Goal: Task Accomplishment & Management: Use online tool/utility

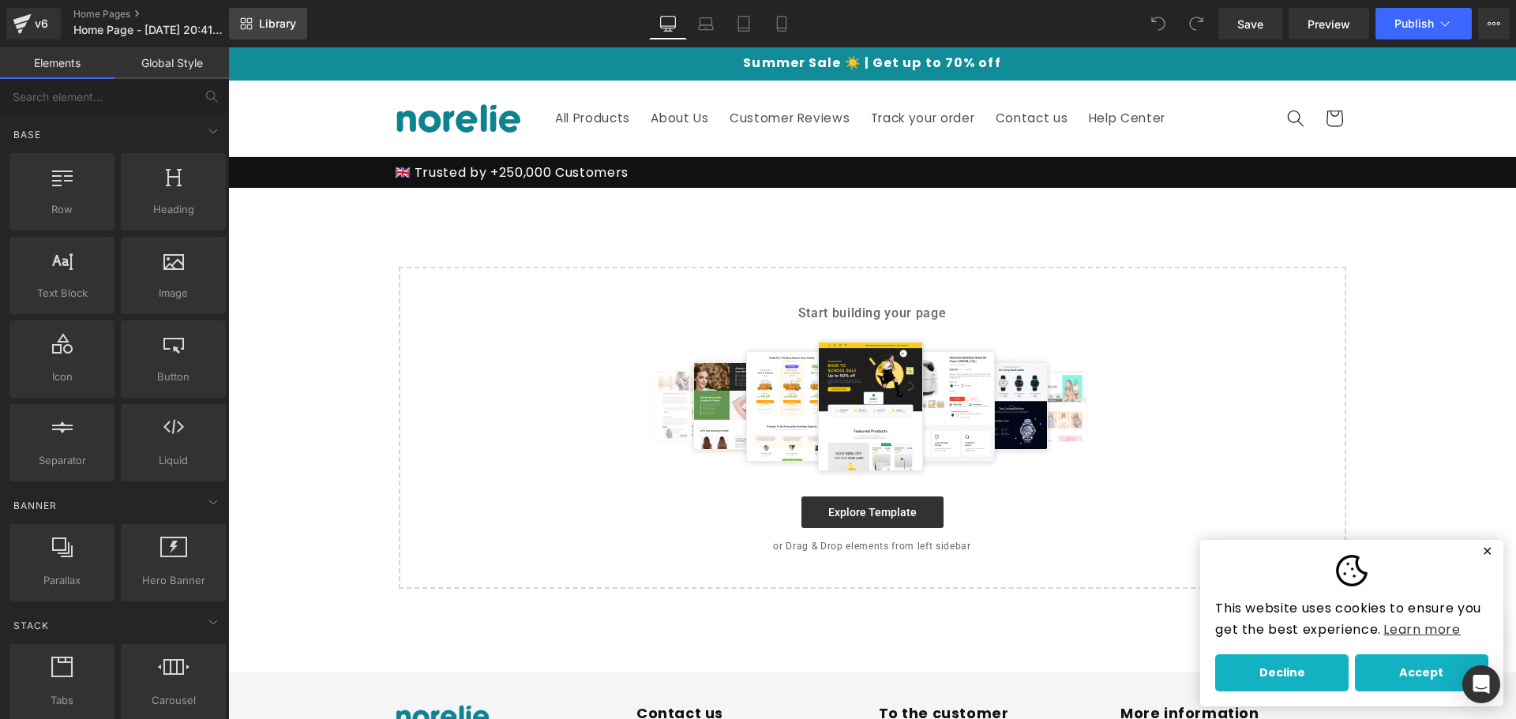
click at [258, 16] on link "Library" at bounding box center [268, 24] width 78 height 32
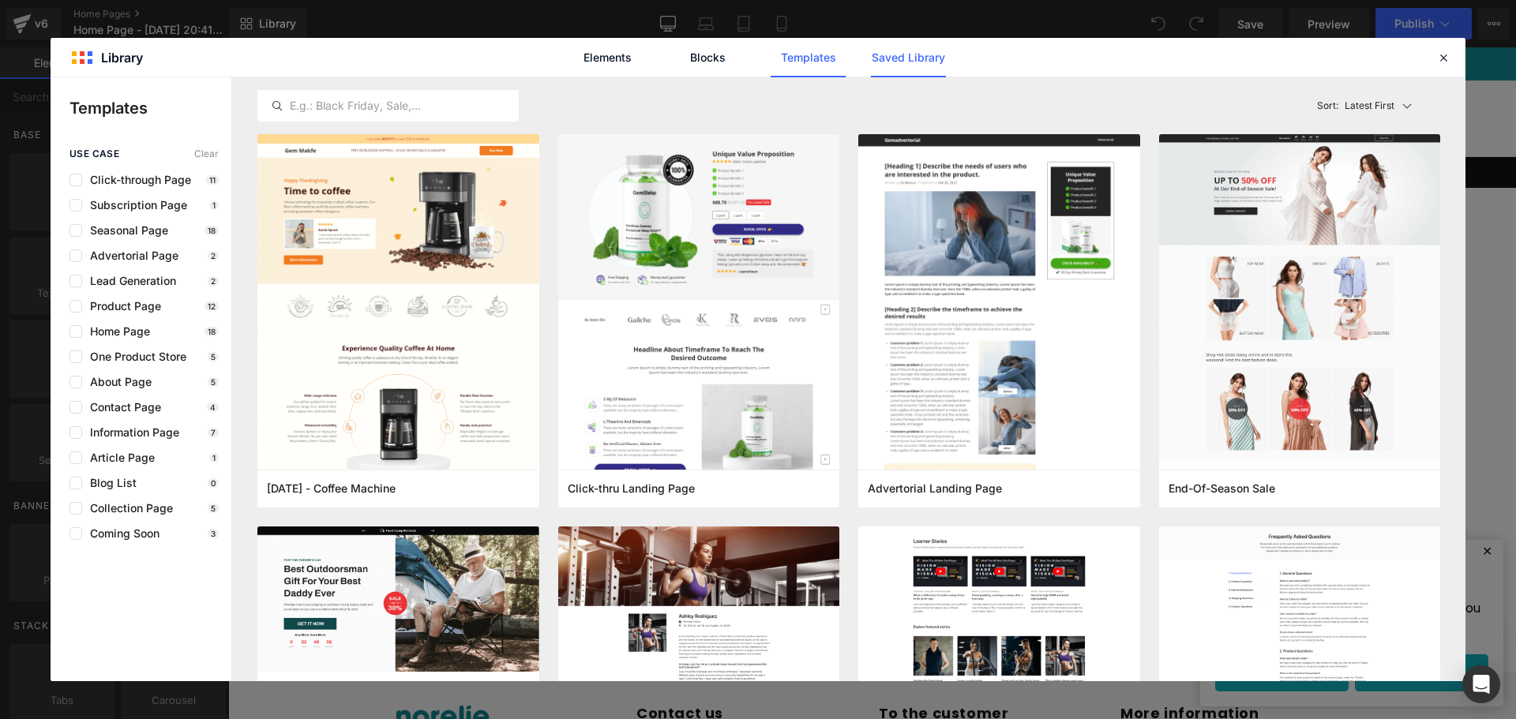
click at [1288, 62] on link "Saved Library" at bounding box center [1461, 36] width 347 height 73
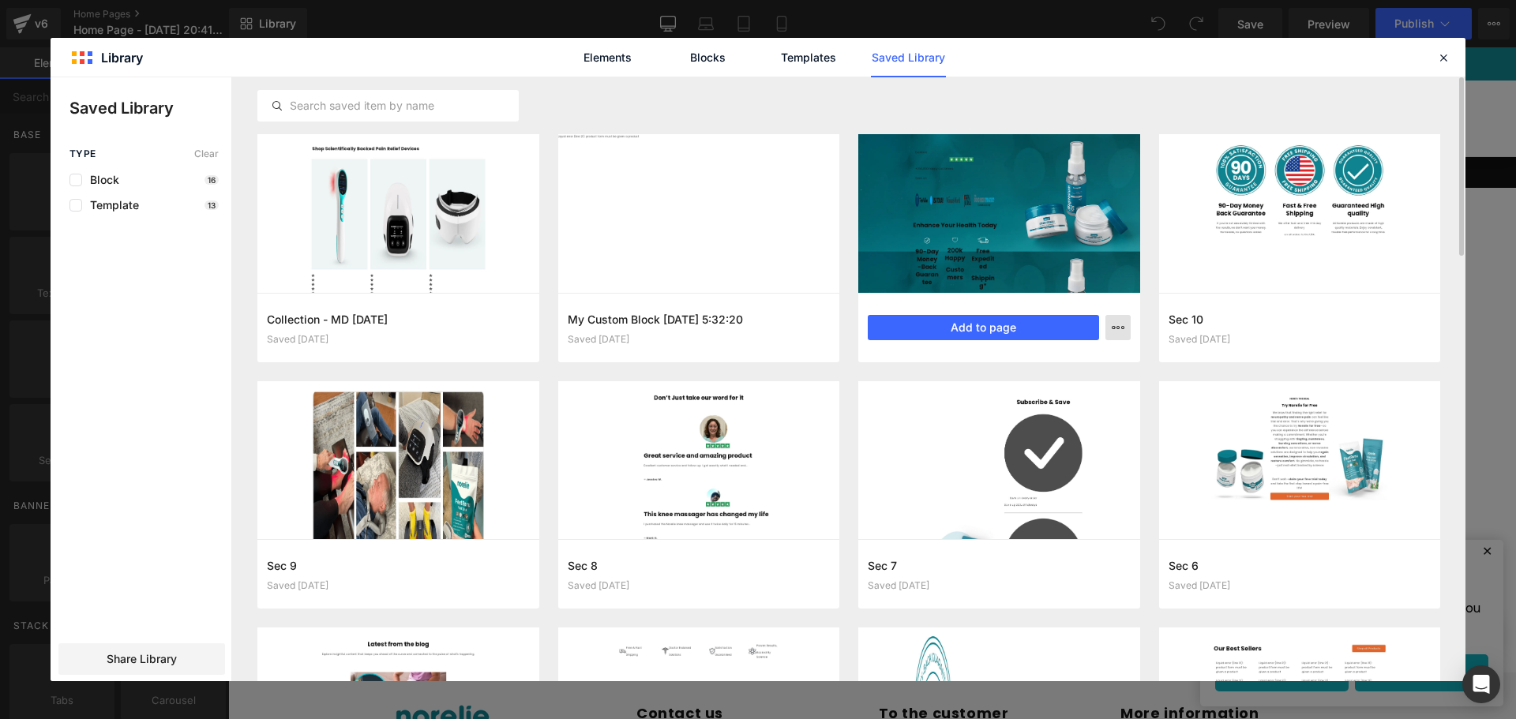
click at [1117, 332] on icon "button" at bounding box center [1118, 327] width 13 height 13
click at [1046, 395] on div "Delete" at bounding box center [1041, 396] width 180 height 33
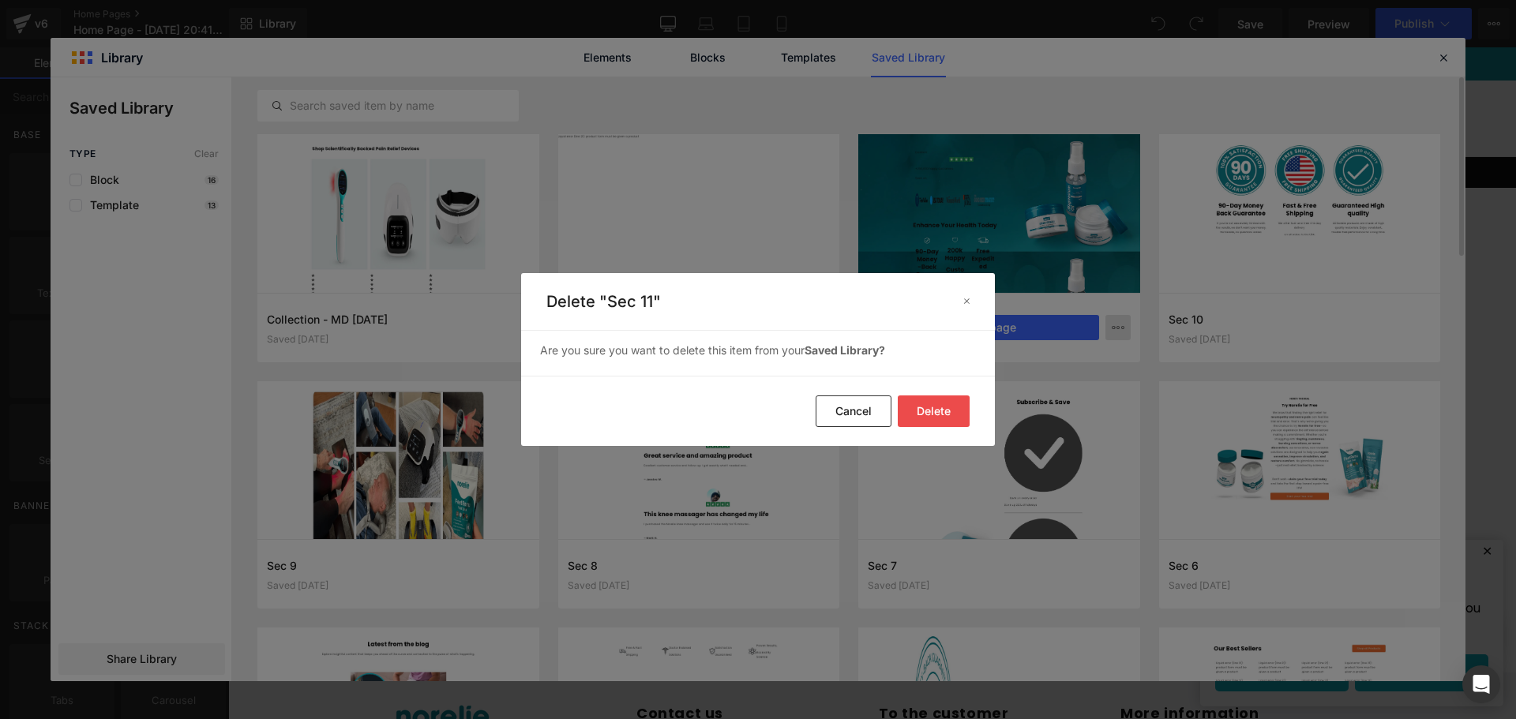
click at [945, 411] on button "Delete" at bounding box center [934, 412] width 72 height 32
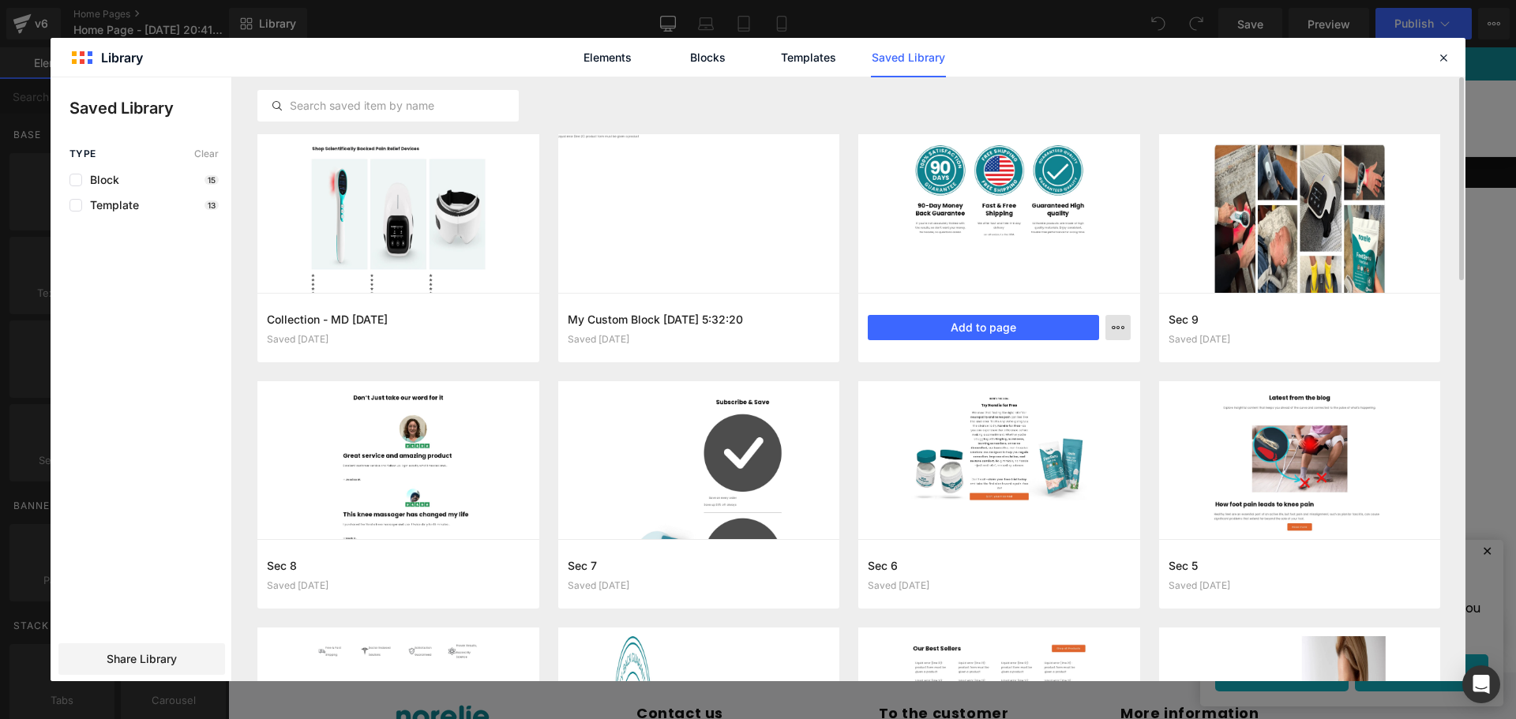
click at [1123, 336] on button "button" at bounding box center [1118, 327] width 25 height 25
click at [1435, 509] on div at bounding box center [758, 379] width 1415 height 604
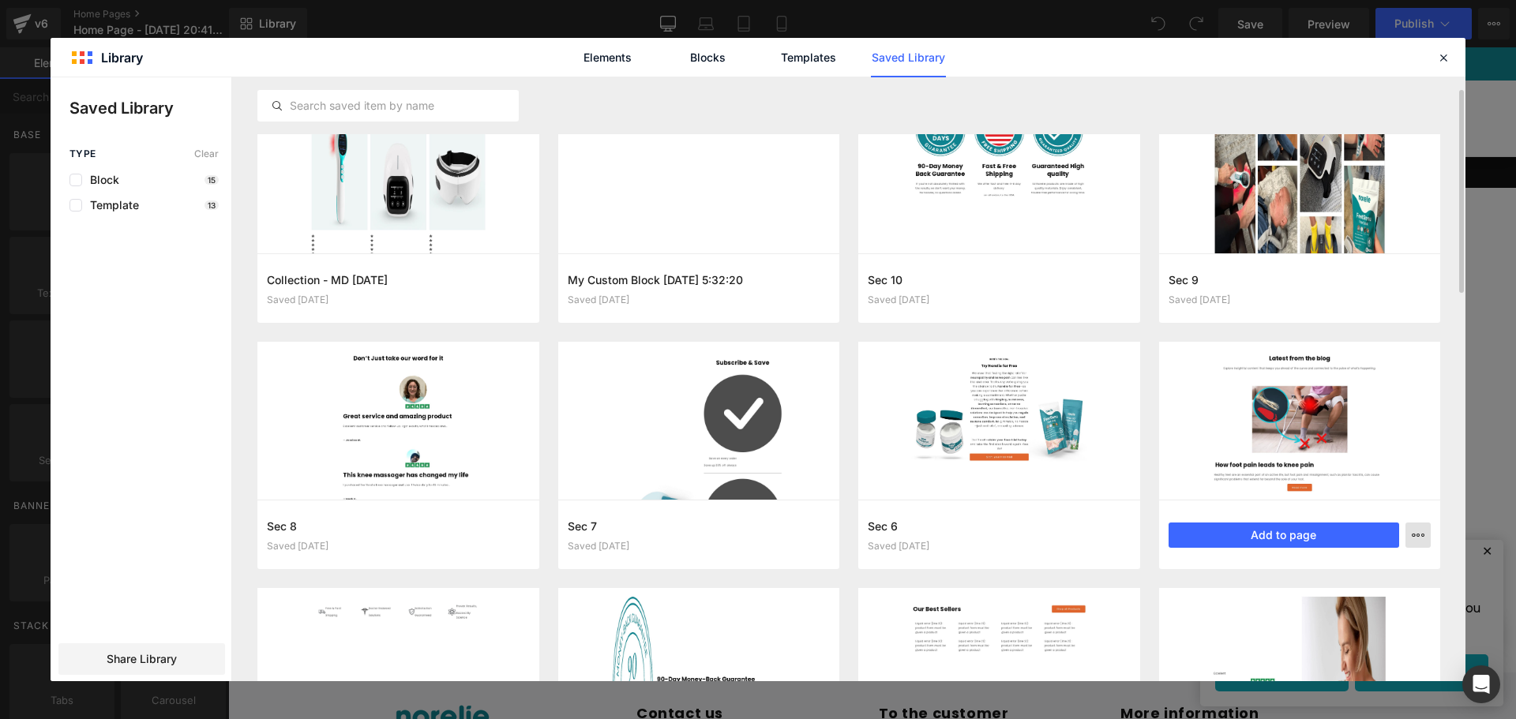
click at [1418, 529] on icon "button" at bounding box center [1418, 535] width 13 height 13
click at [1320, 601] on div "Delete" at bounding box center [1341, 604] width 180 height 33
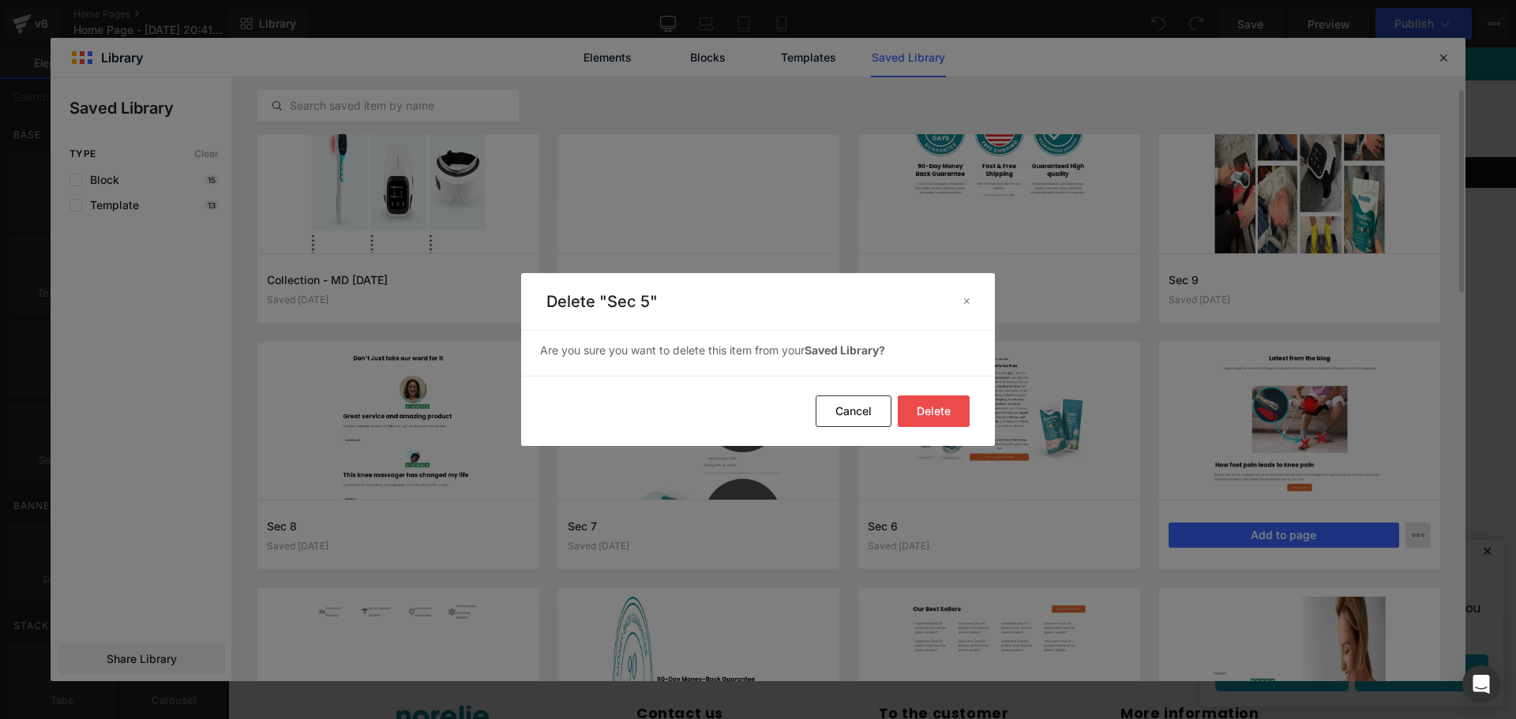
click at [945, 408] on button "Delete" at bounding box center [934, 412] width 72 height 32
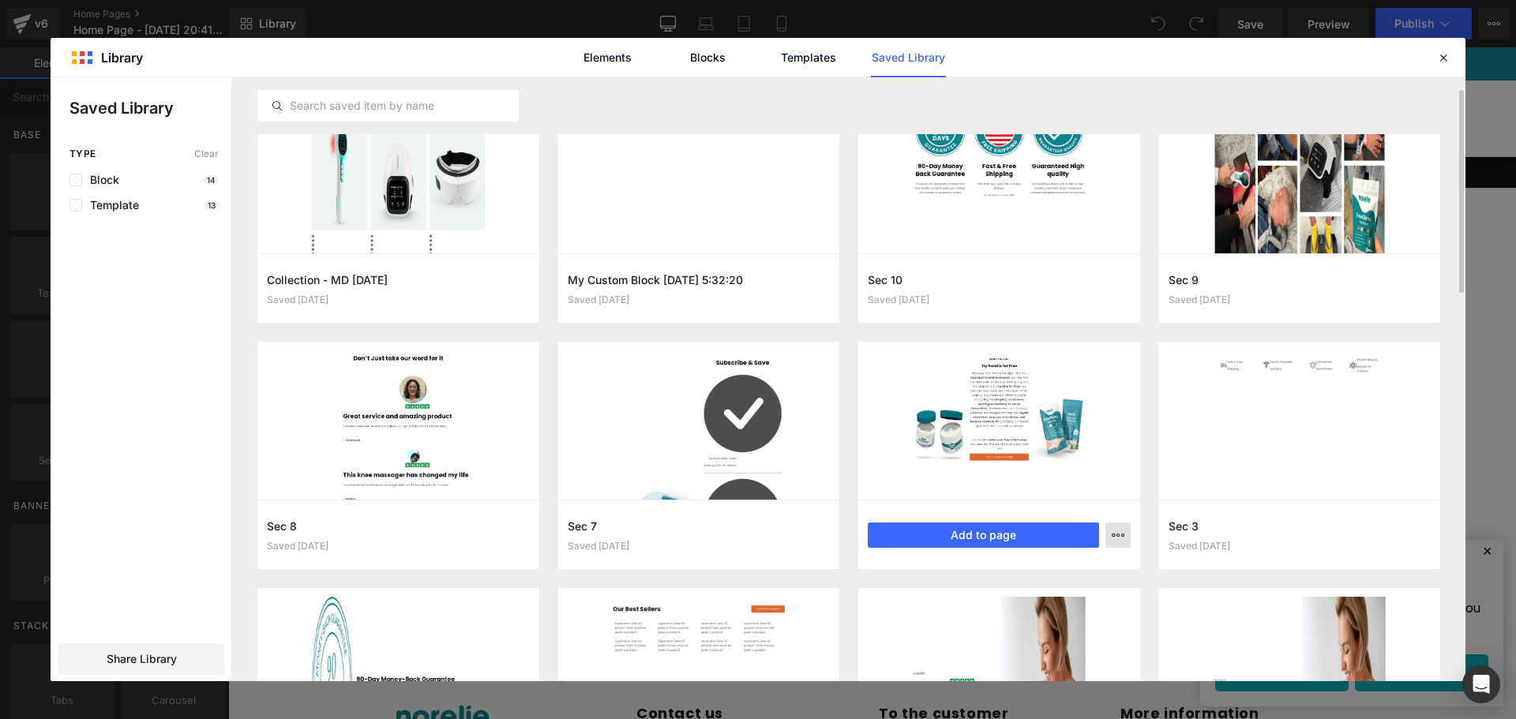
click at [1127, 540] on button "button" at bounding box center [1118, 535] width 25 height 25
click at [1061, 613] on div "Delete" at bounding box center [1041, 604] width 180 height 33
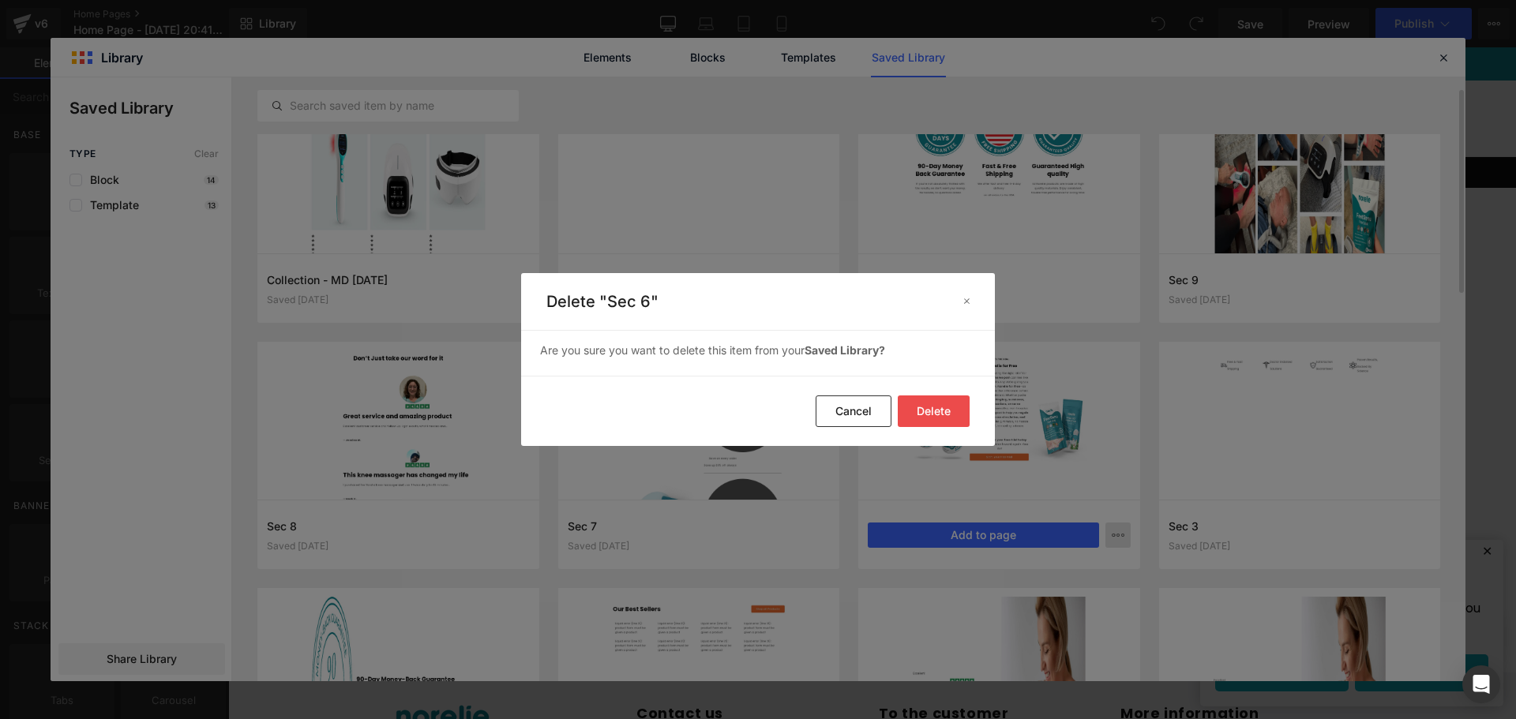
click at [939, 415] on button "Delete" at bounding box center [934, 412] width 72 height 32
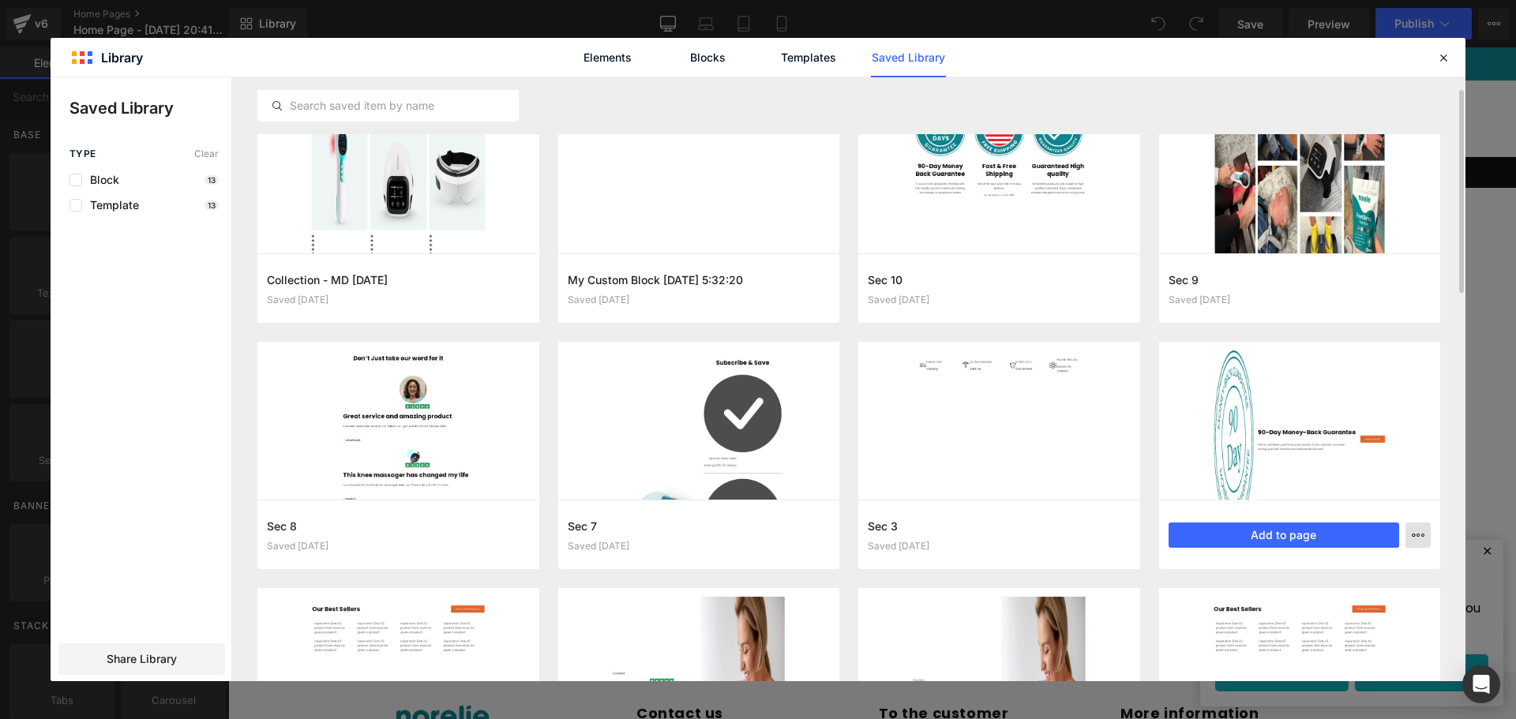
click at [1416, 533] on icon "button" at bounding box center [1418, 535] width 13 height 13
click at [1317, 610] on div "Delete" at bounding box center [1341, 604] width 180 height 33
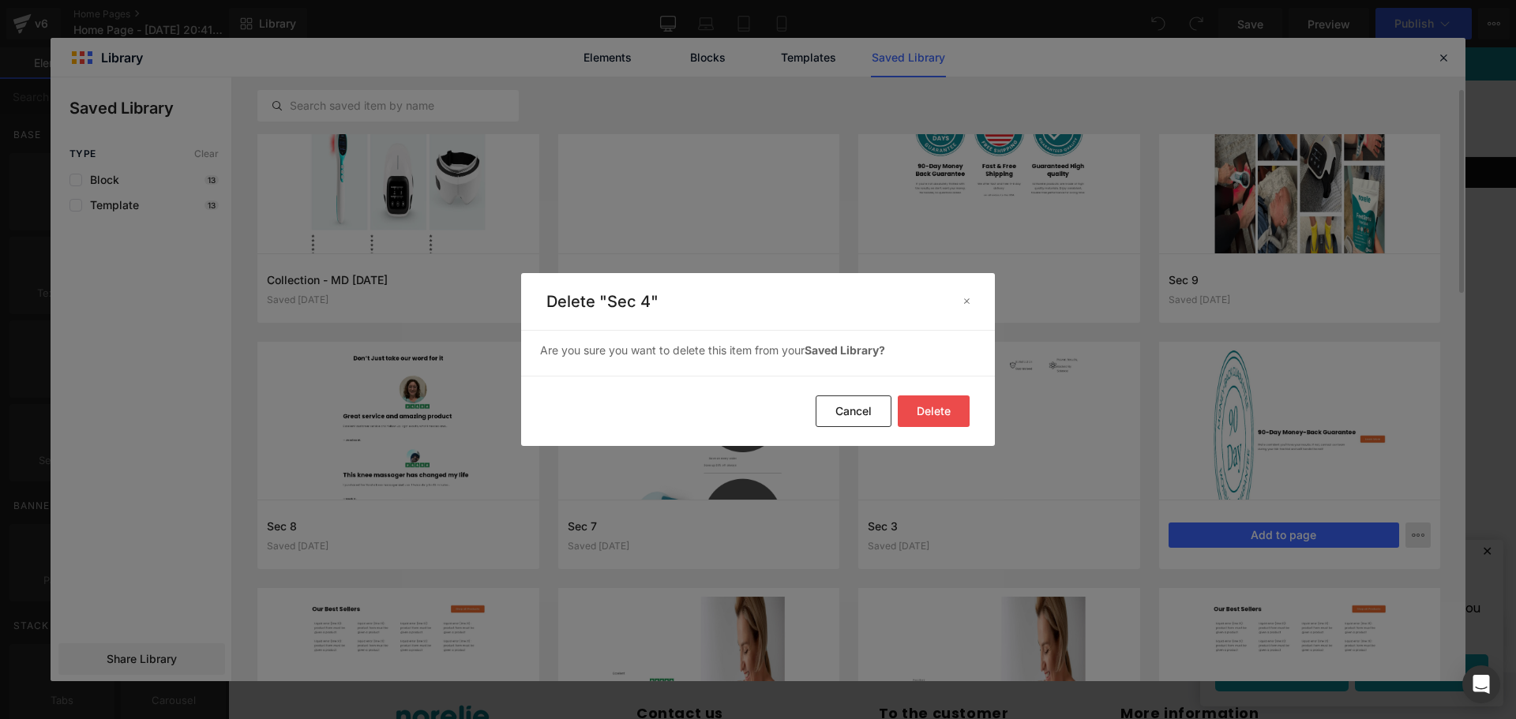
click at [920, 410] on button "Delete" at bounding box center [934, 412] width 72 height 32
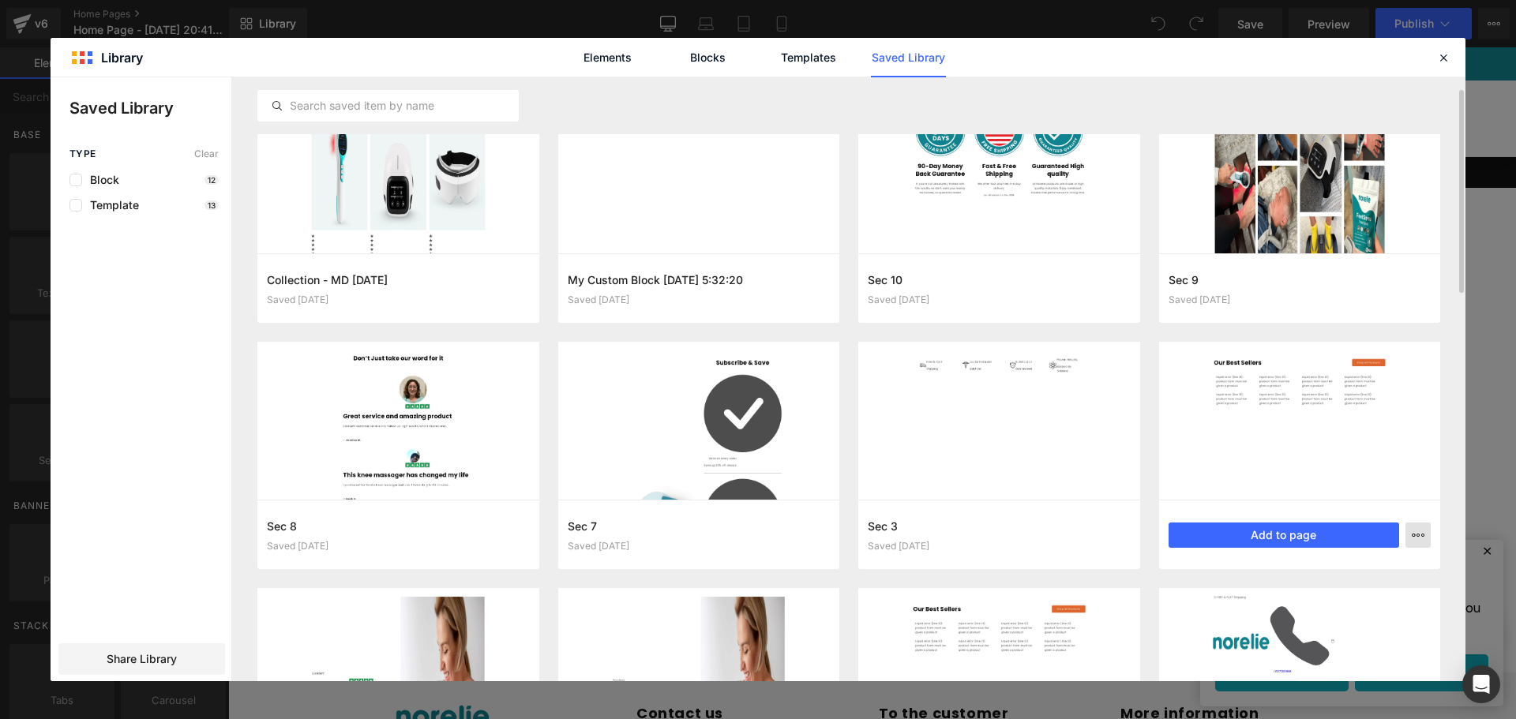
click at [1416, 540] on icon "button" at bounding box center [1418, 535] width 13 height 13
click at [1274, 601] on icon at bounding box center [1270, 604] width 13 height 13
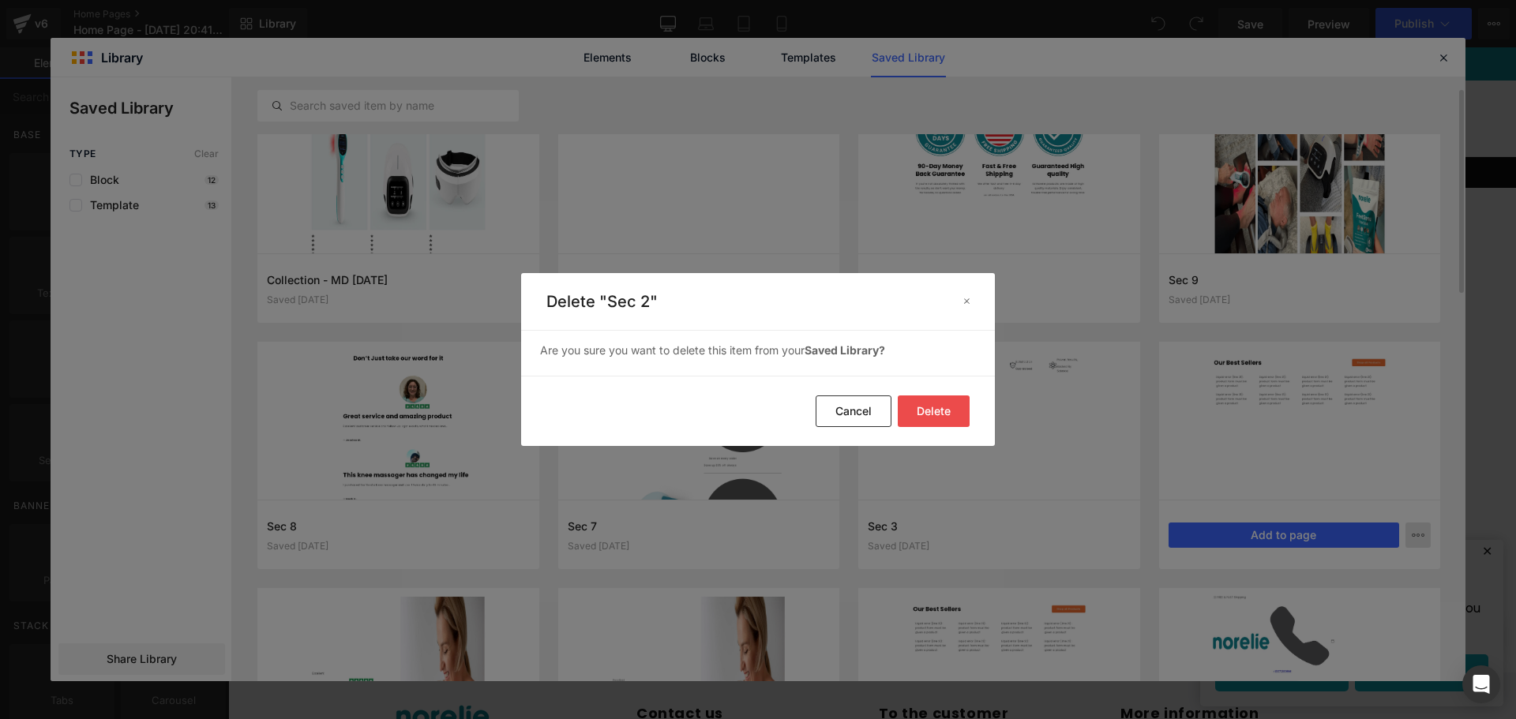
click at [924, 416] on button "Delete" at bounding box center [934, 412] width 72 height 32
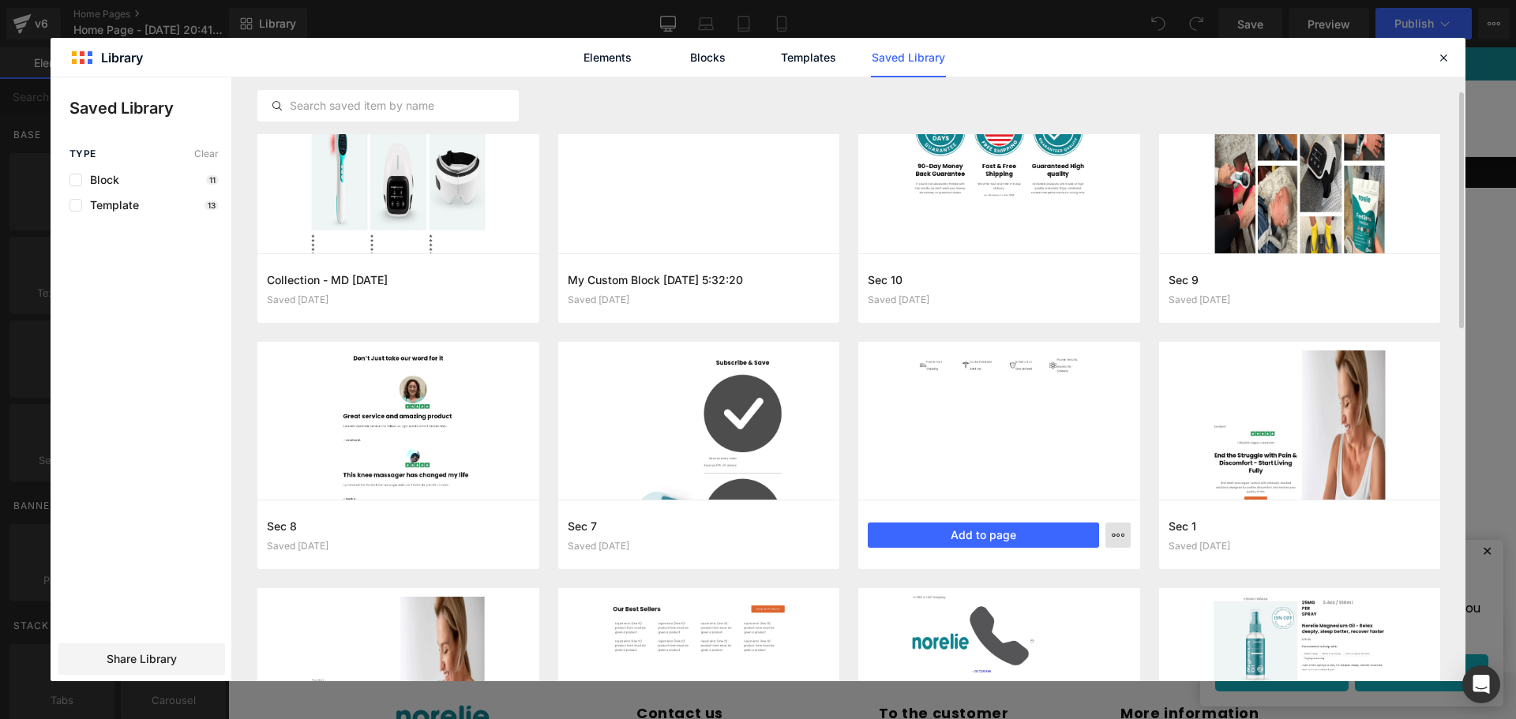
click at [1117, 532] on icon "button" at bounding box center [1118, 535] width 13 height 13
click at [1049, 599] on div "Delete" at bounding box center [1041, 604] width 180 height 33
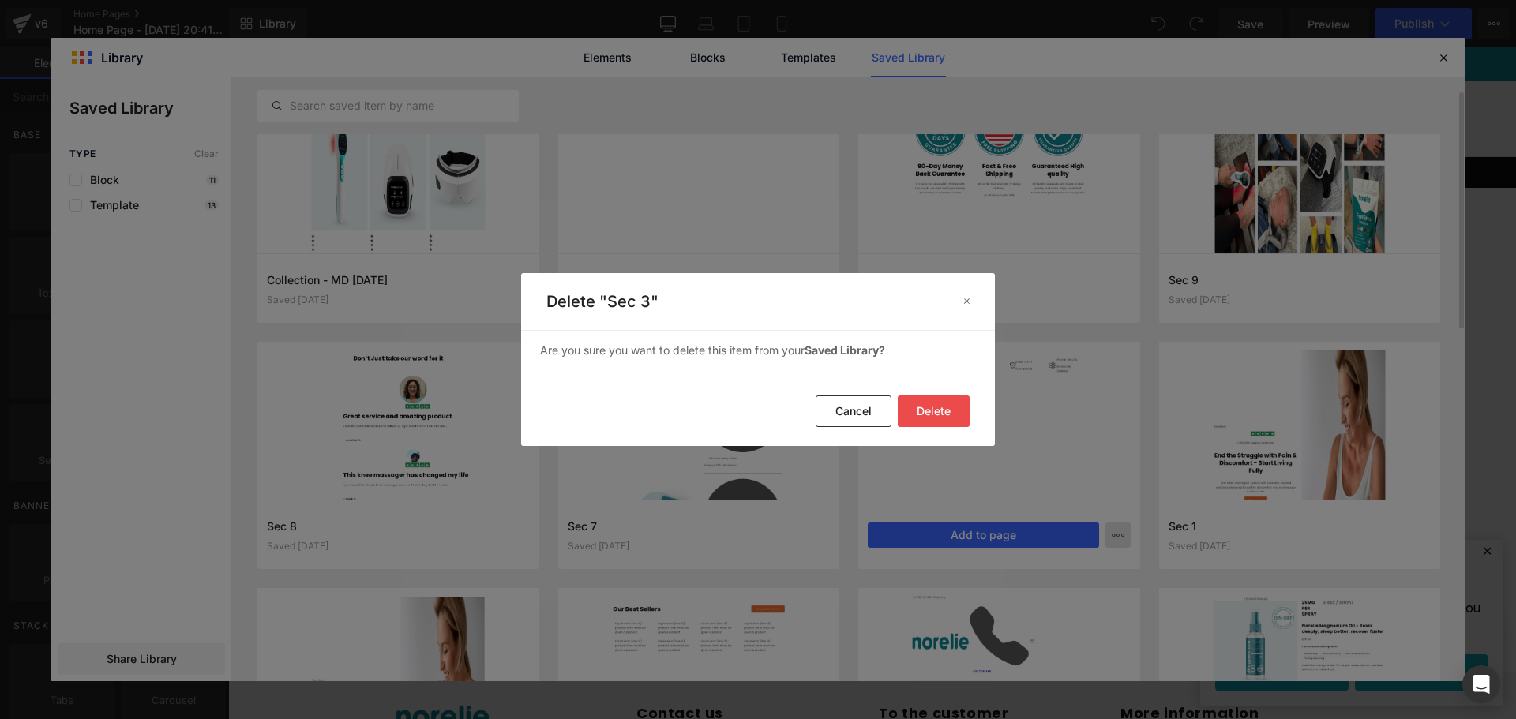
click at [929, 413] on button "Delete" at bounding box center [934, 412] width 72 height 32
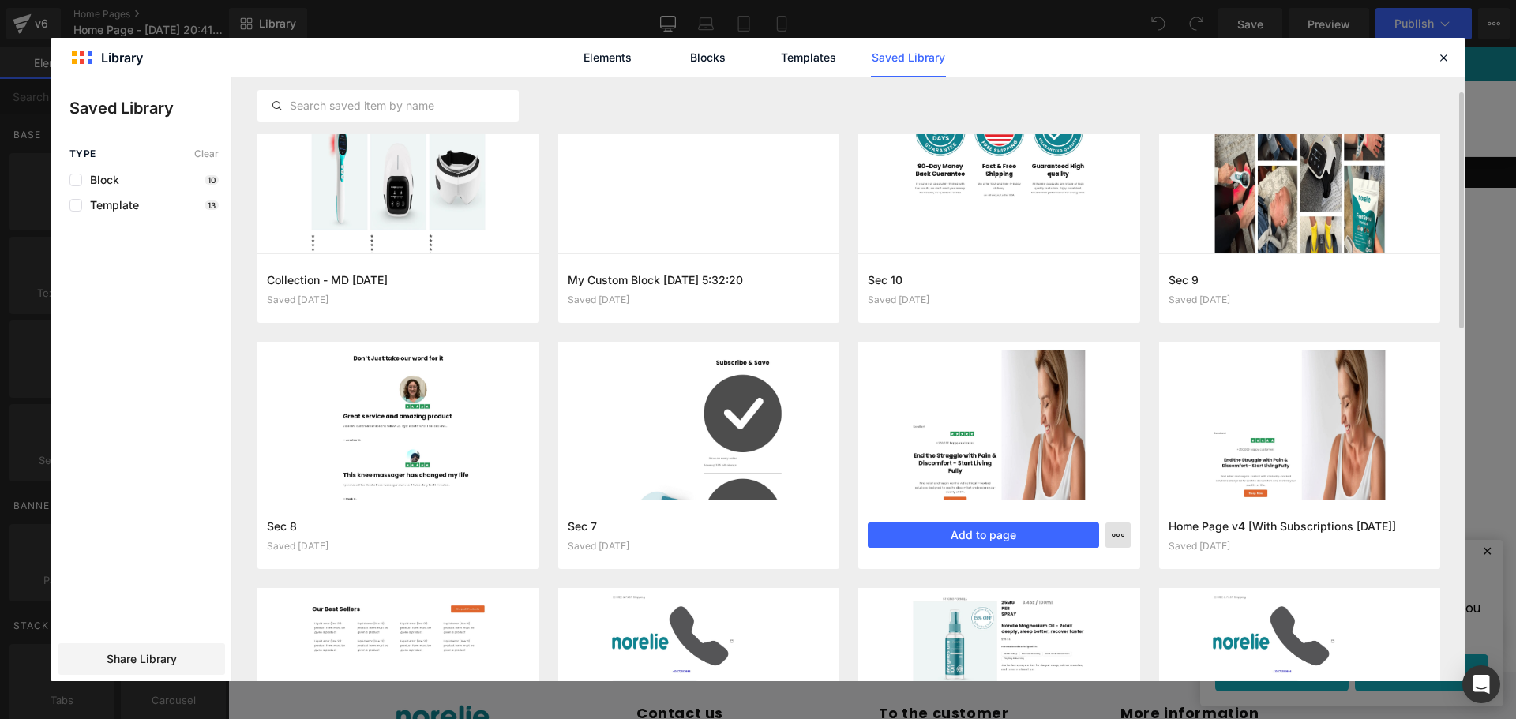
click at [1108, 531] on button "button" at bounding box center [1118, 535] width 25 height 25
click at [1027, 597] on div "Delete" at bounding box center [1041, 604] width 180 height 33
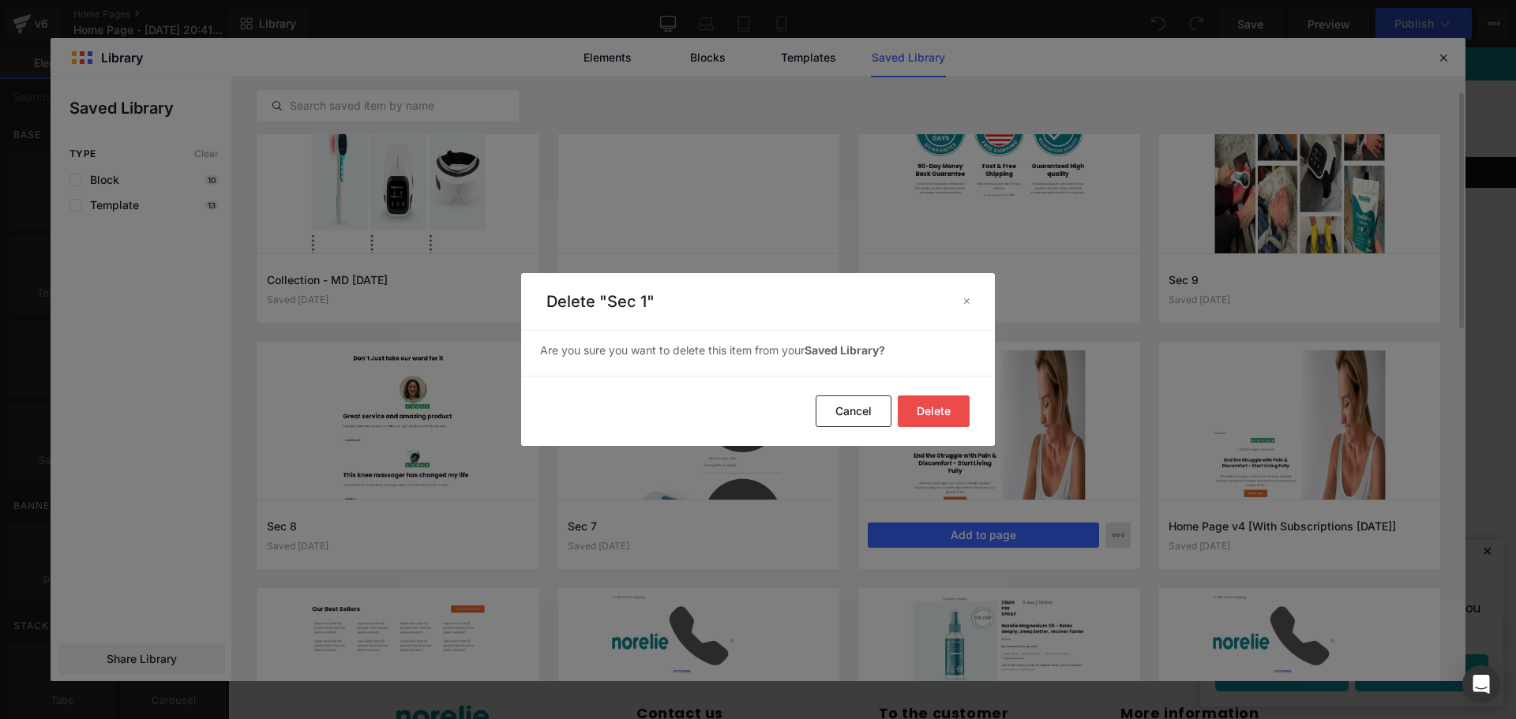
click at [939, 422] on button "Delete" at bounding box center [934, 412] width 72 height 32
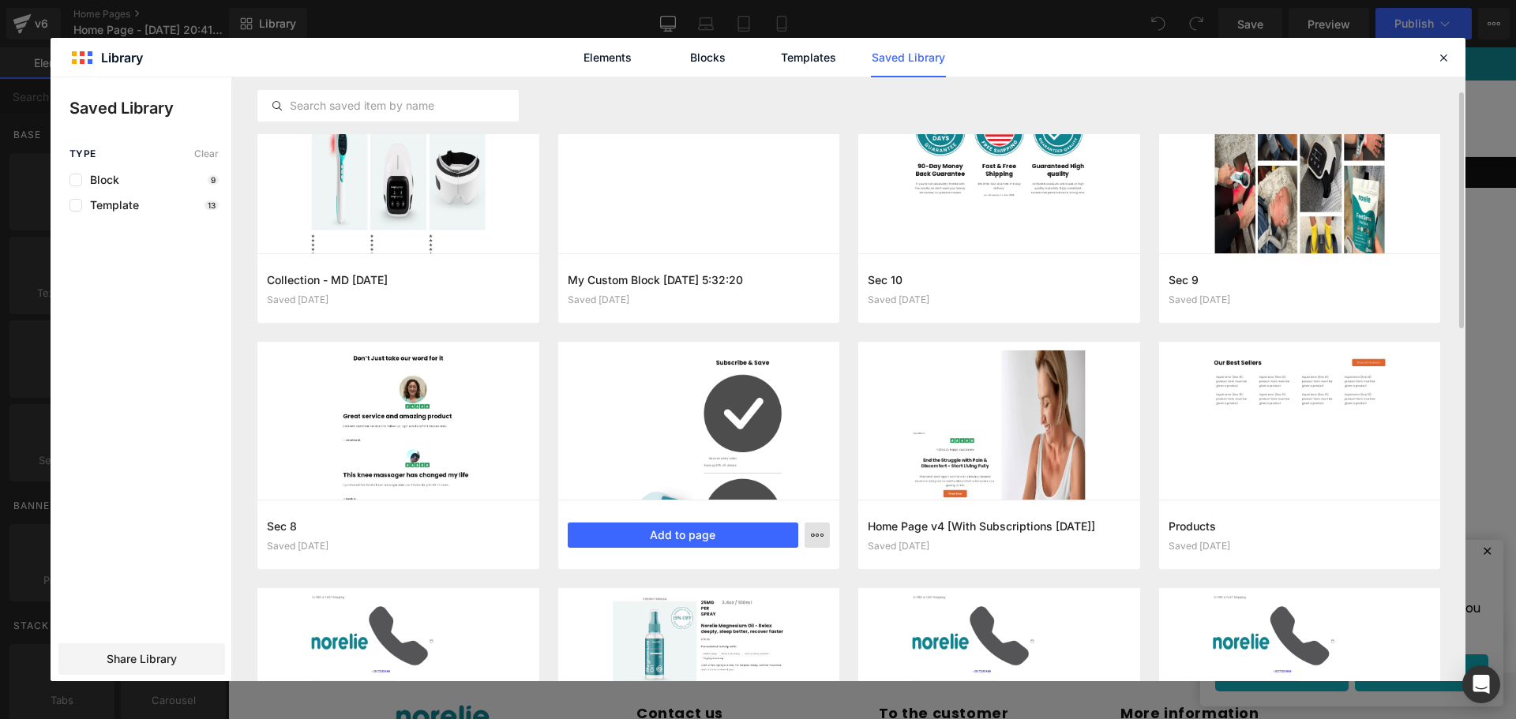
click at [818, 542] on button "button" at bounding box center [817, 535] width 25 height 25
click at [747, 607] on div "Delete" at bounding box center [740, 604] width 180 height 33
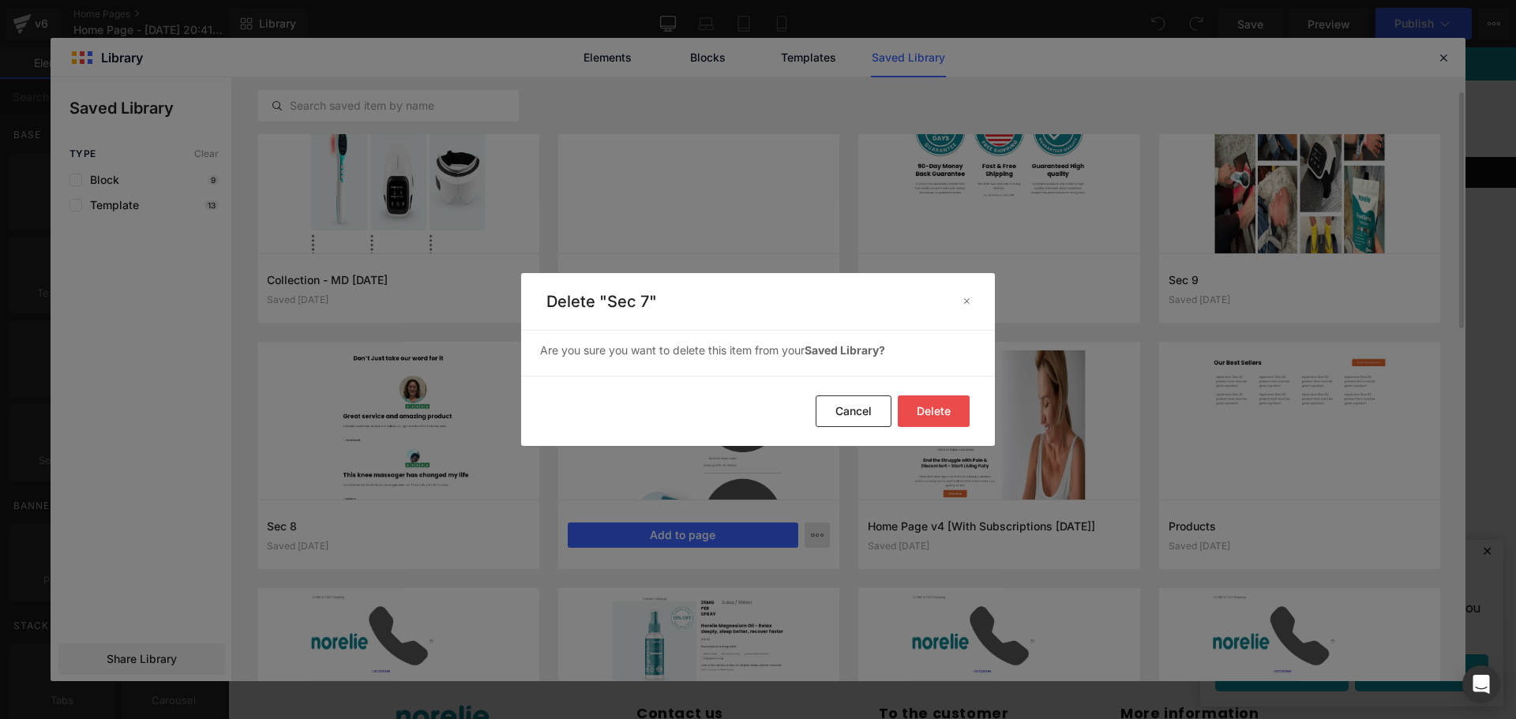
click at [920, 406] on button "Delete" at bounding box center [934, 412] width 72 height 32
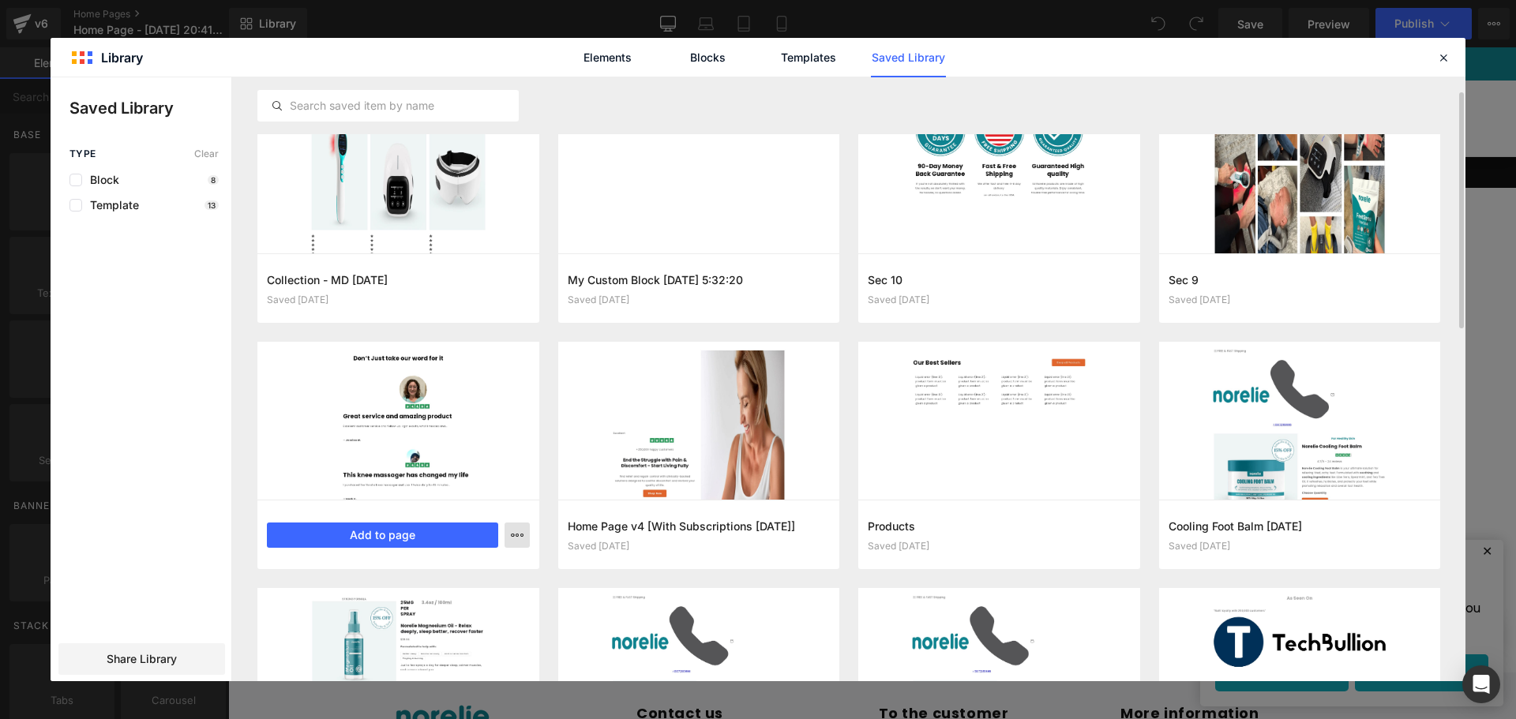
click at [511, 535] on icon "button" at bounding box center [517, 535] width 13 height 13
click at [483, 605] on div "Delete" at bounding box center [440, 604] width 180 height 33
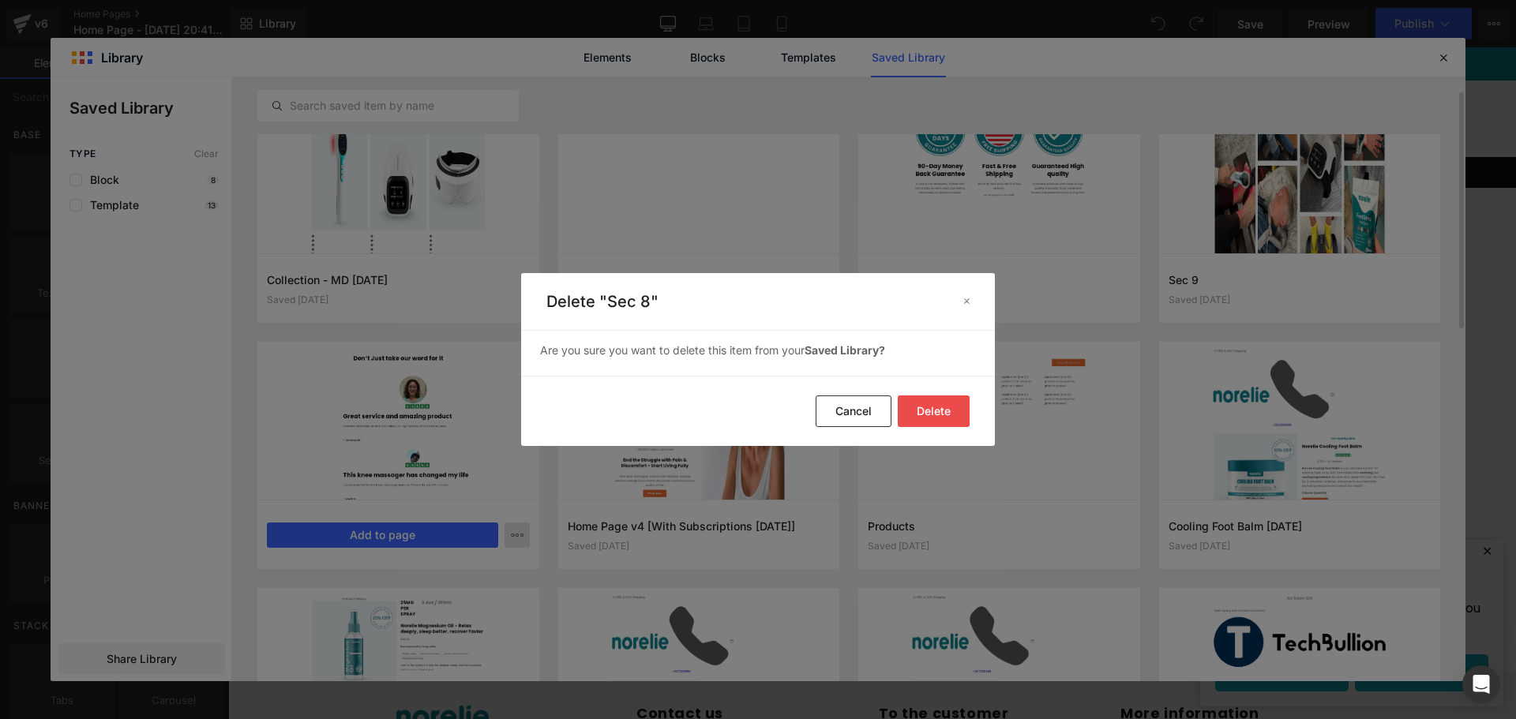
click at [947, 410] on button "Delete" at bounding box center [934, 412] width 72 height 32
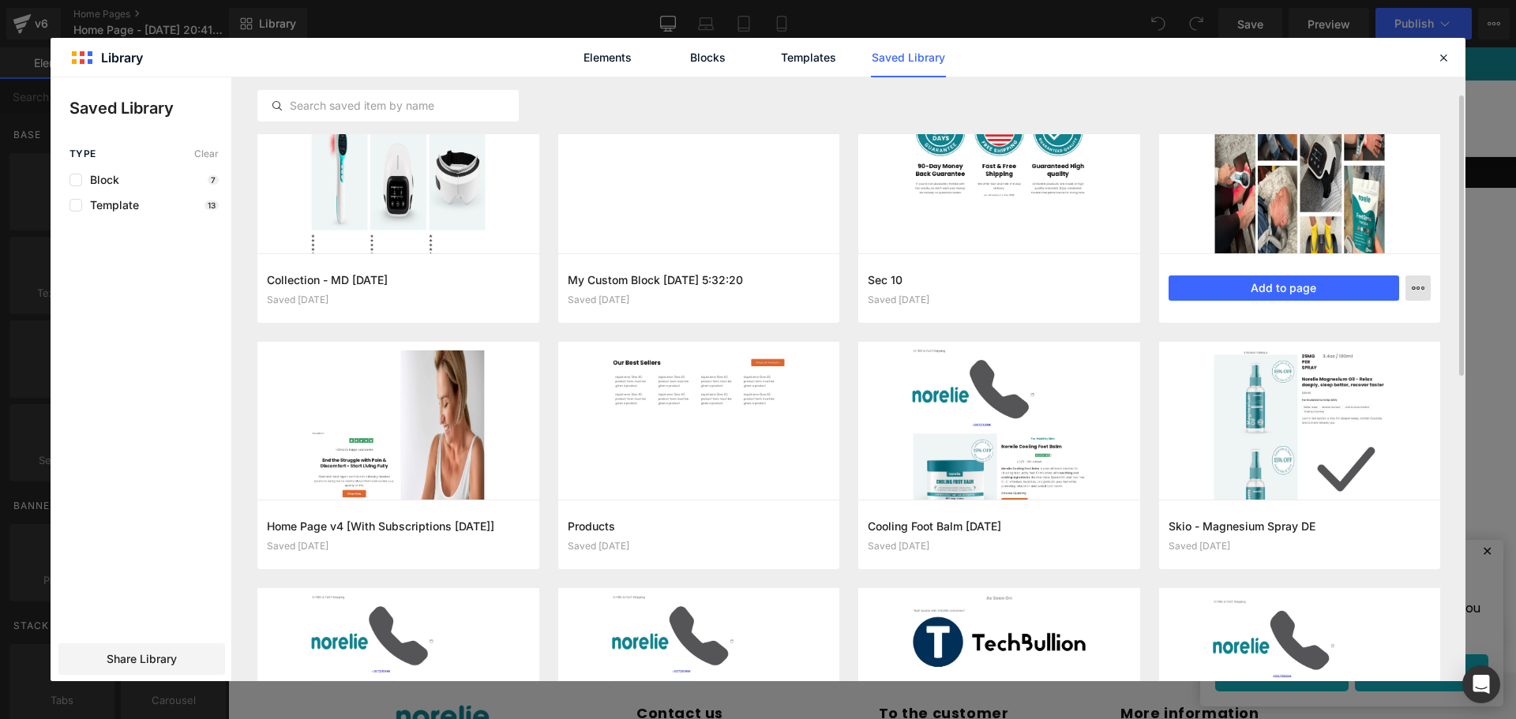
click at [1417, 287] on icon "button" at bounding box center [1418, 288] width 13 height 13
click at [1348, 356] on div "Delete" at bounding box center [1341, 356] width 180 height 33
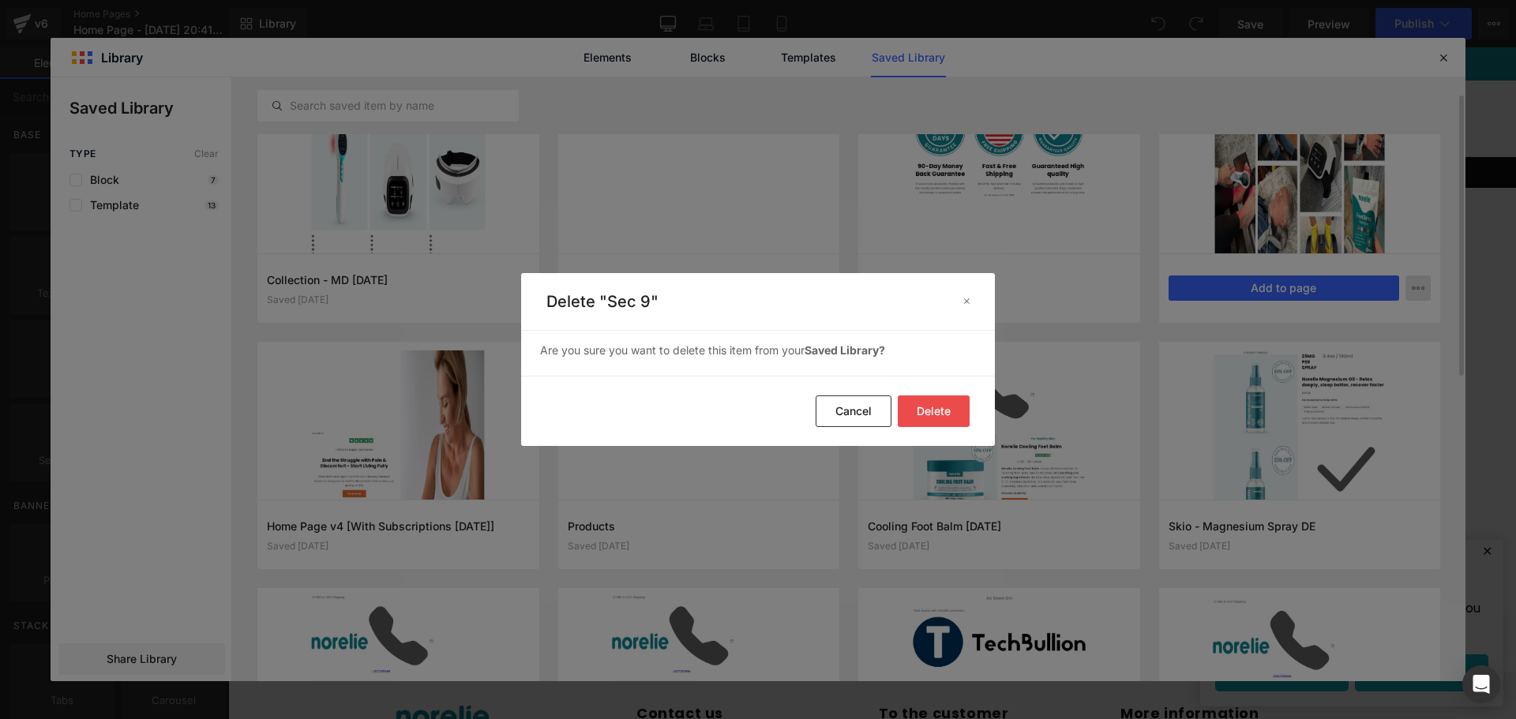
click at [940, 407] on button "Delete" at bounding box center [934, 412] width 72 height 32
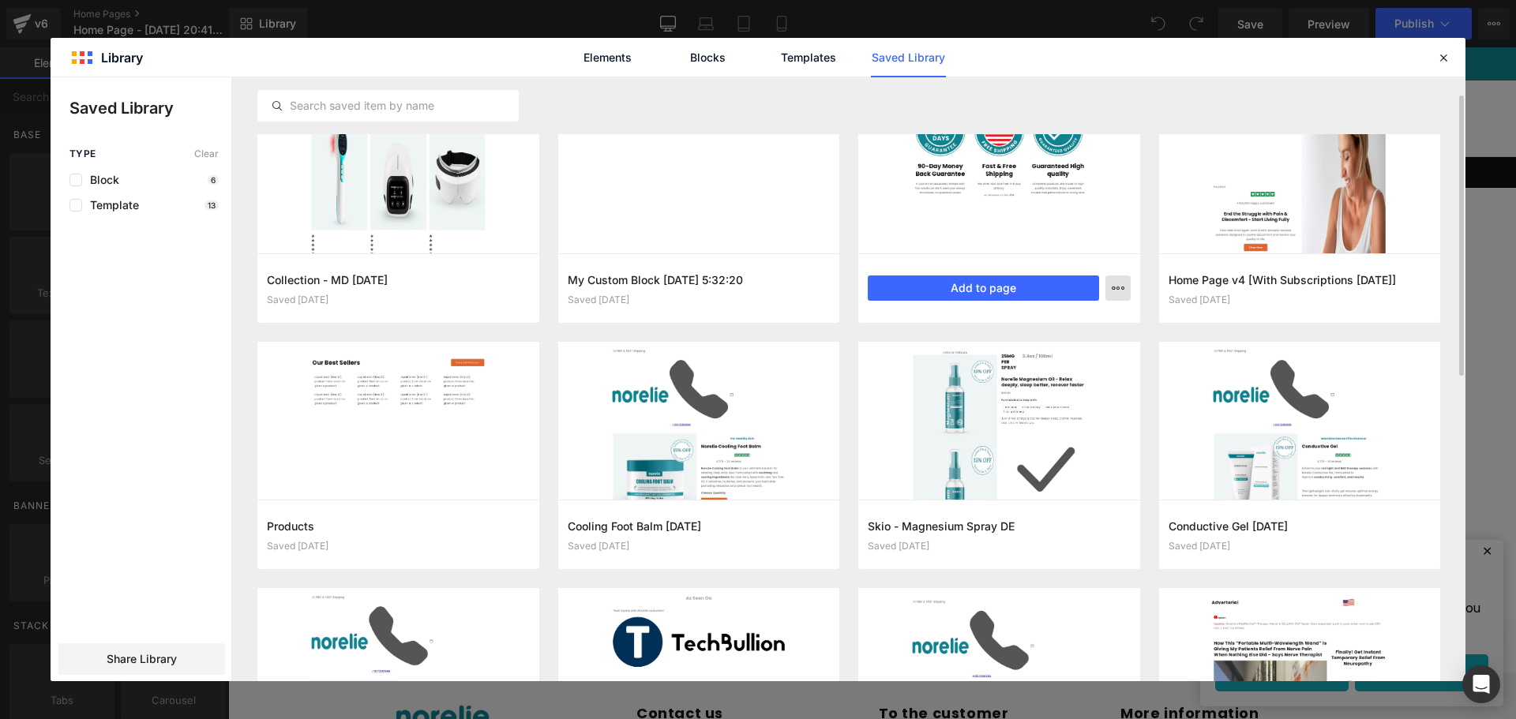
click at [1116, 286] on icon "button" at bounding box center [1118, 288] width 13 height 13
click at [1052, 346] on div "Delete" at bounding box center [1041, 356] width 180 height 33
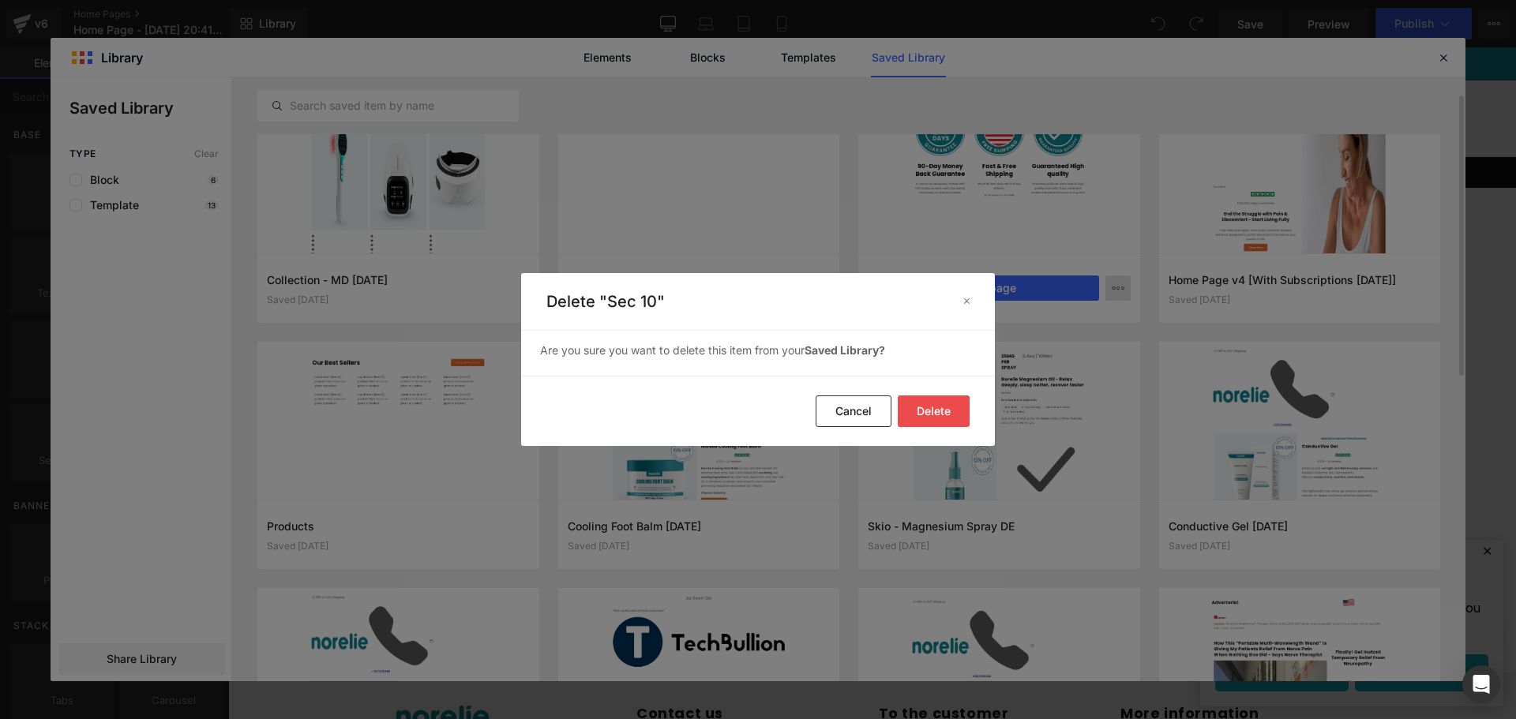
click at [952, 401] on button "Delete" at bounding box center [934, 412] width 72 height 32
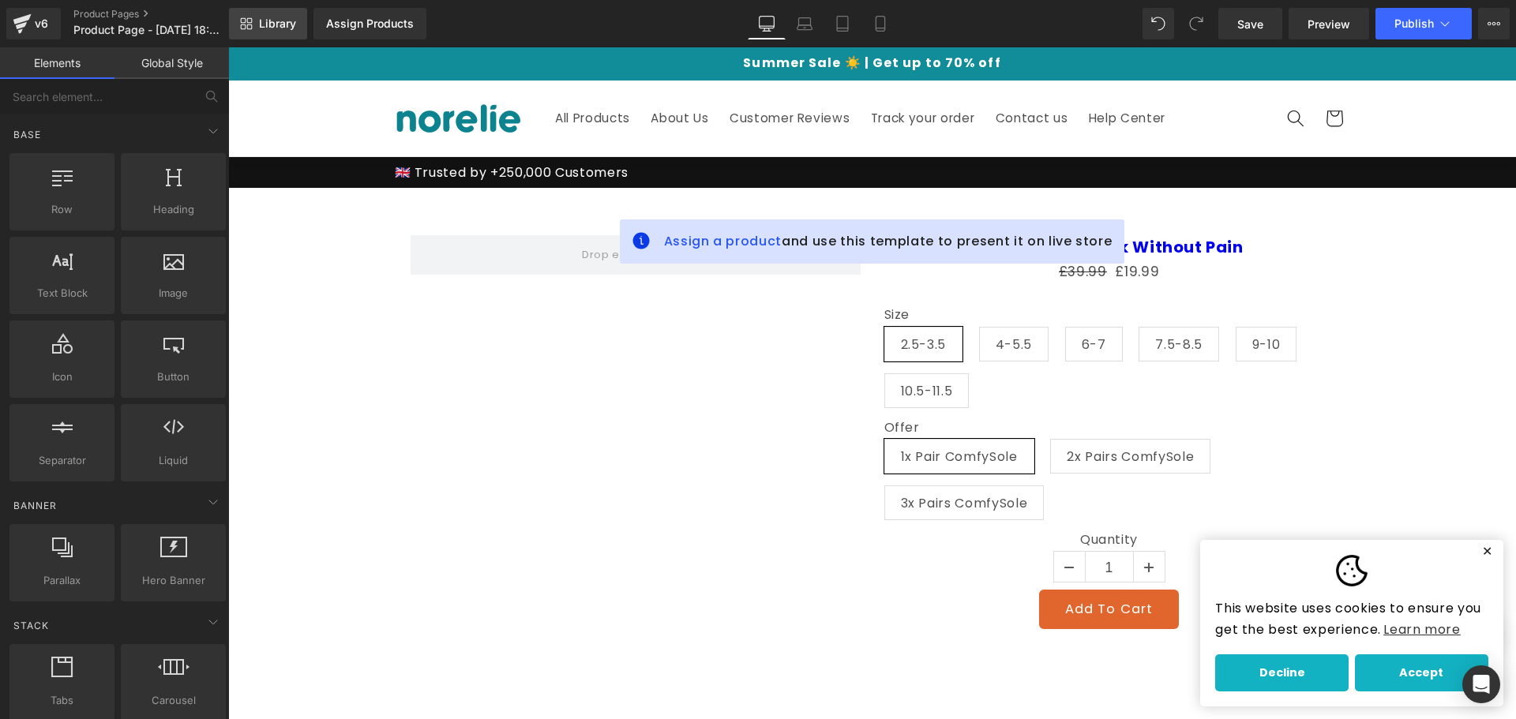
click at [291, 21] on span "Library" at bounding box center [277, 24] width 37 height 14
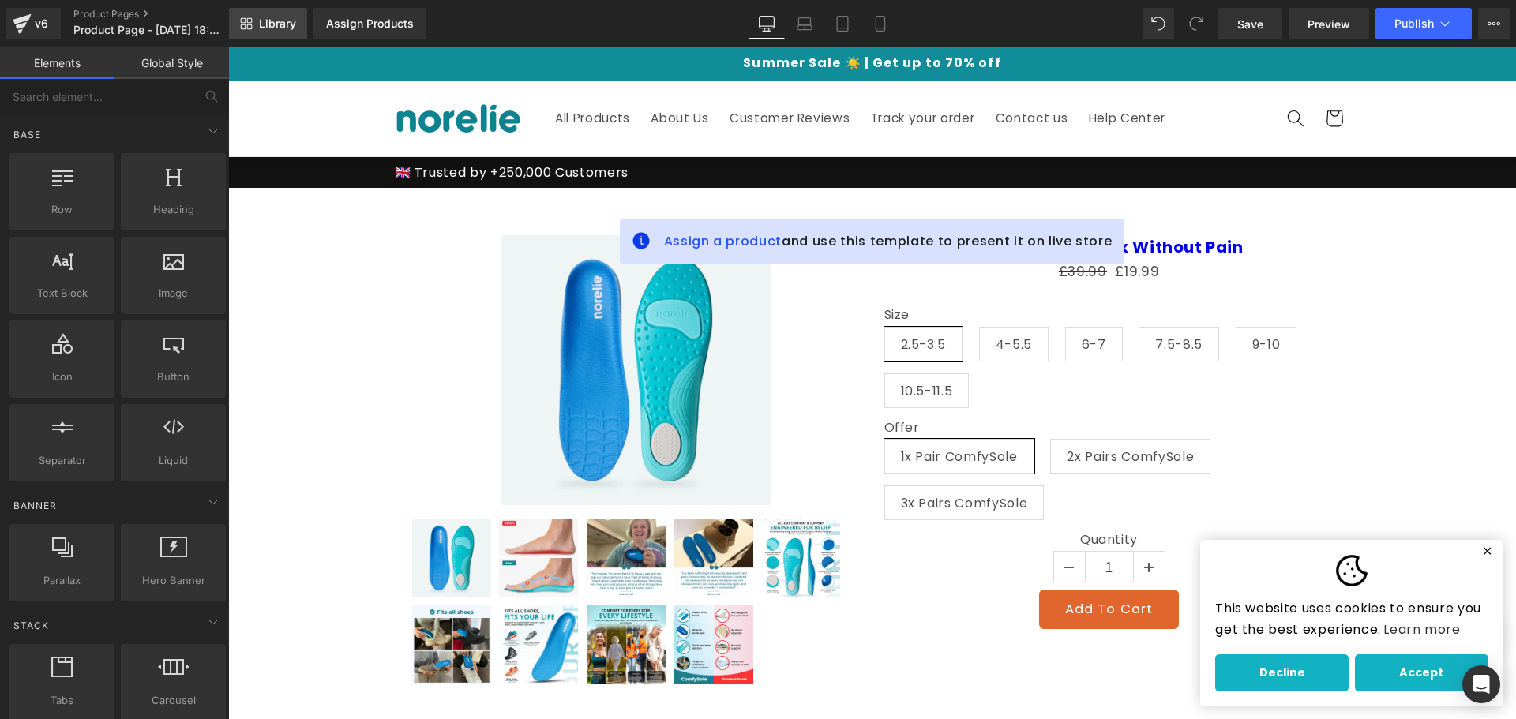
click at [280, 27] on span "Library" at bounding box center [277, 24] width 37 height 14
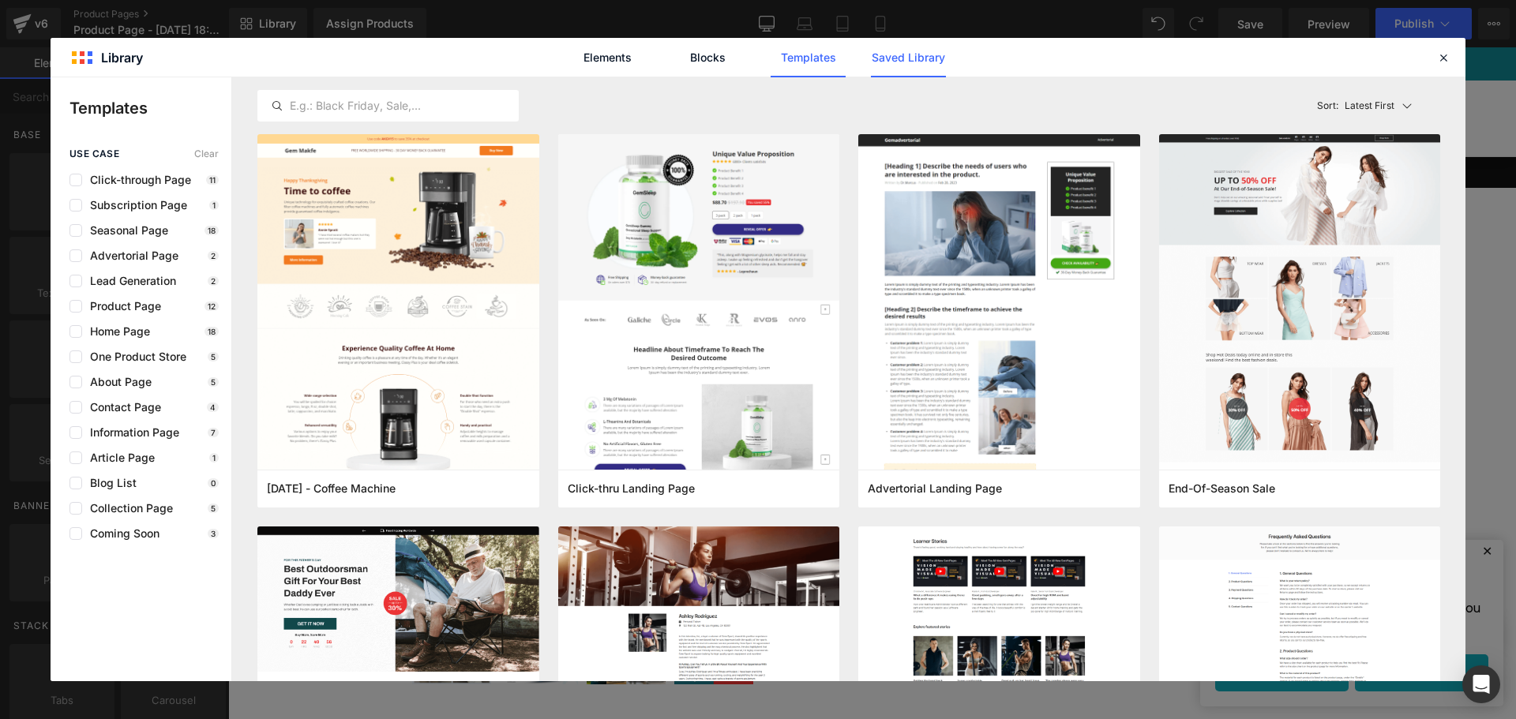
click at [930, 58] on link "Saved Library" at bounding box center [908, 57] width 75 height 39
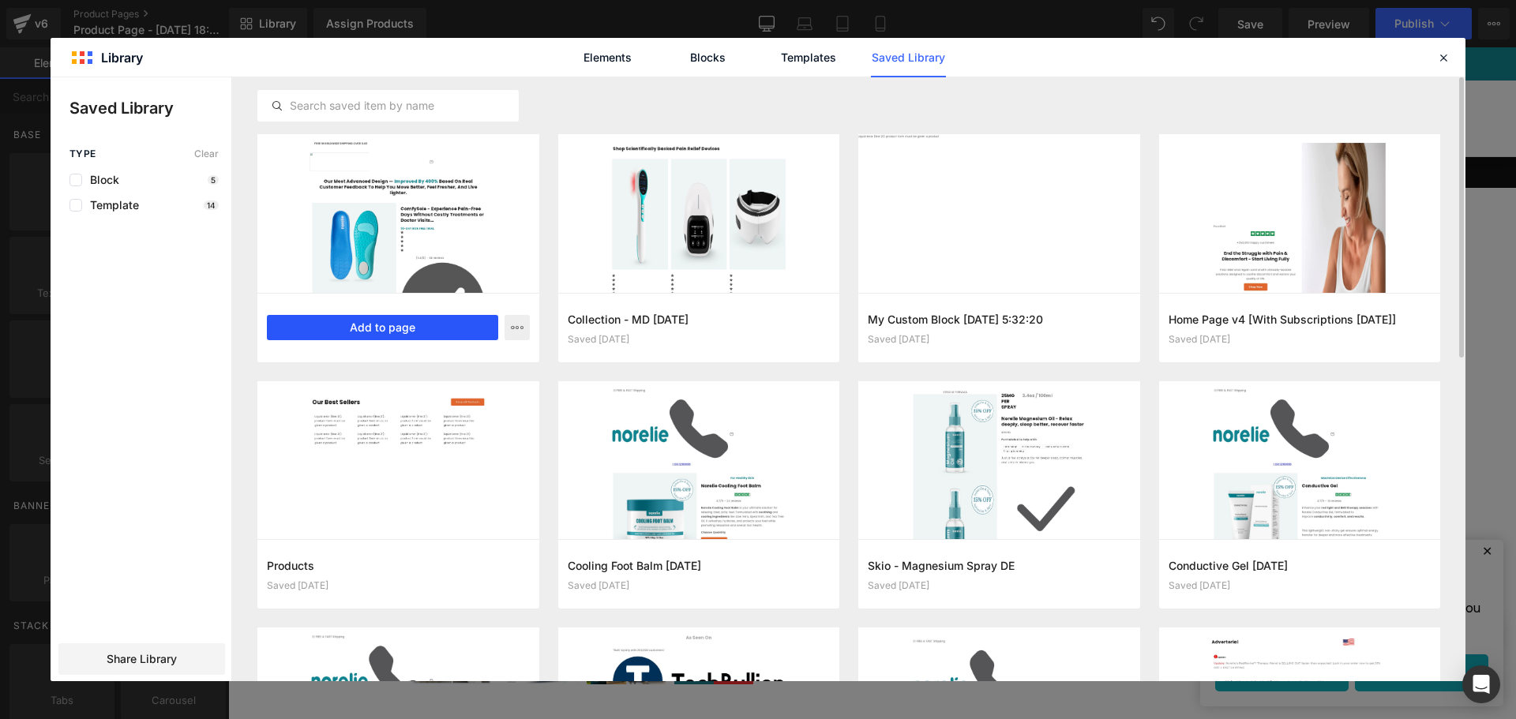
click at [419, 331] on button "Add to page" at bounding box center [382, 327] width 231 height 25
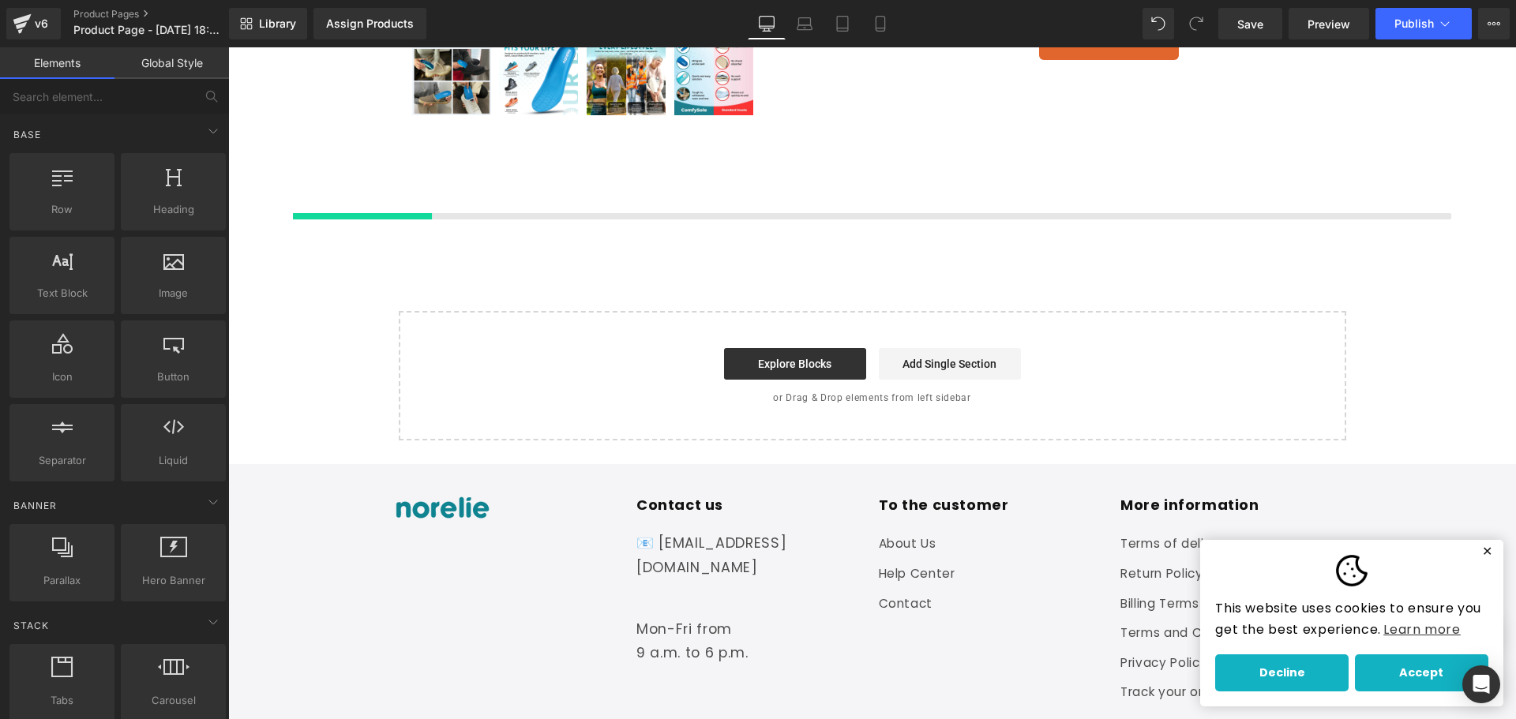
scroll to position [596, 0]
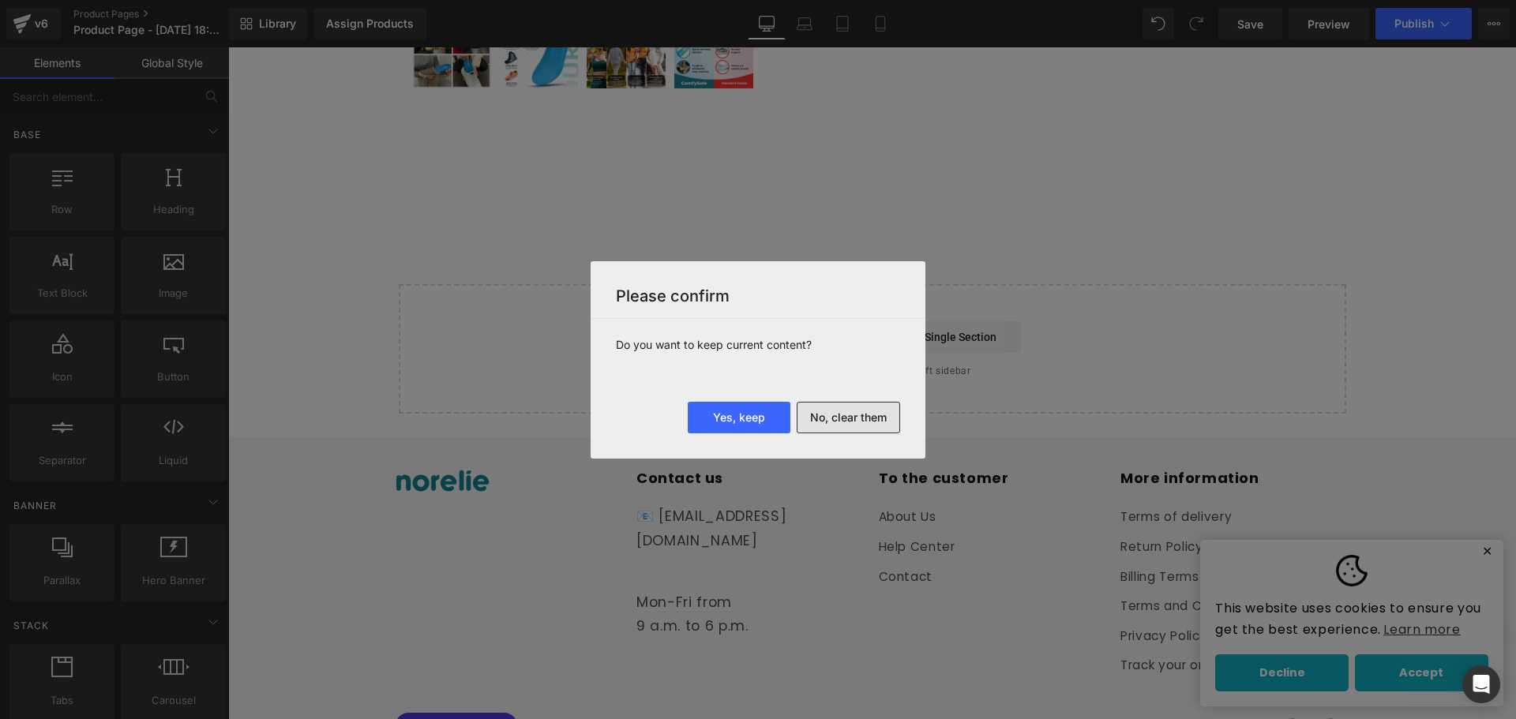
click at [818, 416] on button "No, clear them" at bounding box center [848, 418] width 103 height 32
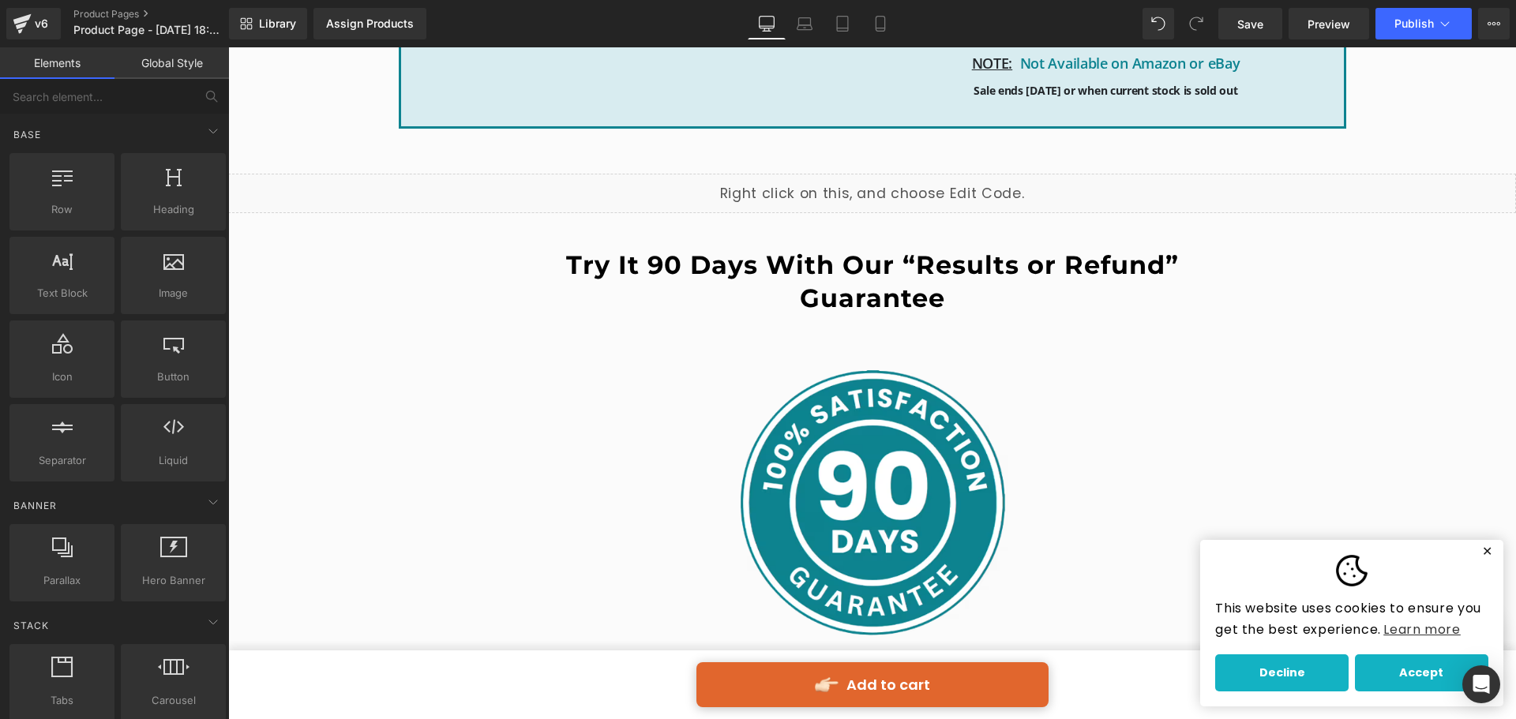
scroll to position [8134, 0]
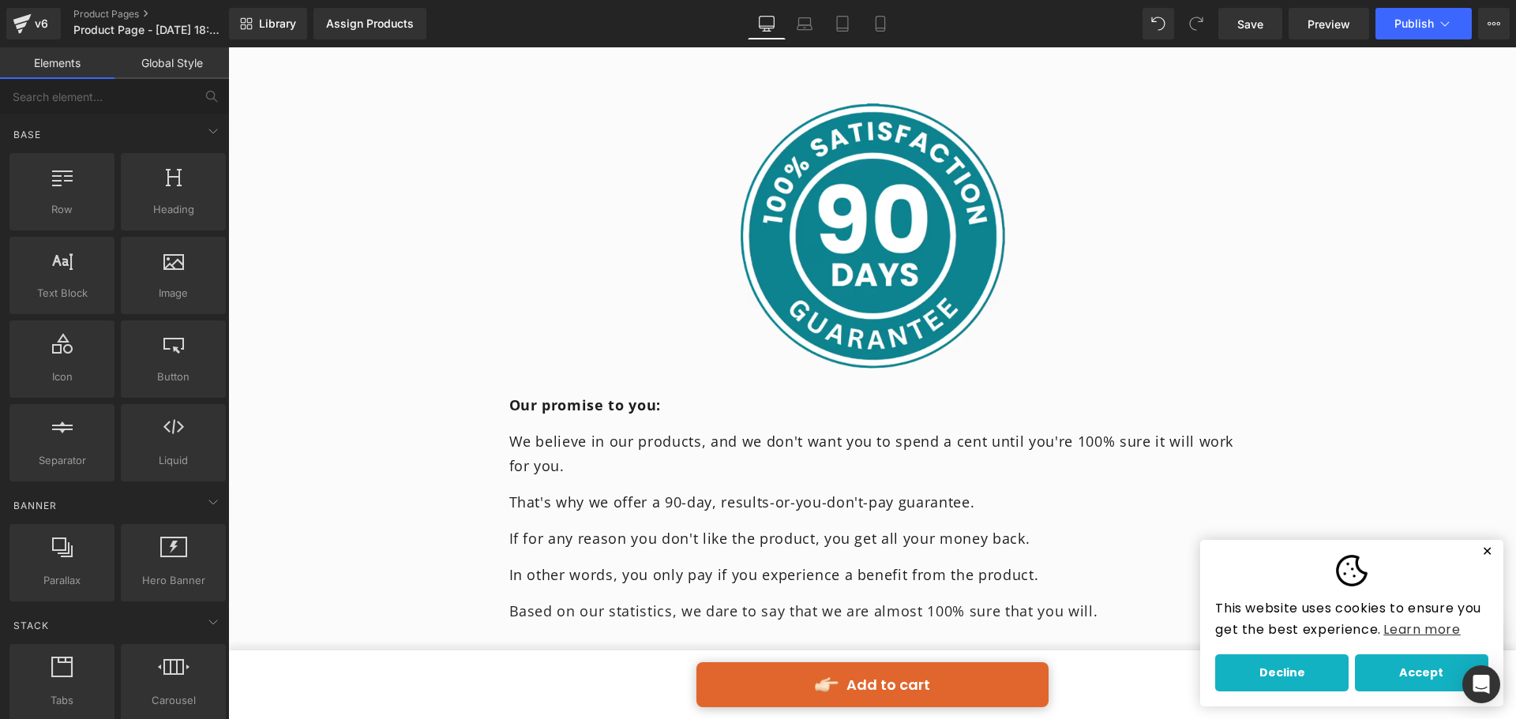
click at [1478, 550] on button "✕" at bounding box center [1488, 551] width 20 height 11
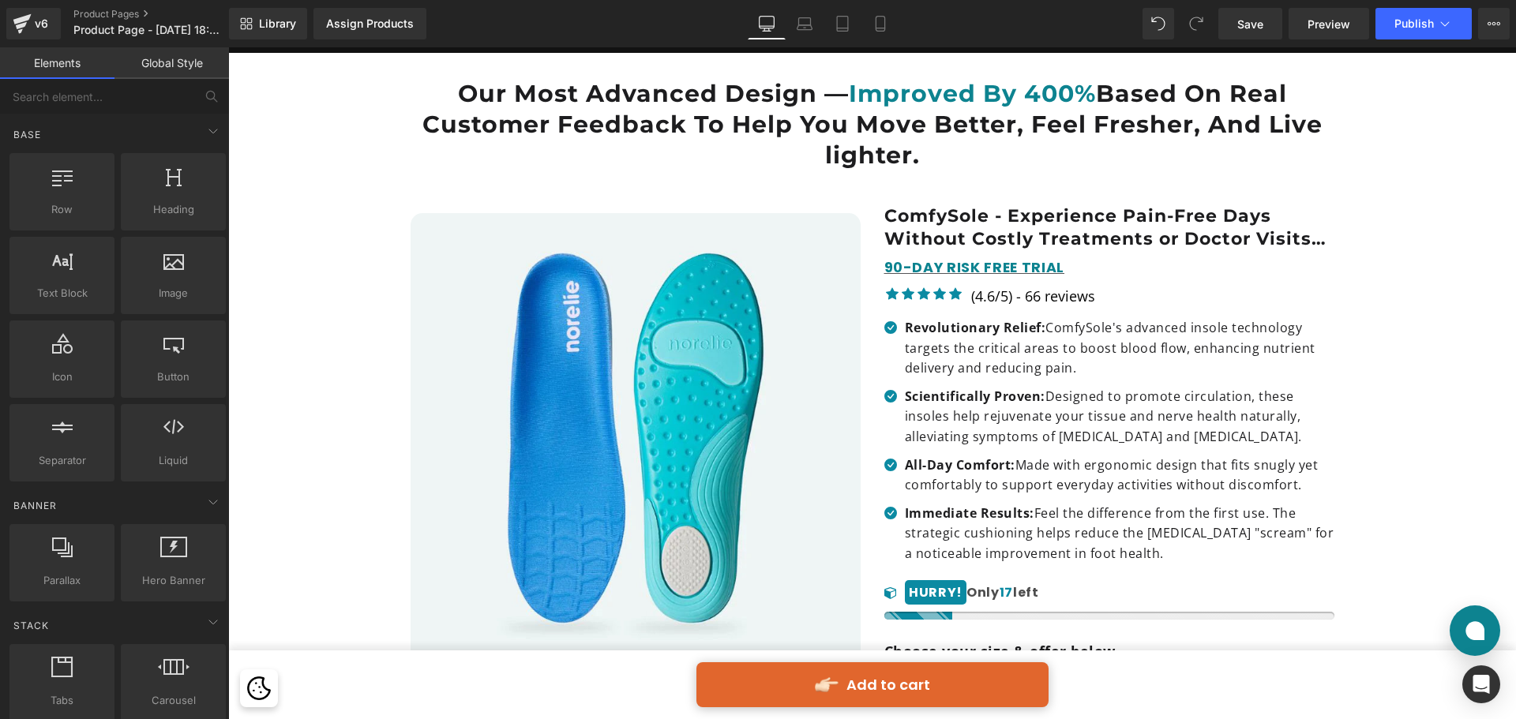
scroll to position [0, 0]
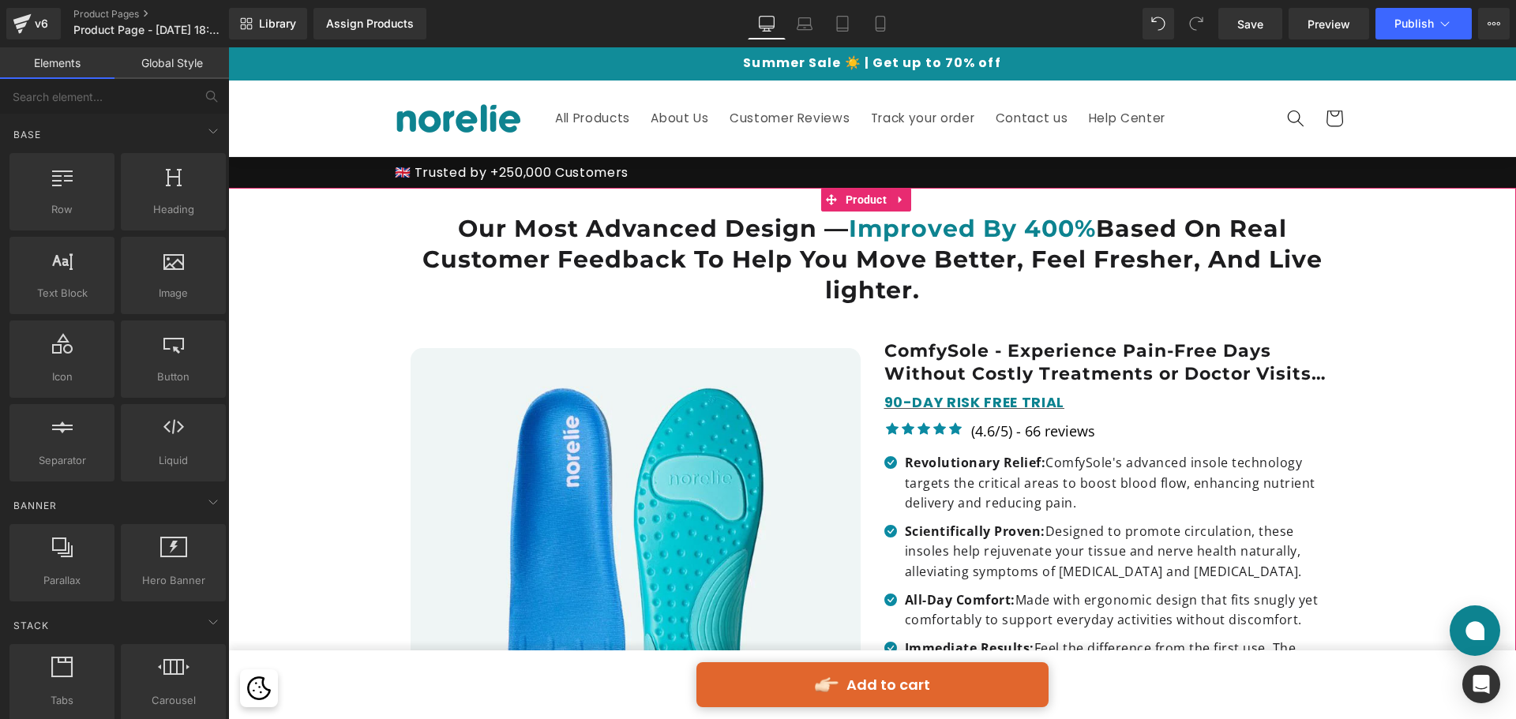
click at [698, 242] on h1 "Our Most Advanced Design — Improved By 400% Based On Real Customer Feedback To …" at bounding box center [873, 259] width 924 height 92
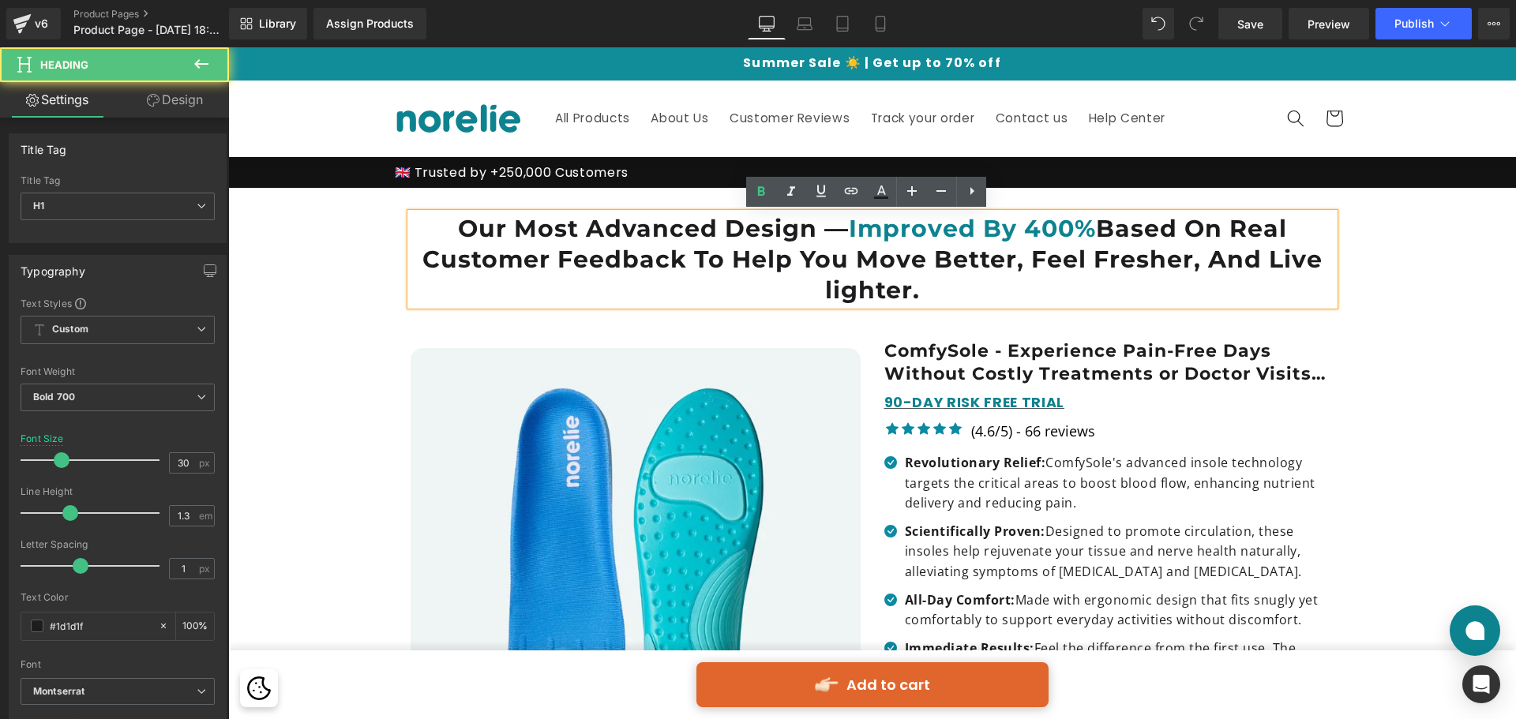
click at [698, 242] on h1 "Our Most Advanced Design — Improved By 400% Based On Real Customer Feedback To …" at bounding box center [873, 259] width 924 height 92
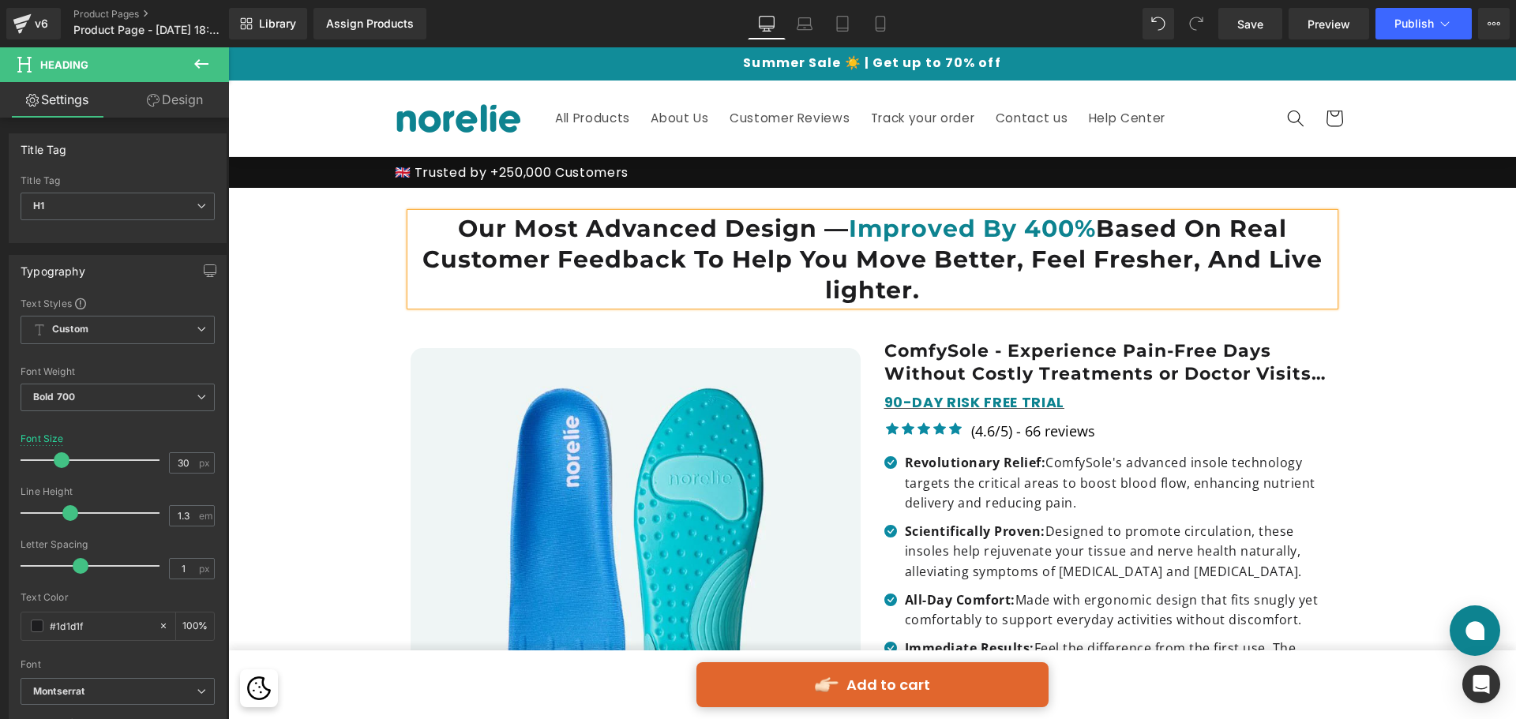
paste div
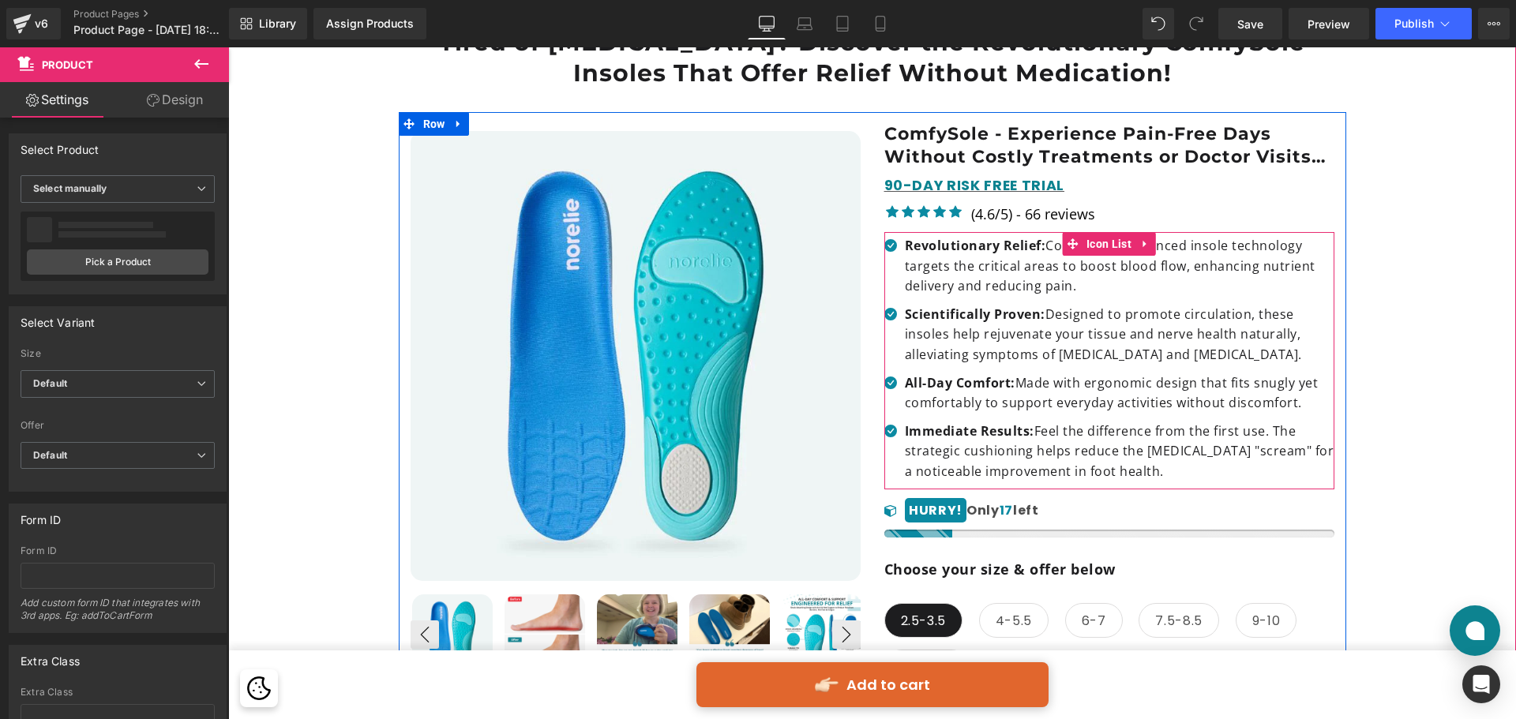
scroll to position [158, 0]
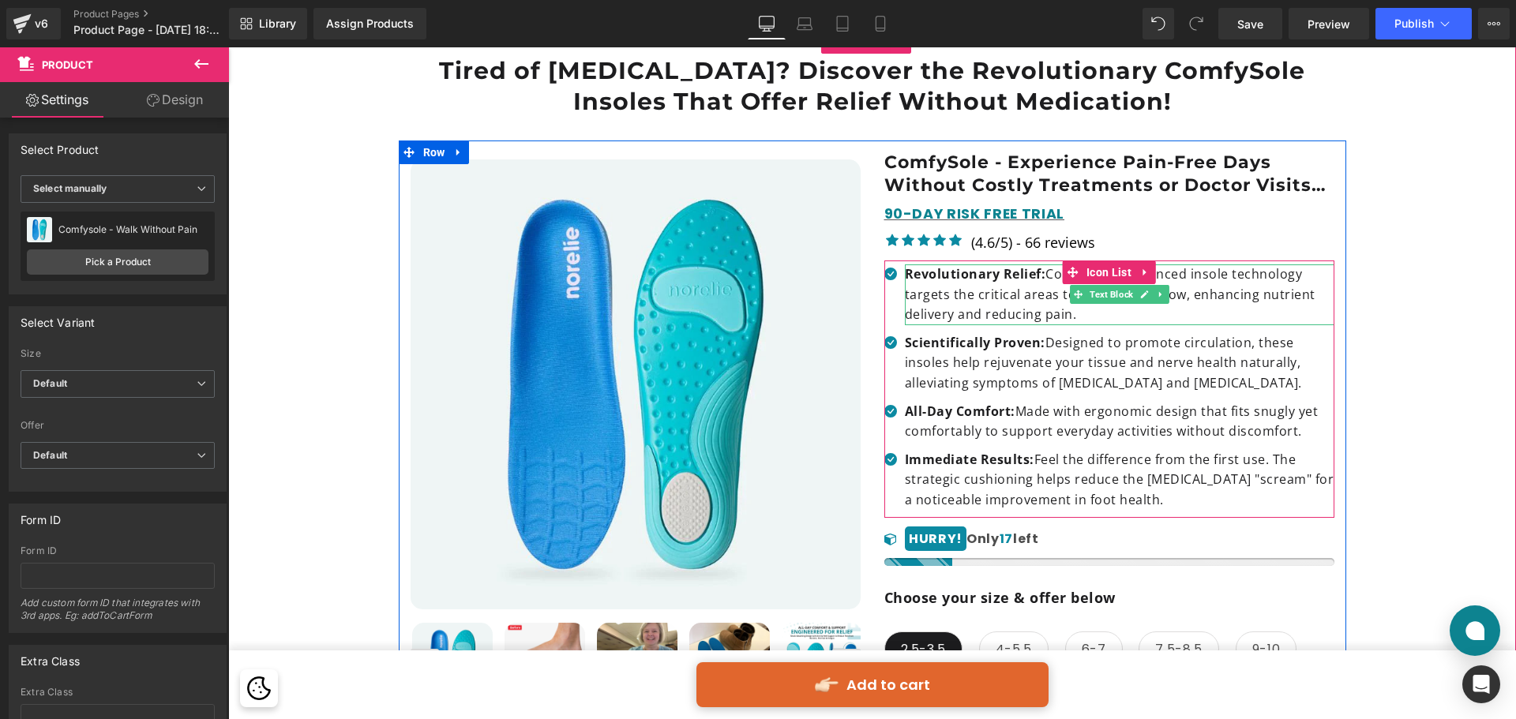
click at [905, 271] on div at bounding box center [907, 295] width 4 height 61
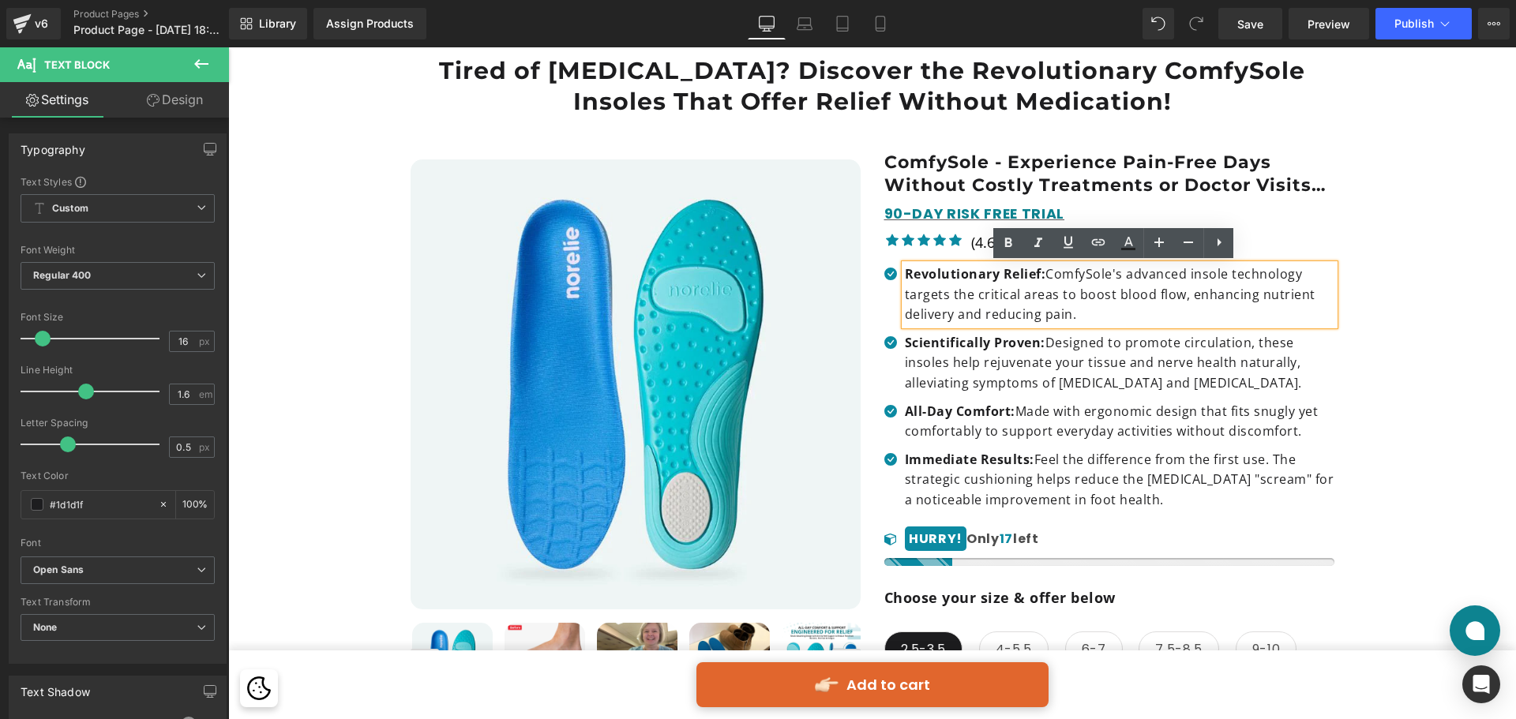
click at [957, 272] on strong "Revolutionary Relief:" at bounding box center [975, 273] width 141 height 17
drag, startPoint x: 1034, startPoint y: 275, endPoint x: 899, endPoint y: 268, distance: 135.2
click at [905, 268] on strong "Revolutionary Relief:" at bounding box center [975, 273] width 141 height 17
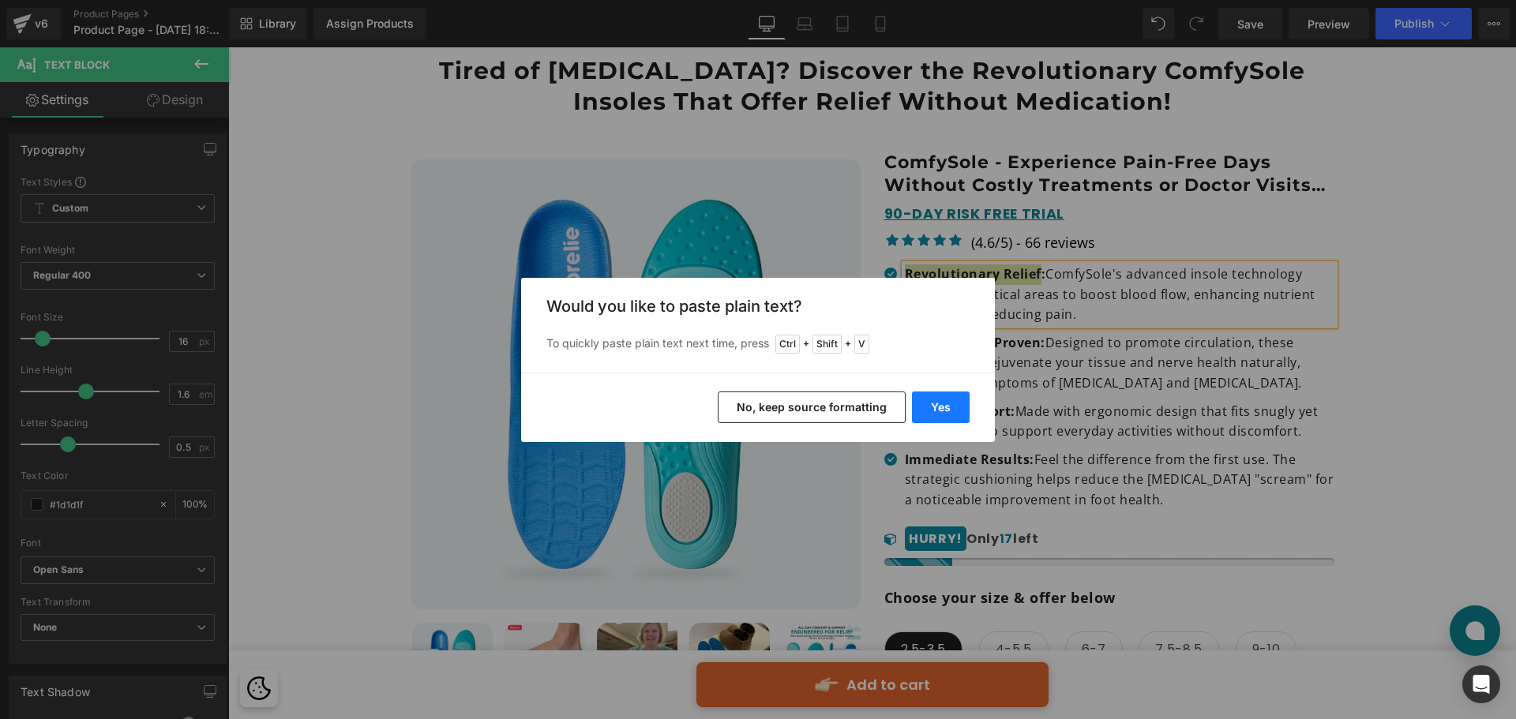
click at [949, 401] on button "Yes" at bounding box center [941, 408] width 58 height 32
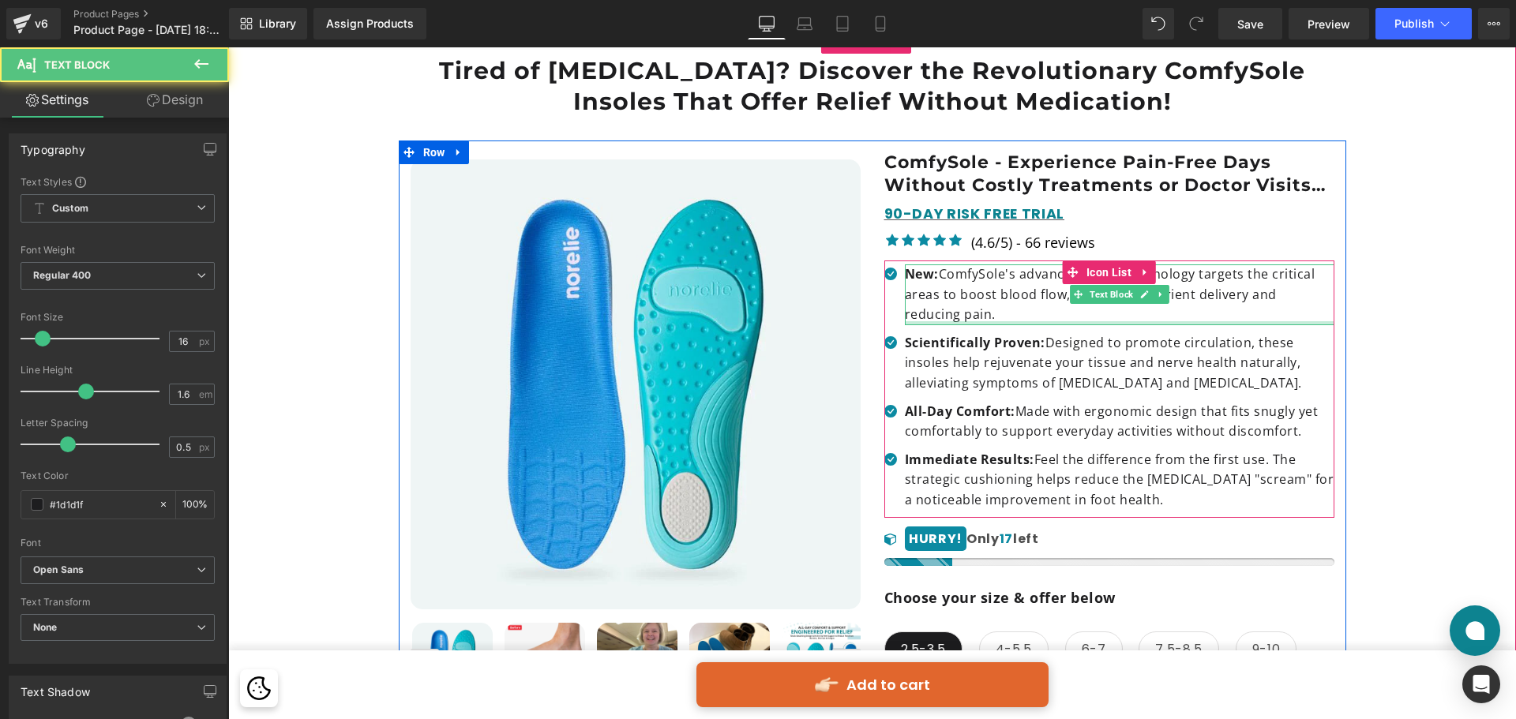
drag, startPoint x: 937, startPoint y: 269, endPoint x: 975, endPoint y: 326, distance: 68.3
click at [975, 326] on ul "Icon New: ComfySole's advanced insole technology targets the critical areas to …" at bounding box center [1109, 392] width 450 height 254
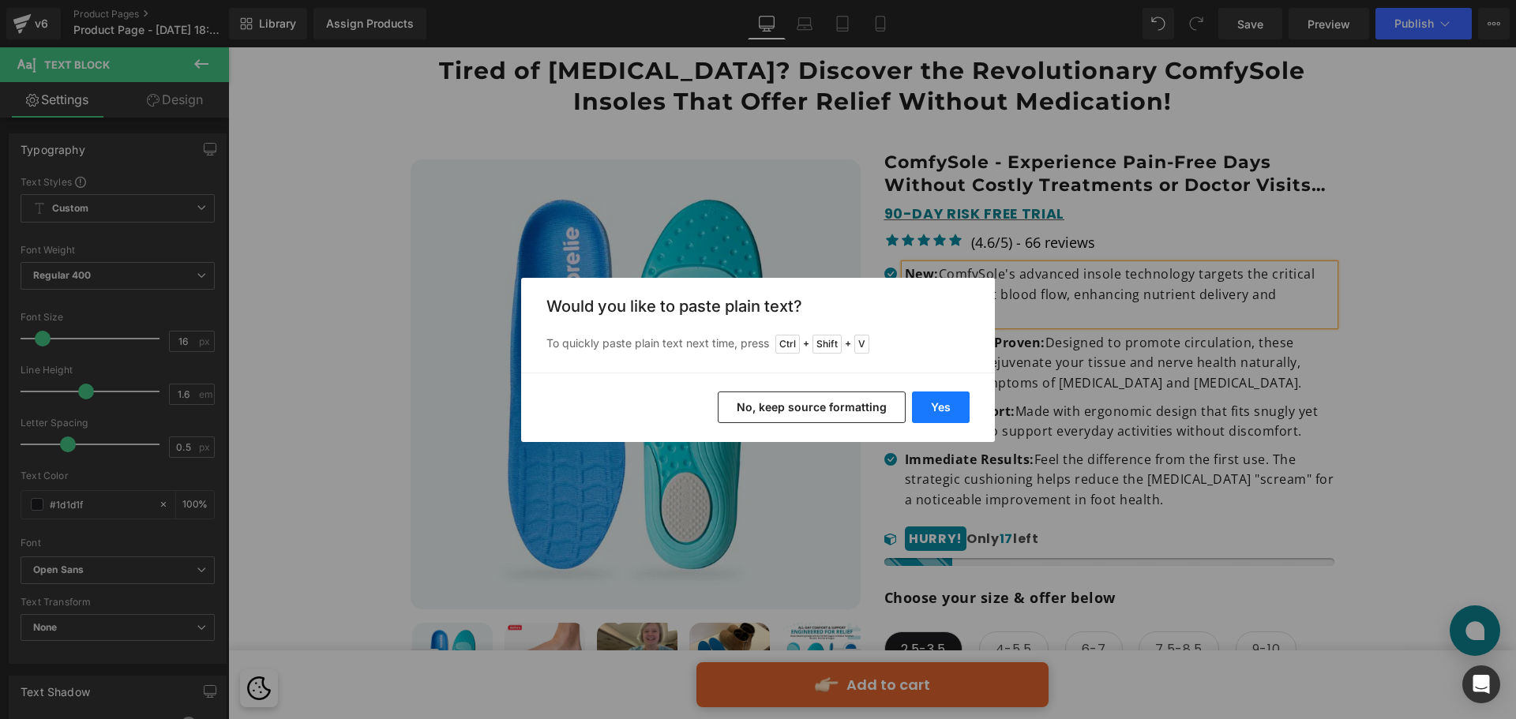
click at [957, 401] on button "Yes" at bounding box center [941, 408] width 58 height 32
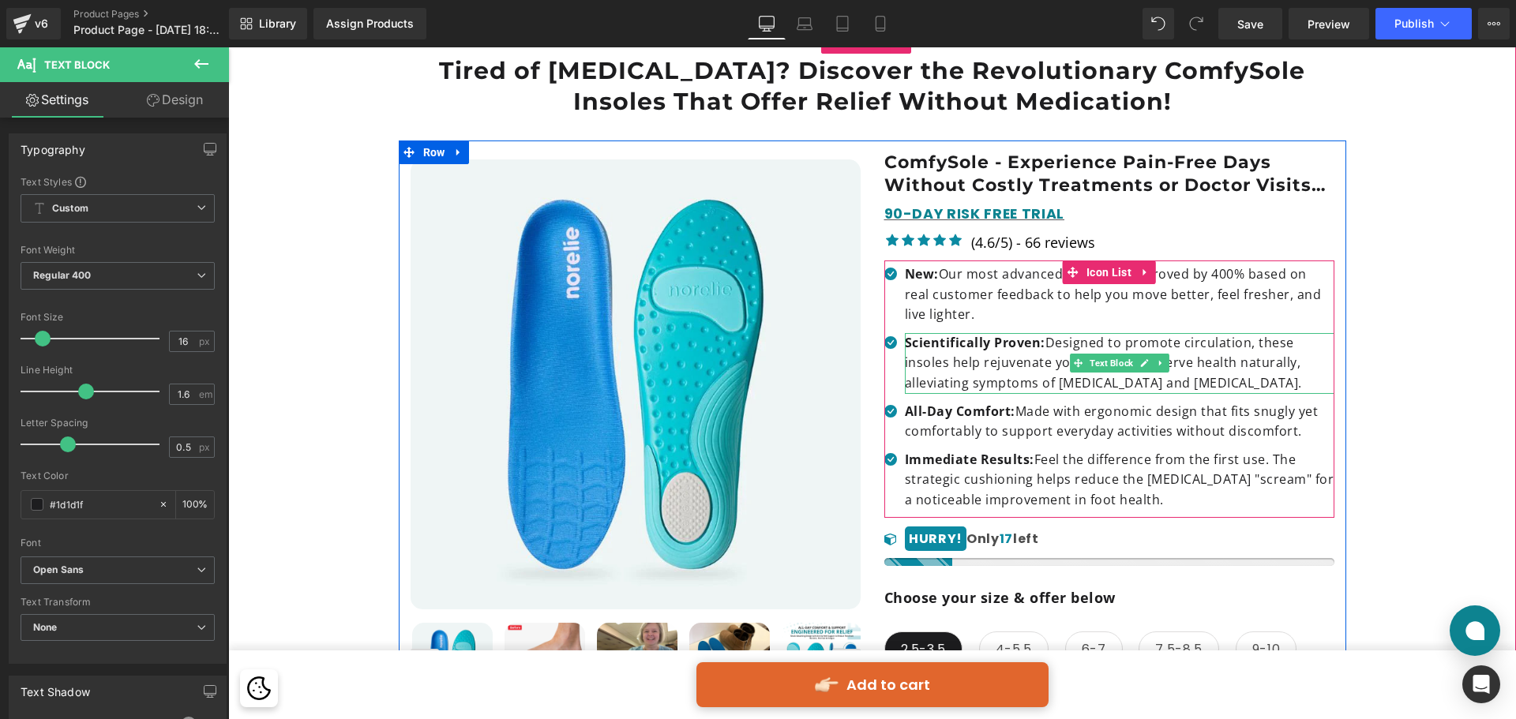
click at [912, 348] on strong "Scientifically Proven:" at bounding box center [975, 342] width 141 height 17
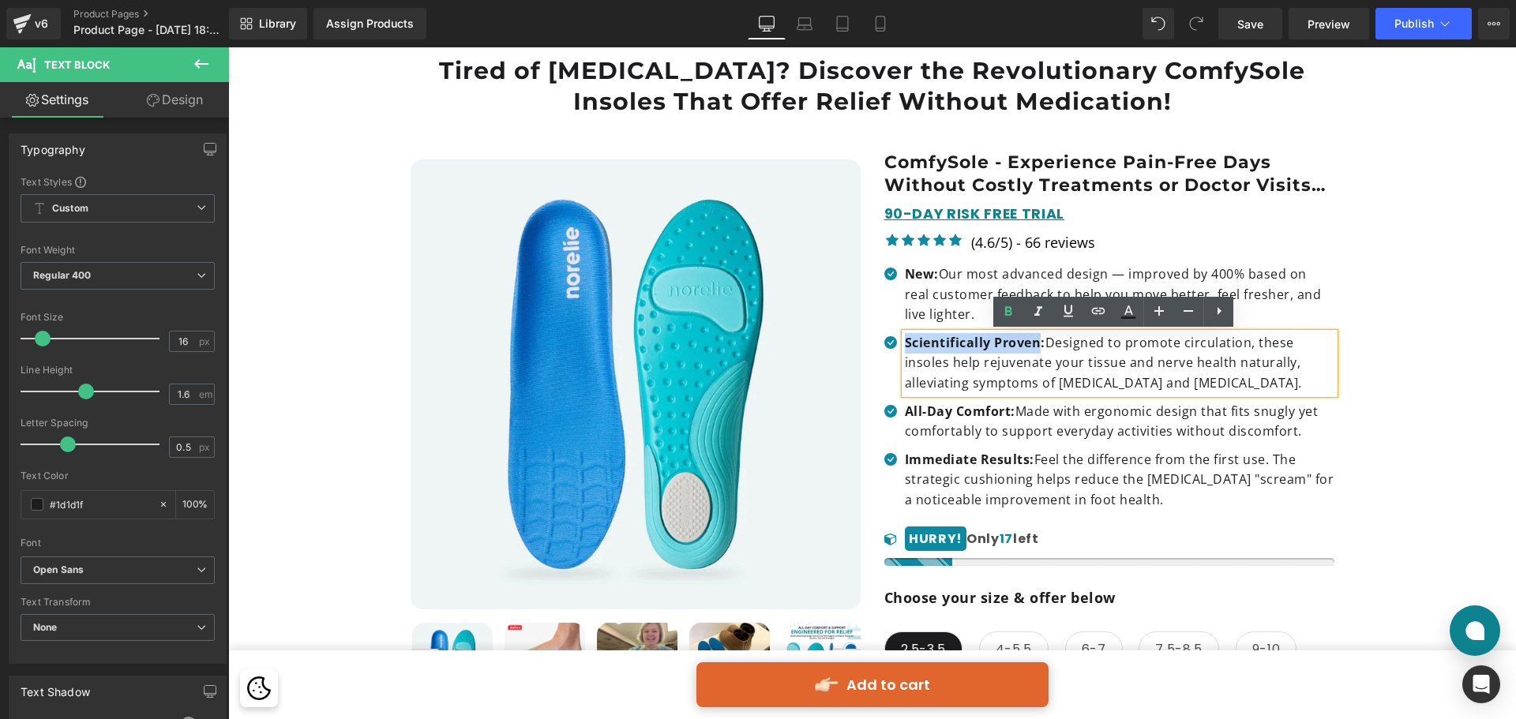
drag, startPoint x: 899, startPoint y: 341, endPoint x: 1034, endPoint y: 350, distance: 134.5
click at [1034, 350] on strong "Scientifically Proven:" at bounding box center [975, 342] width 141 height 17
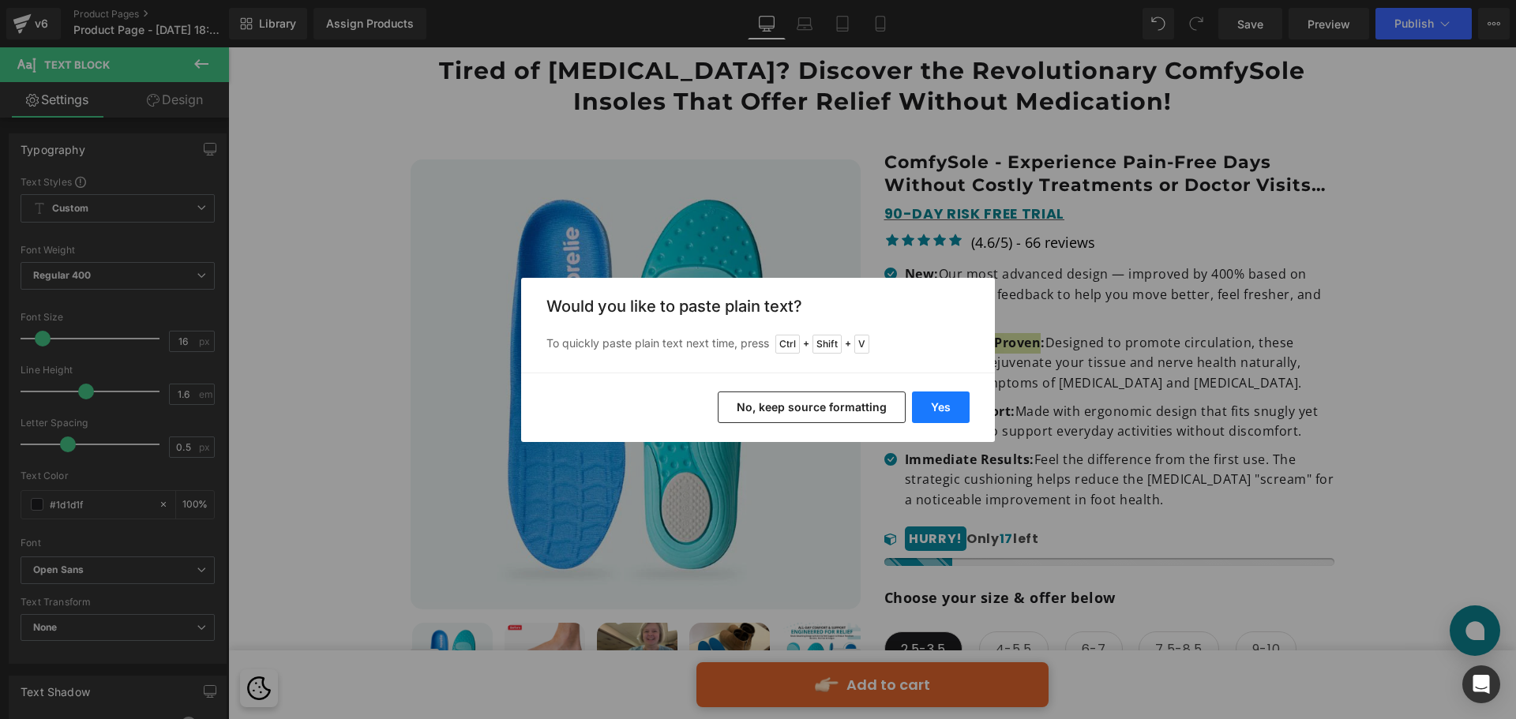
drag, startPoint x: 949, startPoint y: 410, endPoint x: 714, endPoint y: 527, distance: 262.8
click at [949, 410] on button "Yes" at bounding box center [941, 408] width 58 height 32
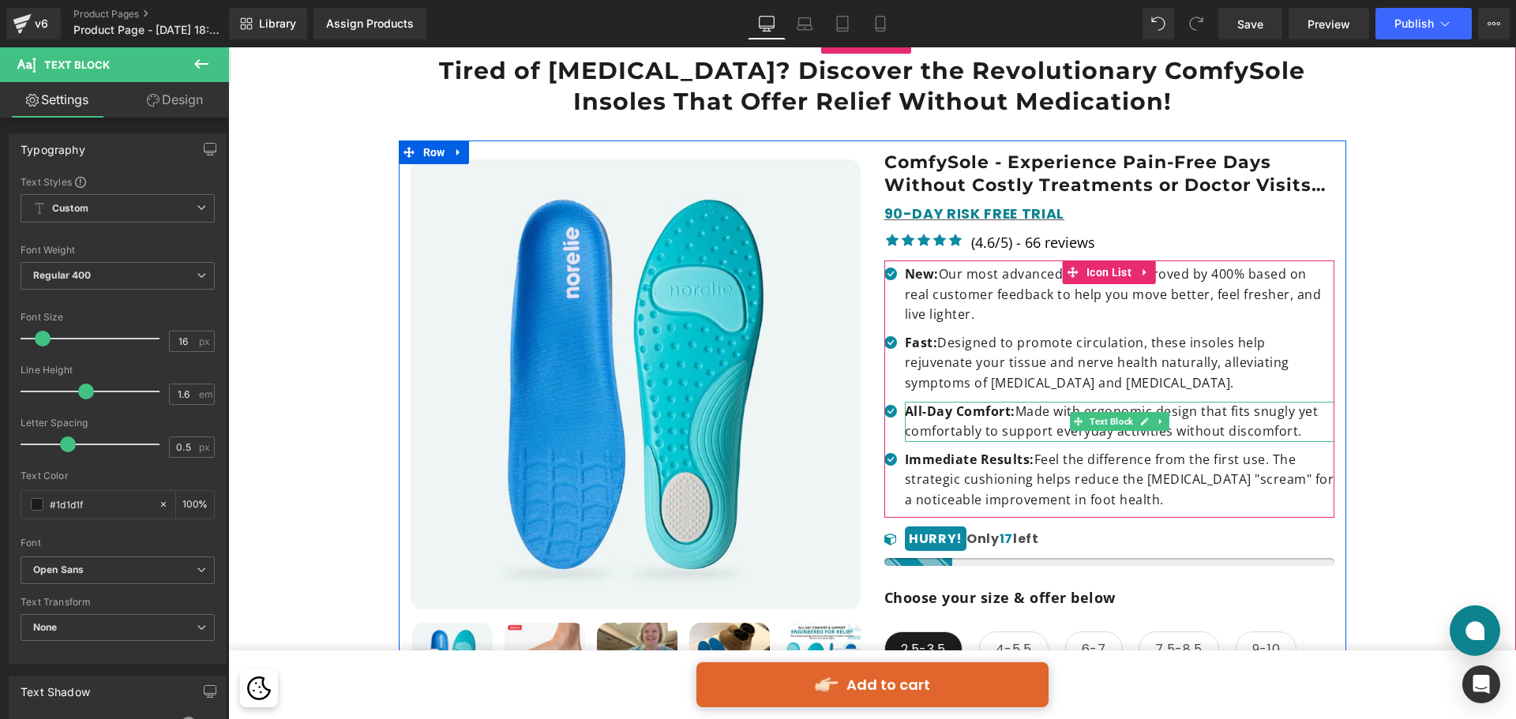
click at [944, 412] on strong "All-Day Comfort:" at bounding box center [960, 411] width 111 height 17
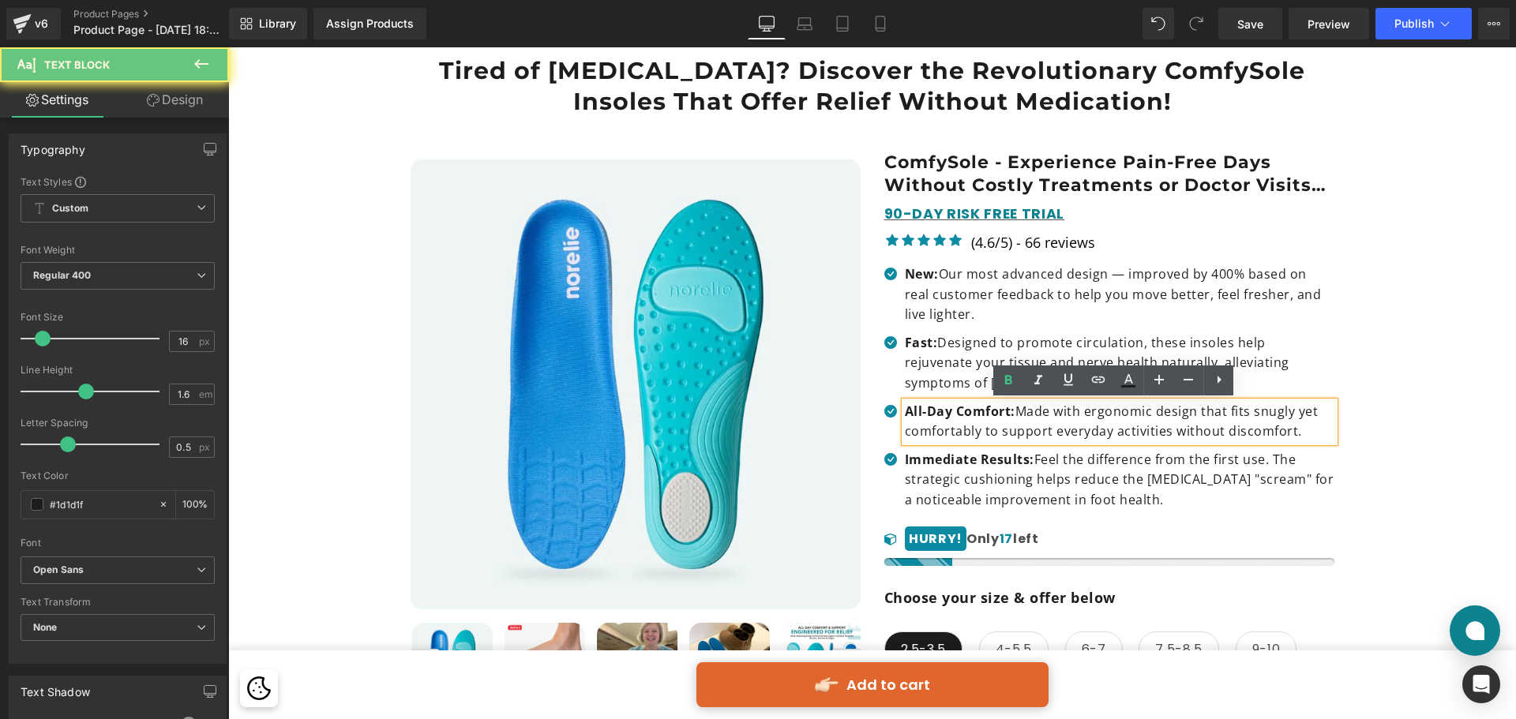
click at [966, 412] on strong "All-Day Comfort:" at bounding box center [960, 411] width 111 height 17
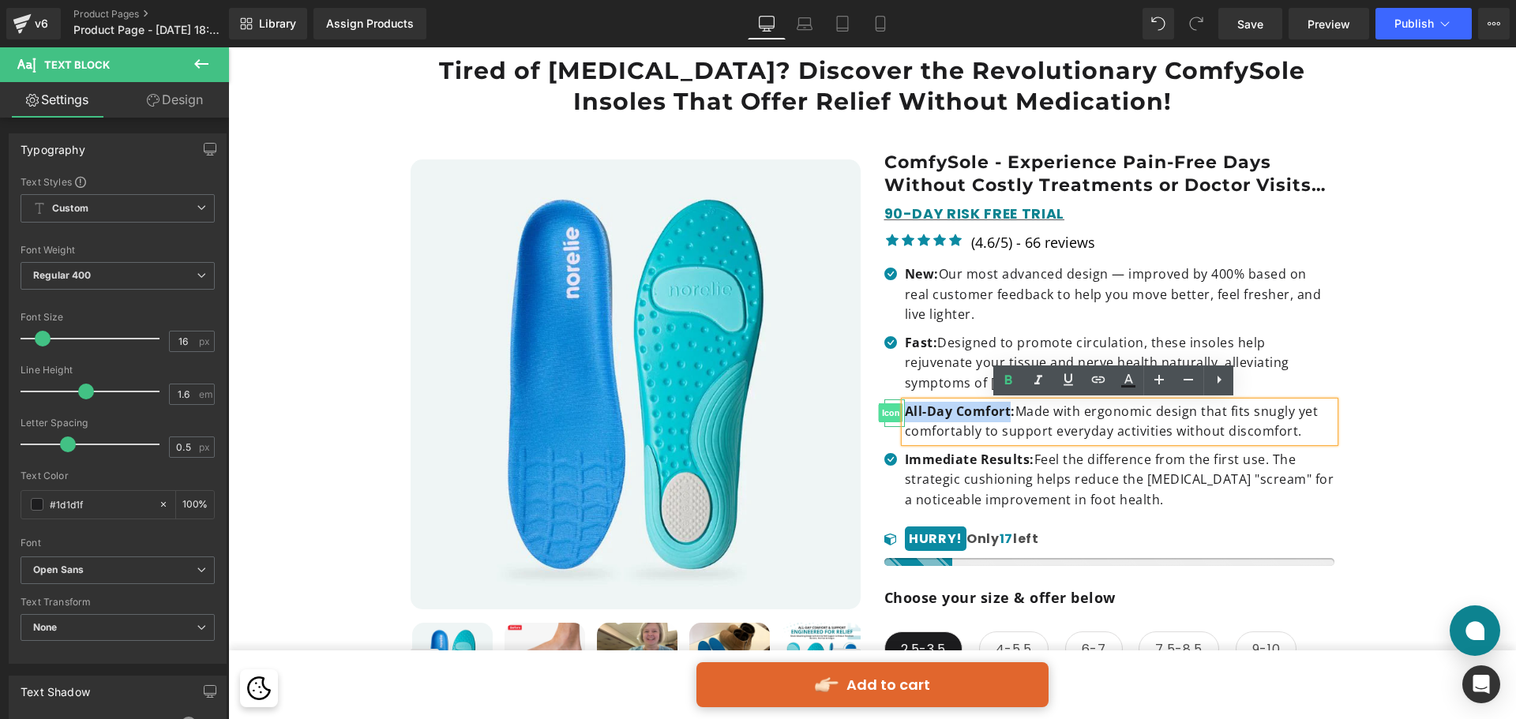
drag, startPoint x: 1004, startPoint y: 412, endPoint x: 881, endPoint y: 407, distance: 122.5
click at [884, 407] on li "Icon All-Day Comfort: Made with ergonomic design that fits snugly yet comfortab…" at bounding box center [1109, 422] width 450 height 40
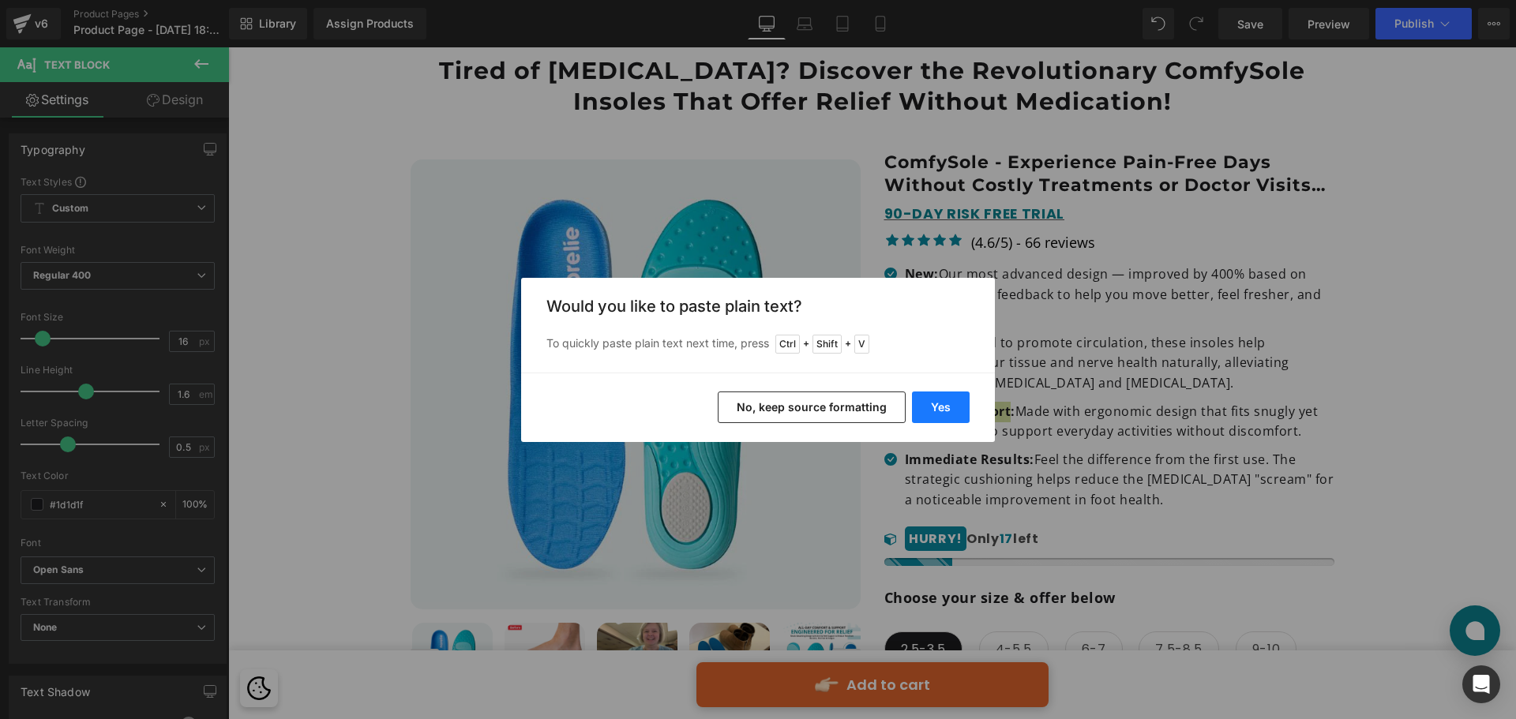
click at [926, 414] on button "Yes" at bounding box center [941, 408] width 58 height 32
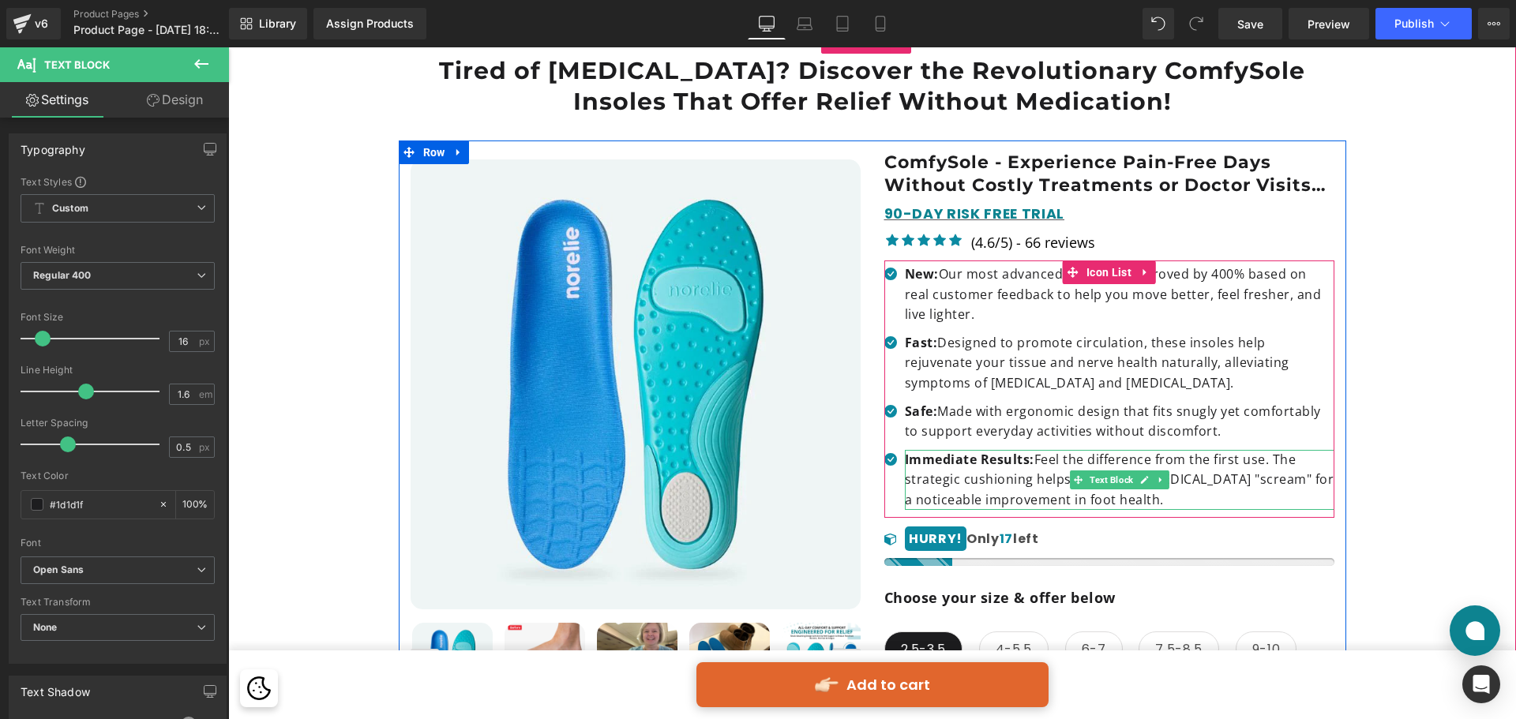
drag, startPoint x: 944, startPoint y: 411, endPoint x: 1290, endPoint y: 456, distance: 348.8
click at [1290, 456] on ul "Icon New: Our most advanced design — improved by 400% based on real customer fe…" at bounding box center [1109, 392] width 450 height 254
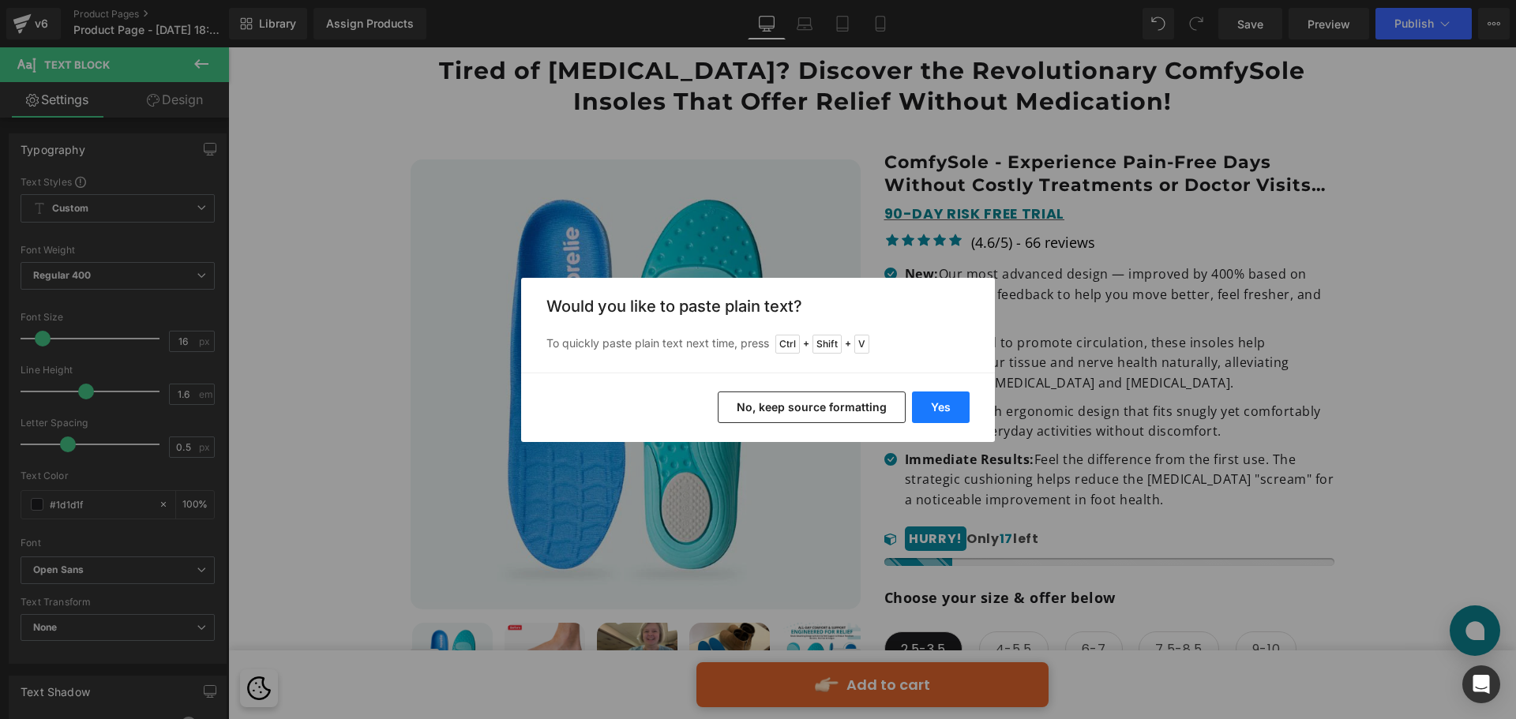
click at [948, 406] on button "Yes" at bounding box center [941, 408] width 58 height 32
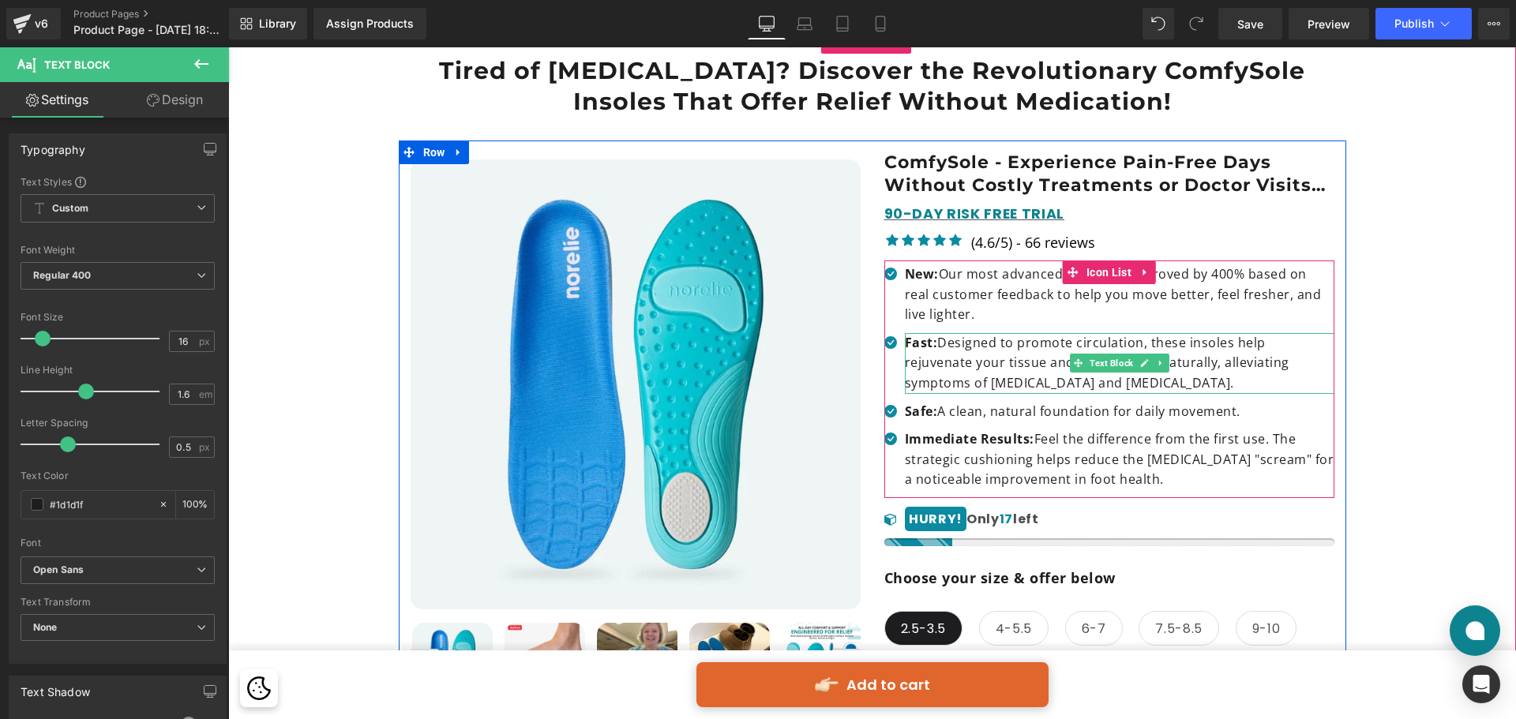
click at [934, 347] on p "Fast: Designed to promote circulation, these insoles help rejuvenate your tissu…" at bounding box center [1120, 363] width 430 height 61
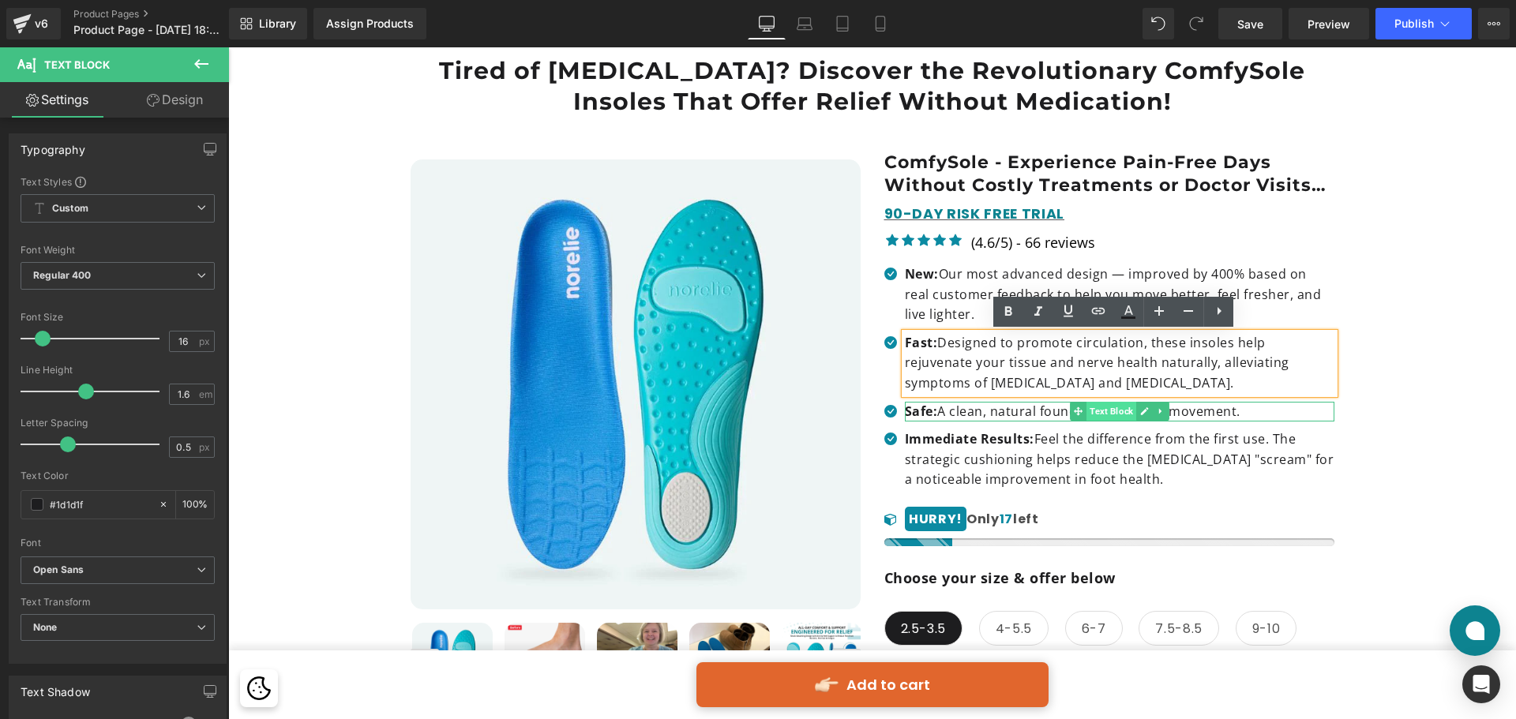
drag, startPoint x: 937, startPoint y: 340, endPoint x: 1113, endPoint y: 415, distance: 192.1
click at [1113, 415] on ul "Icon New: Our most advanced design — improved by 400% based on real customer fe…" at bounding box center [1109, 382] width 450 height 234
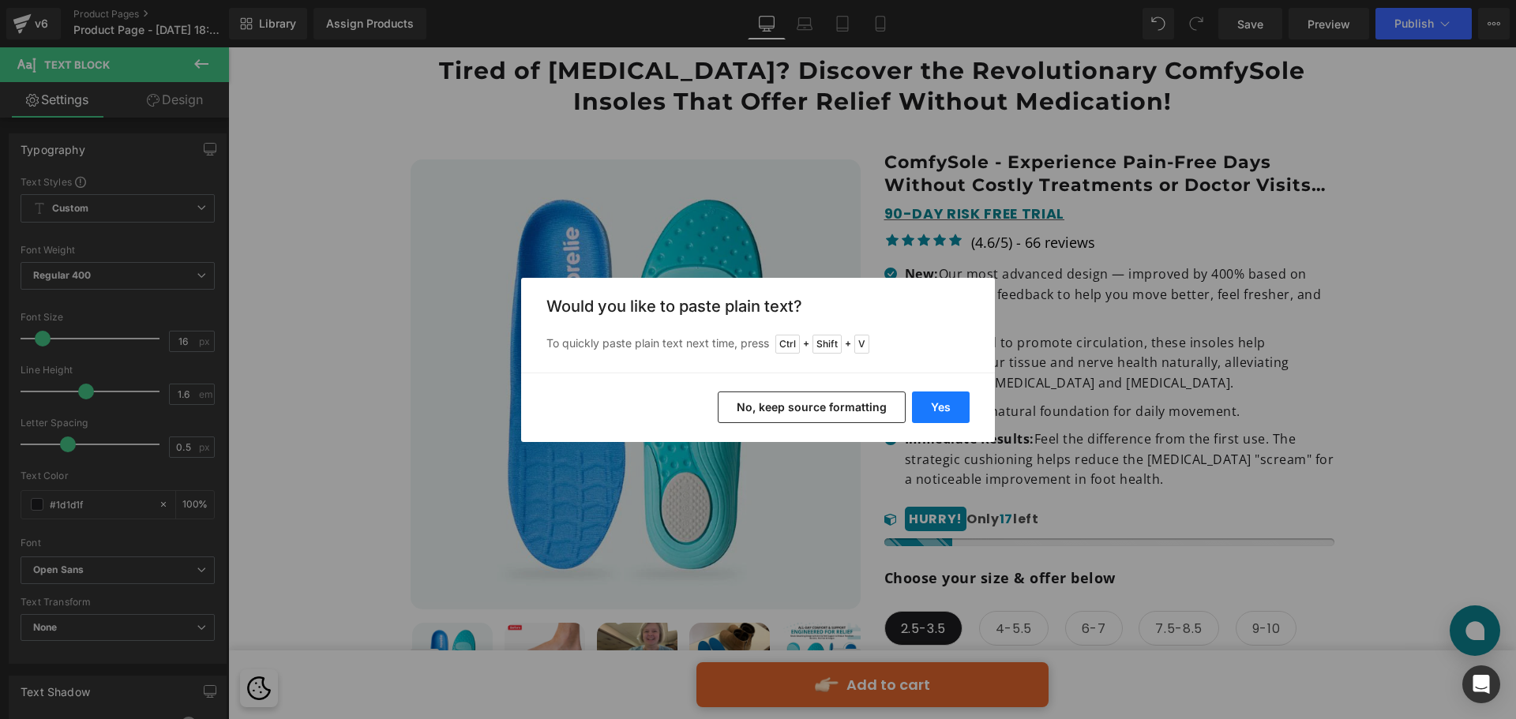
click at [930, 404] on button "Yes" at bounding box center [941, 408] width 58 height 32
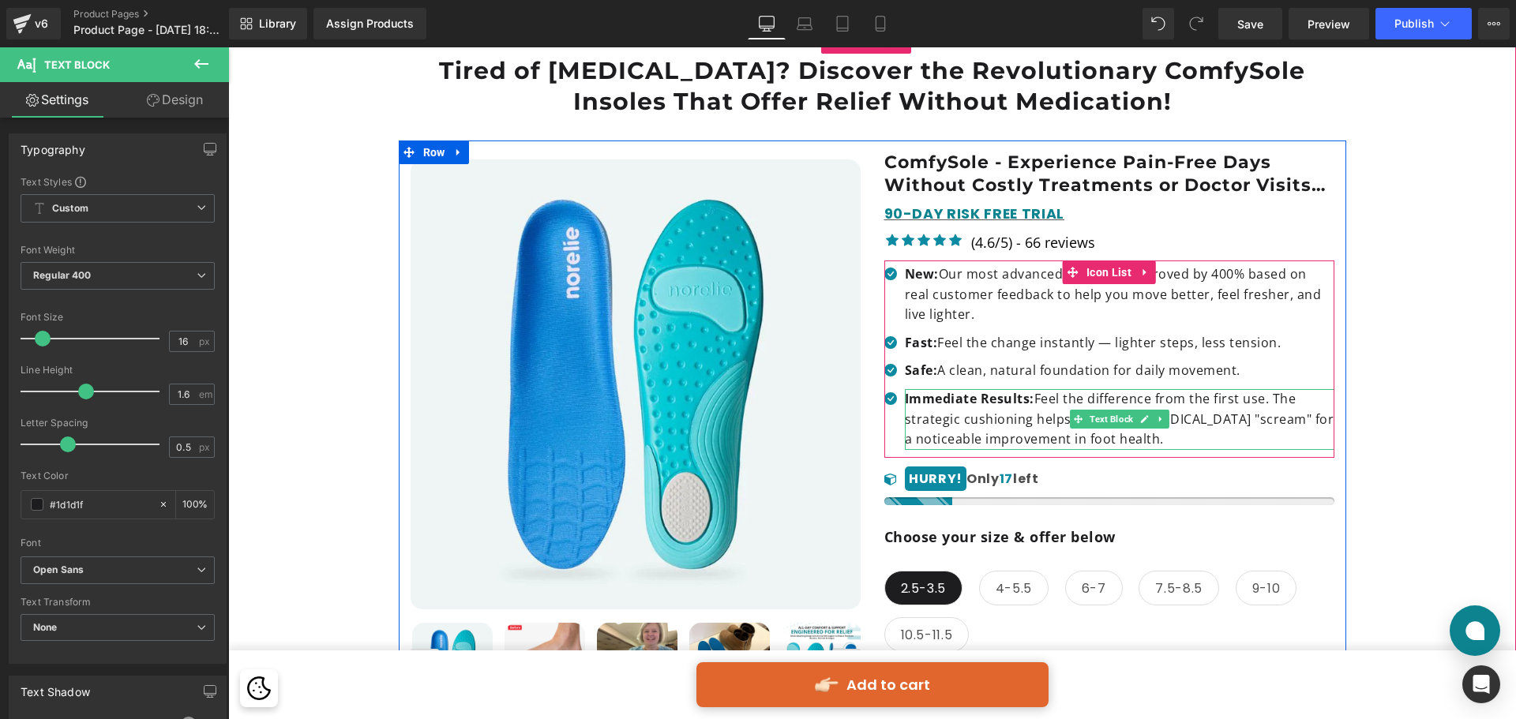
click at [939, 403] on strong "Immediate Results:" at bounding box center [970, 398] width 130 height 17
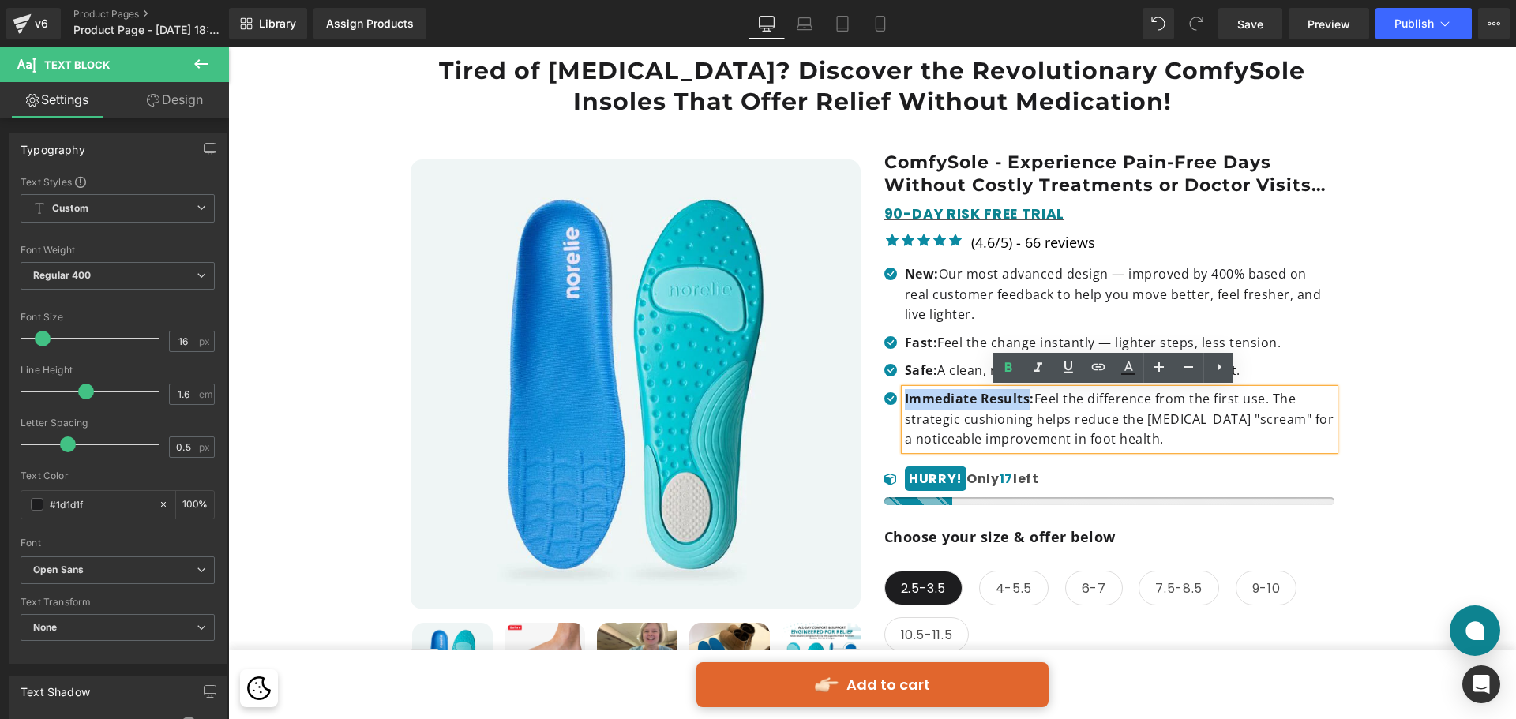
drag, startPoint x: 1022, startPoint y: 404, endPoint x: 900, endPoint y: 394, distance: 122.0
click at [905, 394] on strong "Immediate Results:" at bounding box center [970, 398] width 130 height 17
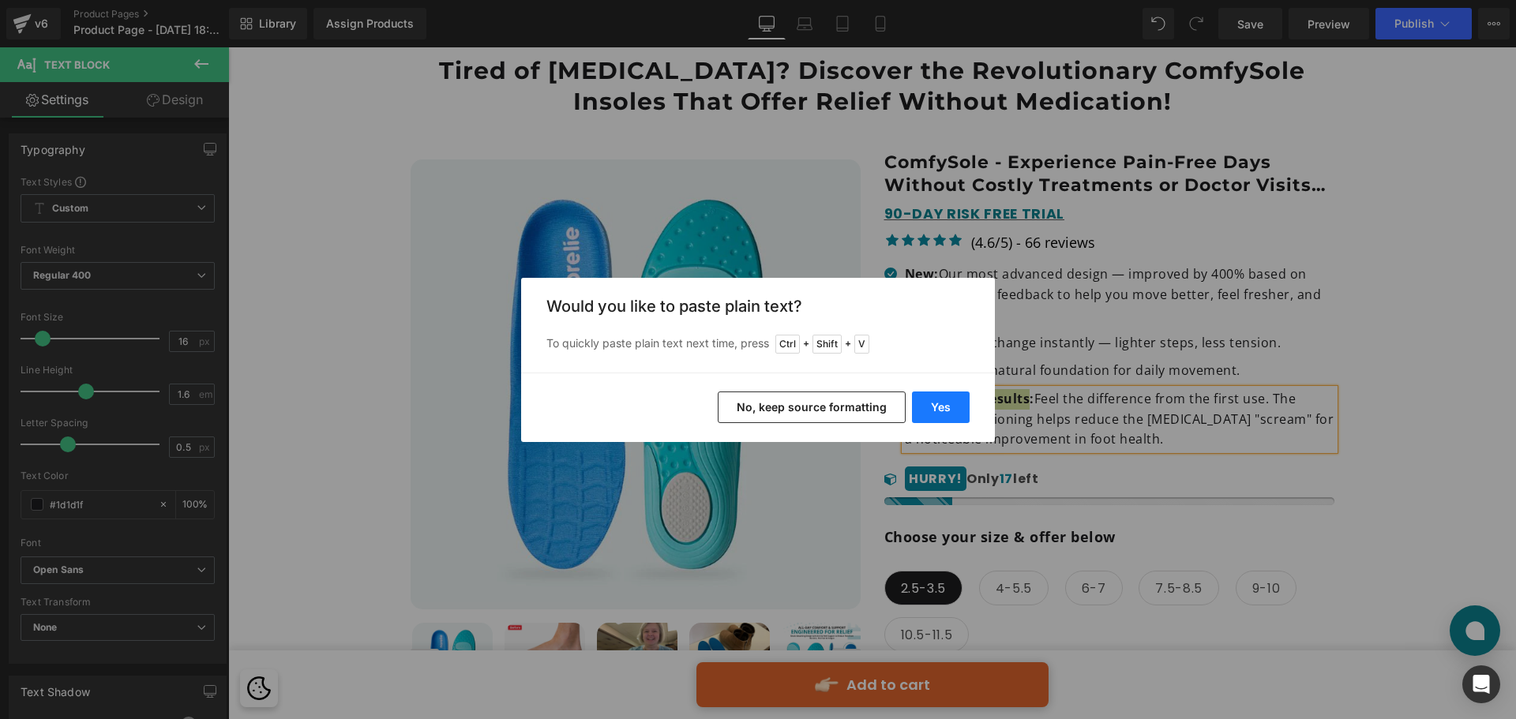
drag, startPoint x: 701, startPoint y: 356, endPoint x: 929, endPoint y: 404, distance: 233.1
click at [929, 404] on button "Yes" at bounding box center [941, 408] width 58 height 32
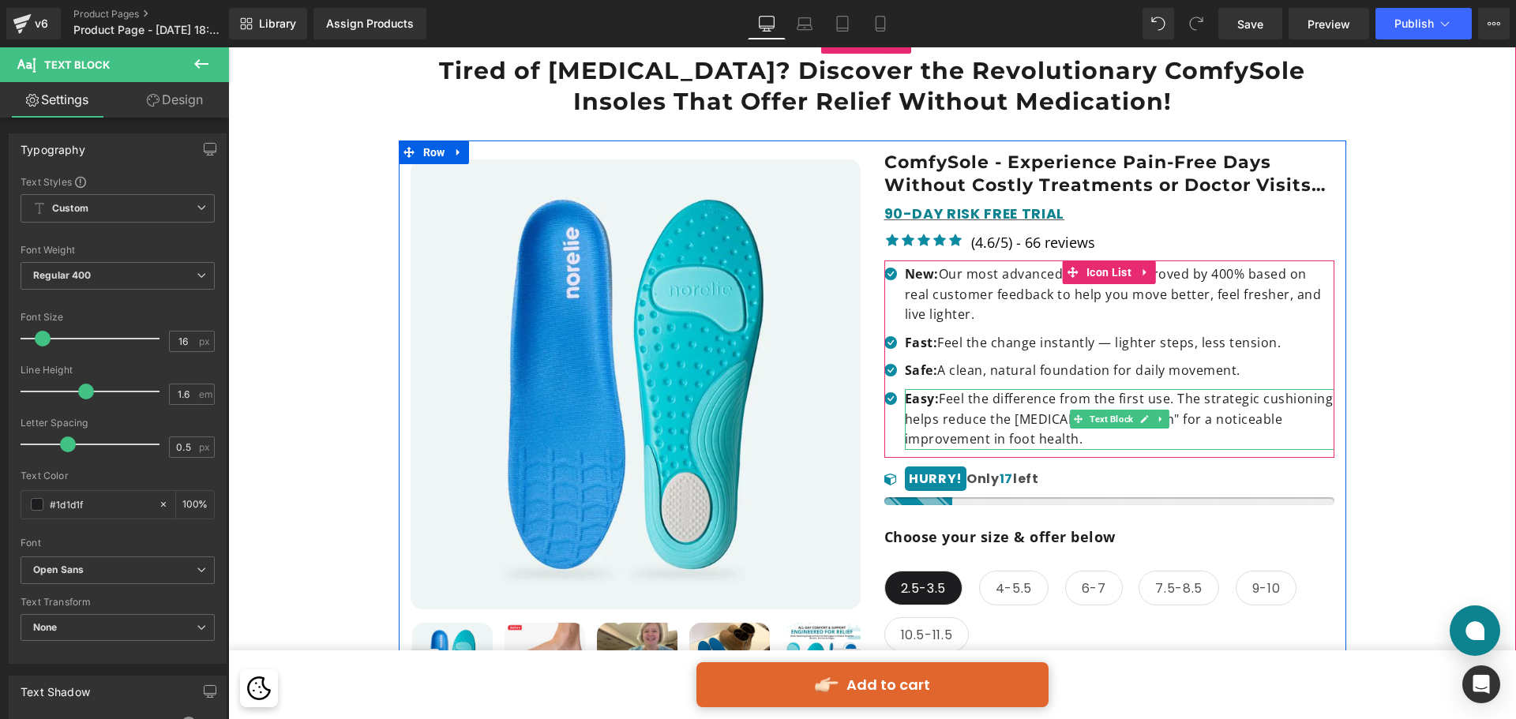
click at [949, 408] on p "Easy: Feel the difference from the first use. The strategic cushioning helps re…" at bounding box center [1120, 419] width 430 height 61
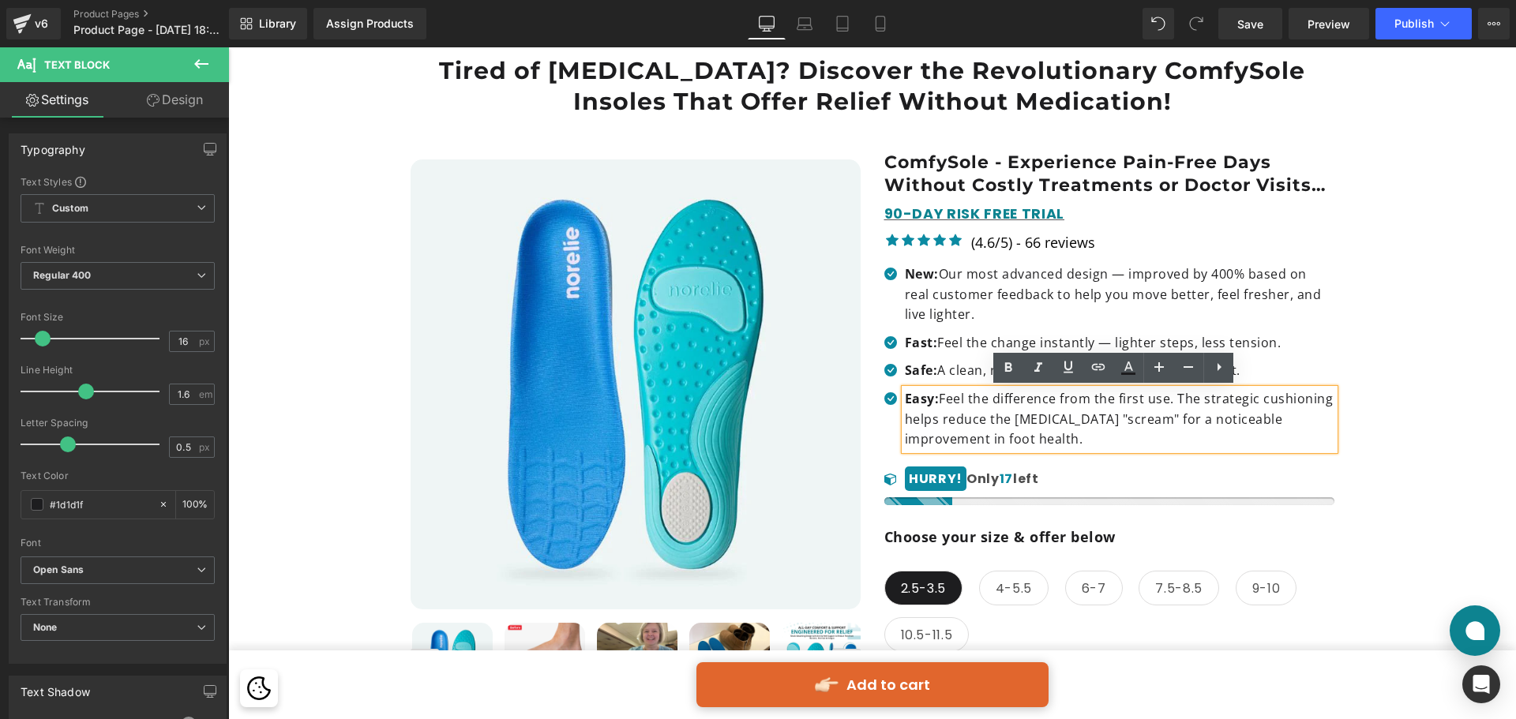
drag, startPoint x: 936, startPoint y: 397, endPoint x: 1104, endPoint y: 445, distance: 175.0
click at [1104, 445] on p "Easy: Feel the difference from the first use. The strategic cushioning helps re…" at bounding box center [1120, 419] width 430 height 61
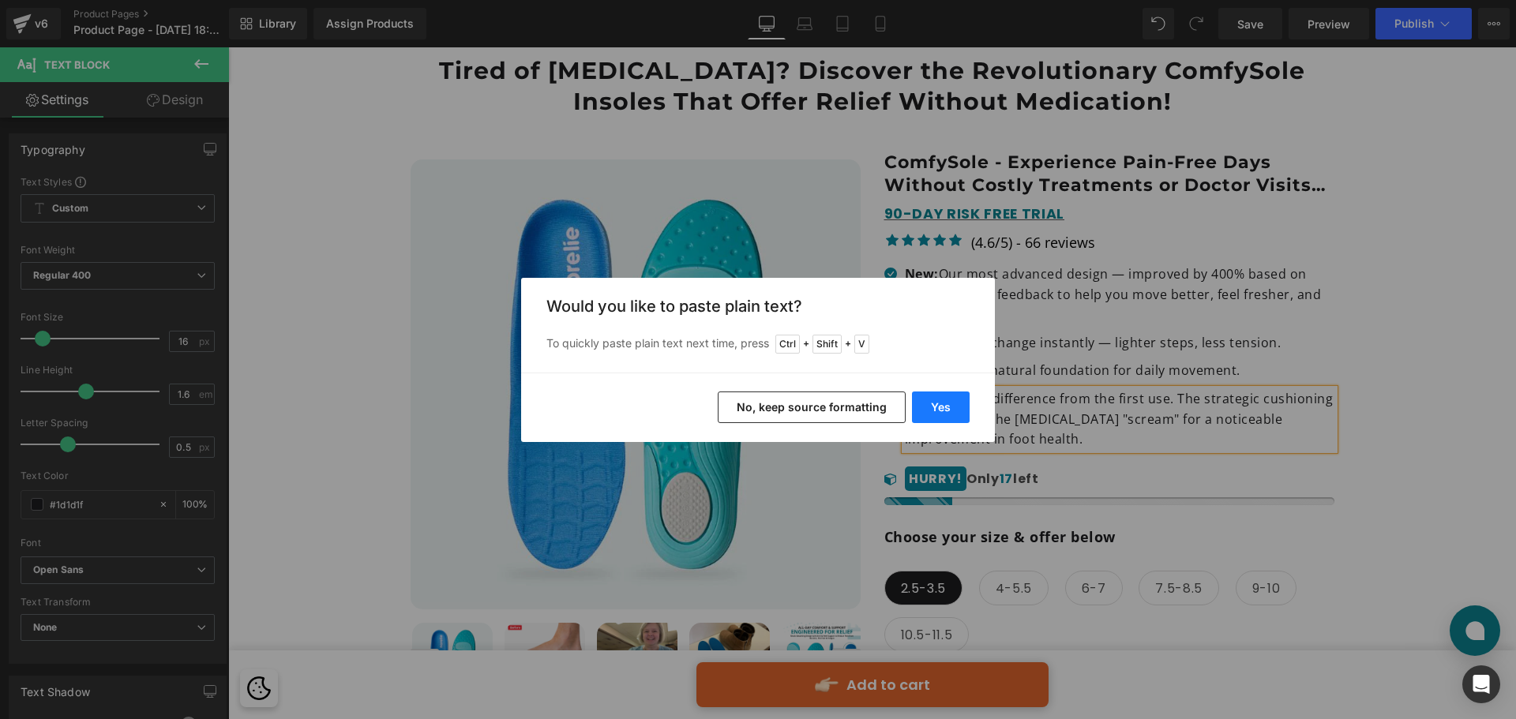
click at [954, 411] on button "Yes" at bounding box center [941, 408] width 58 height 32
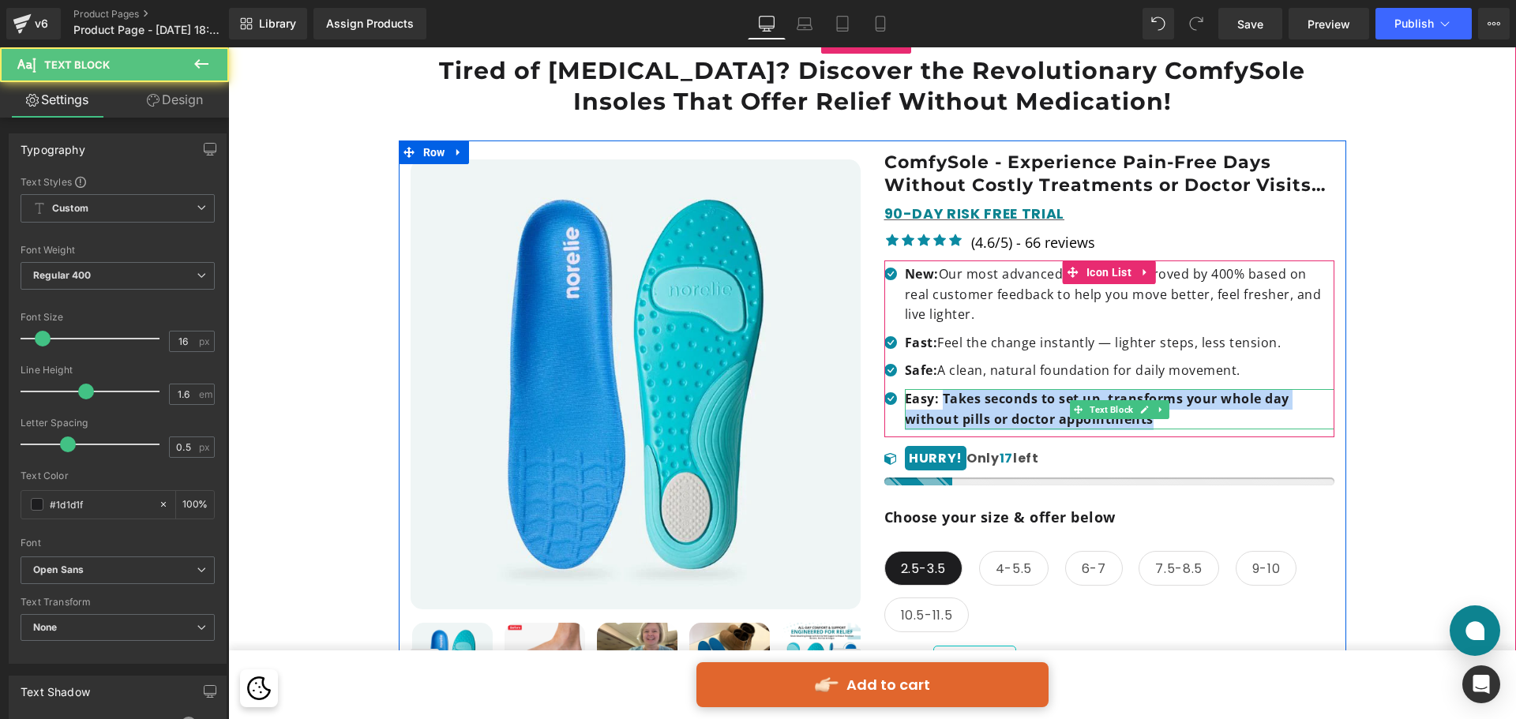
drag, startPoint x: 937, startPoint y: 397, endPoint x: 1143, endPoint y: 414, distance: 206.0
click at [1143, 414] on div "Easy: Takes seconds to set up, transforms your whole day without pills or docto…" at bounding box center [1120, 409] width 430 height 40
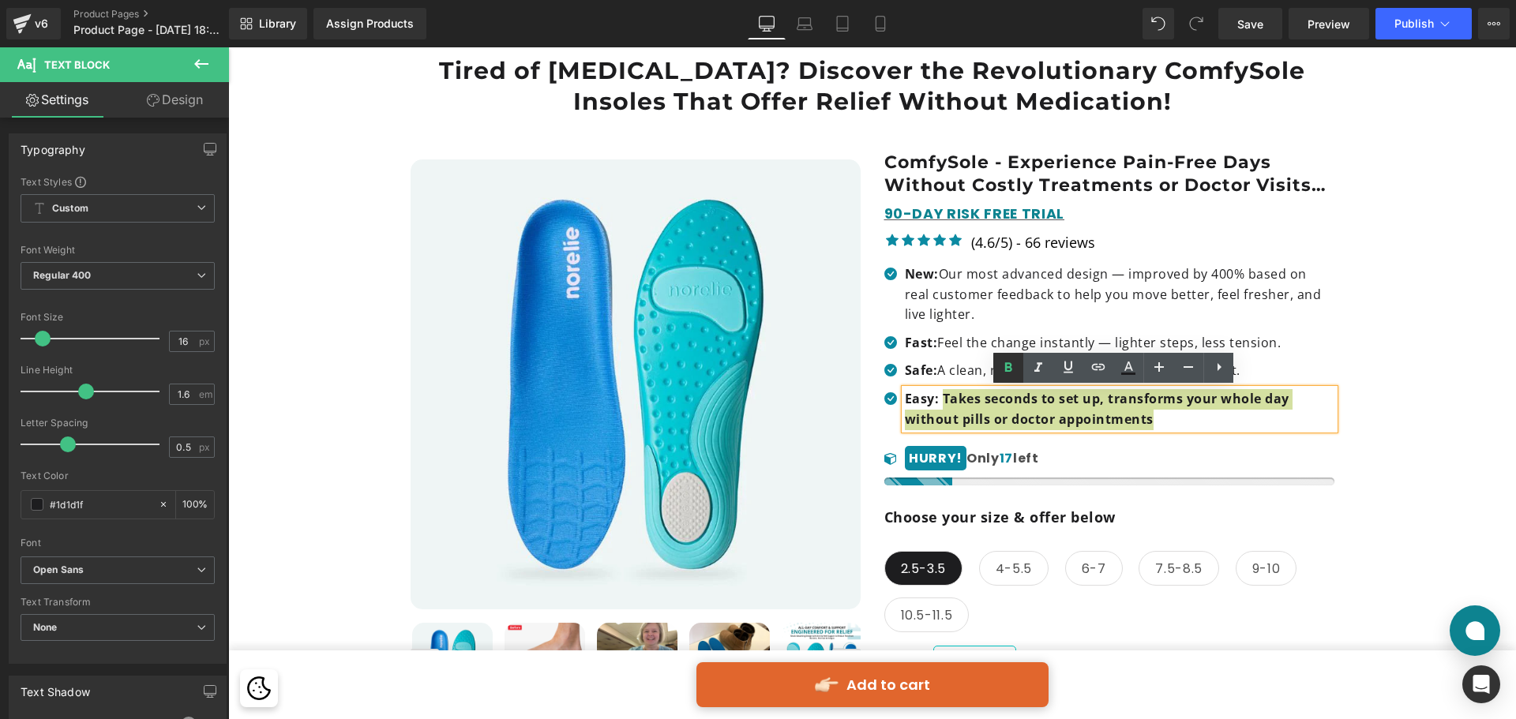
click at [1013, 368] on icon at bounding box center [1008, 368] width 19 height 19
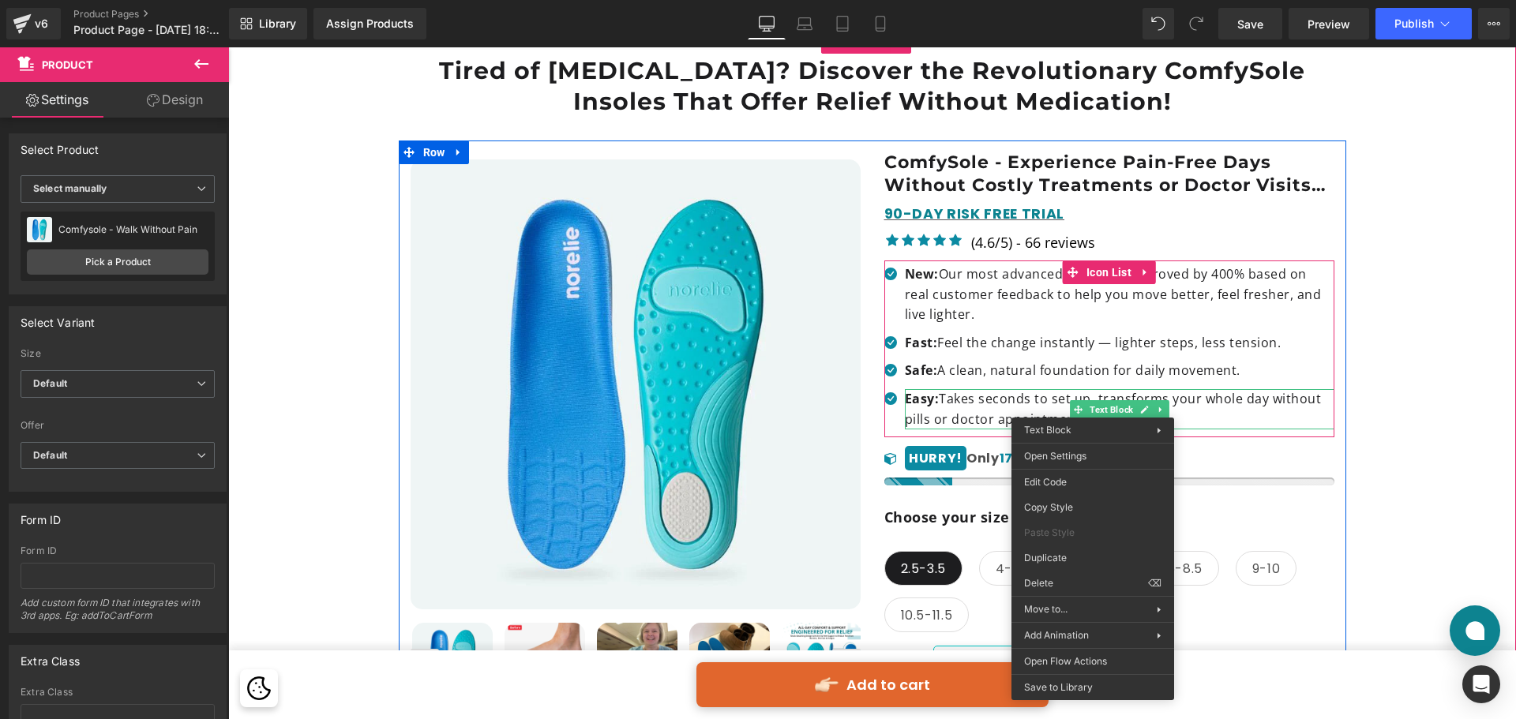
click at [945, 396] on p "Easy: Takes seconds to set up, transforms your whole day without pills or docto…" at bounding box center [1120, 409] width 430 height 40
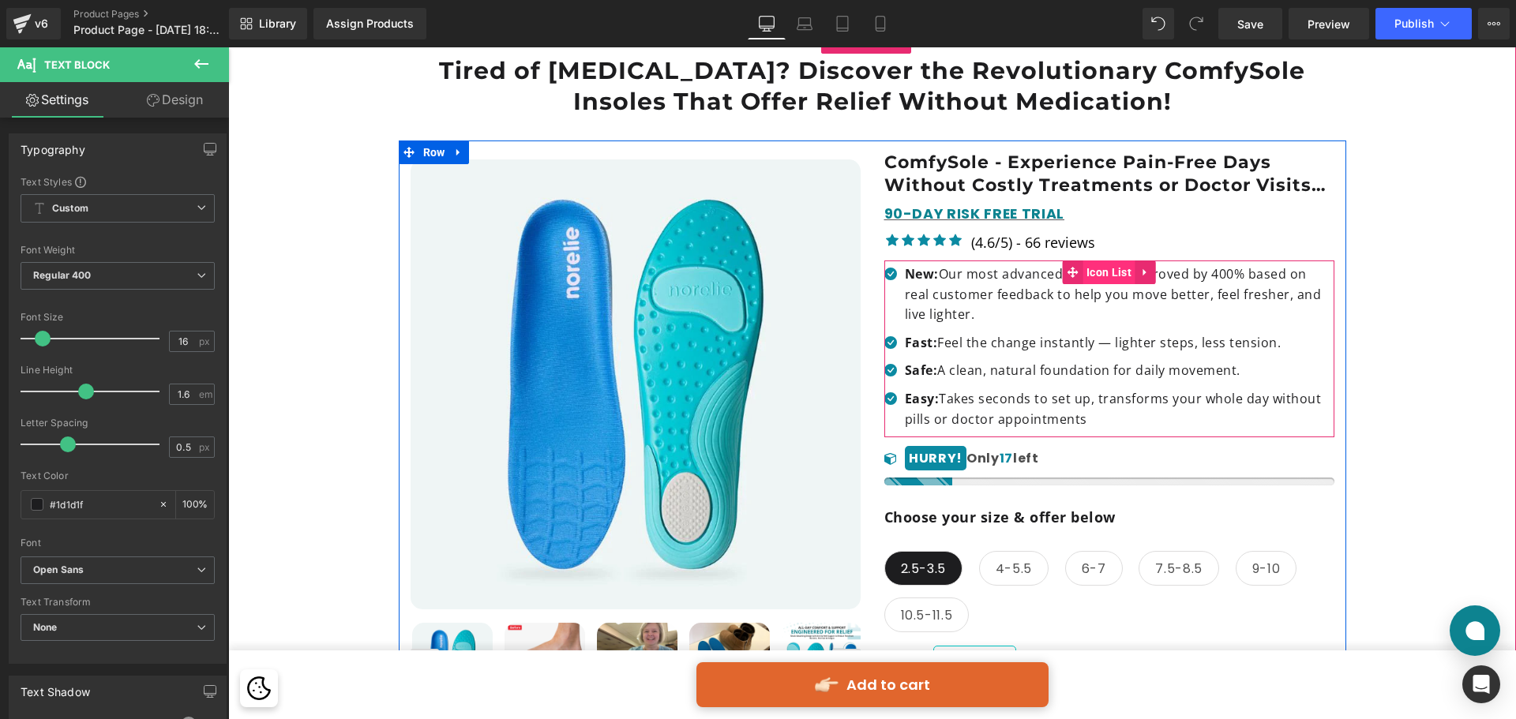
click at [1088, 271] on span "Icon List" at bounding box center [1109, 273] width 53 height 24
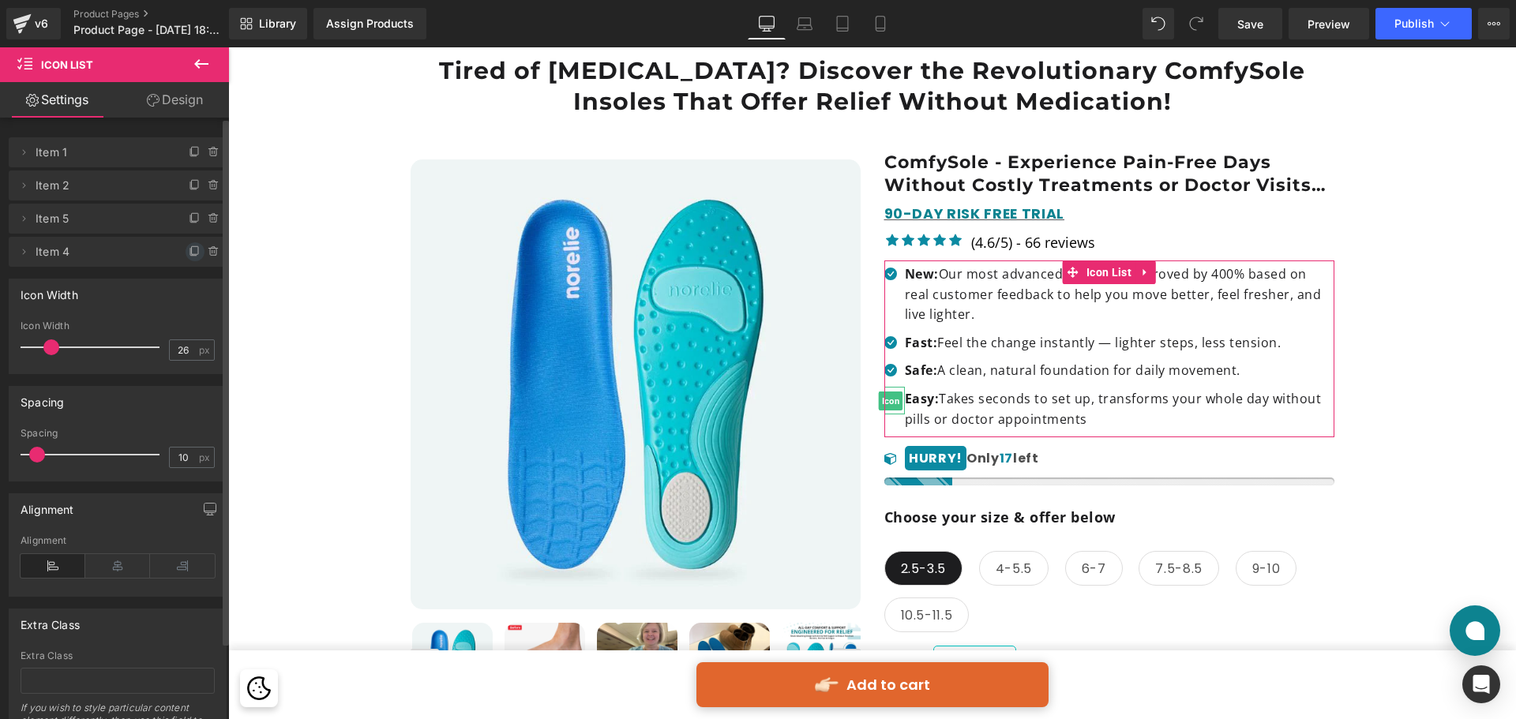
click at [192, 254] on icon at bounding box center [195, 250] width 6 height 8
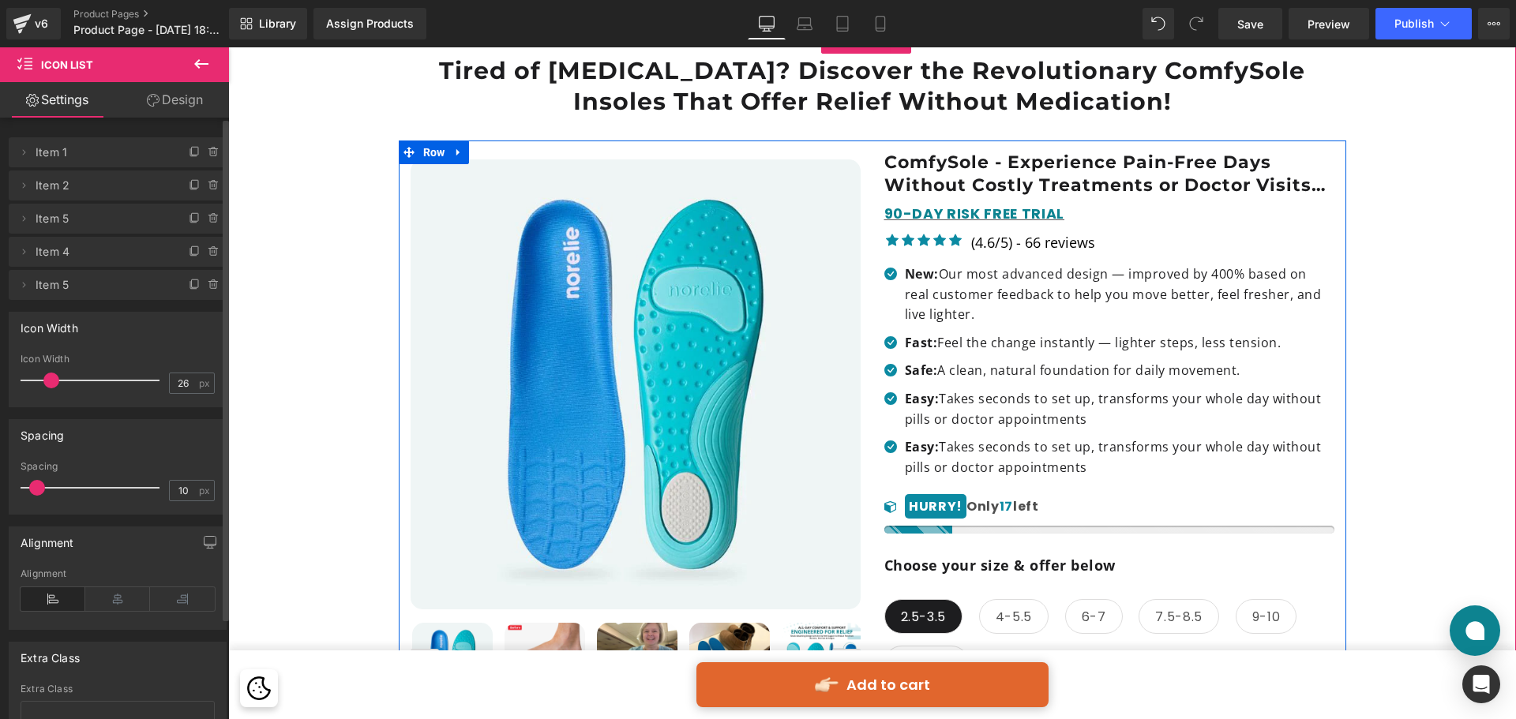
click at [922, 446] on strong "Easy:" at bounding box center [922, 446] width 35 height 17
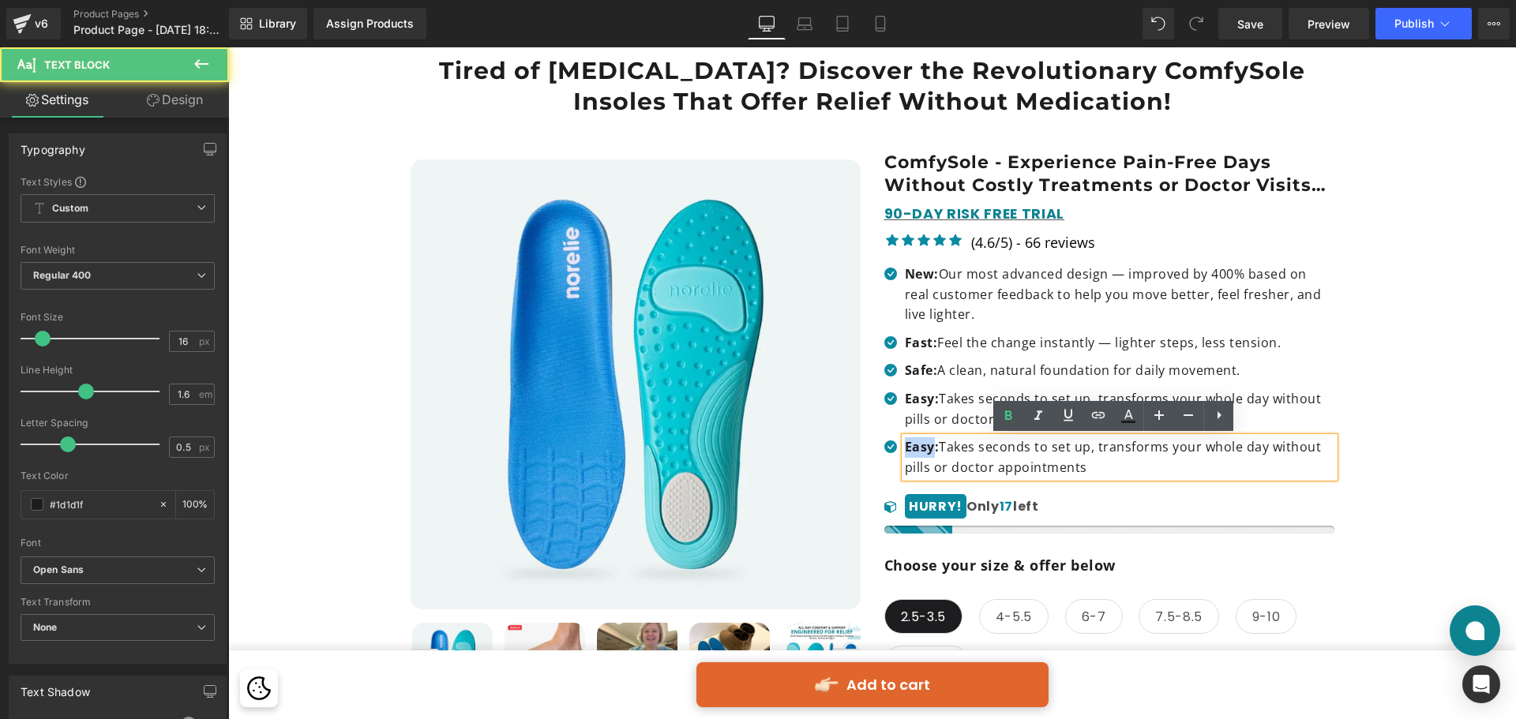
drag, startPoint x: 926, startPoint y: 443, endPoint x: 899, endPoint y: 449, distance: 26.6
click at [905, 449] on strong "Easy:" at bounding box center [922, 446] width 35 height 17
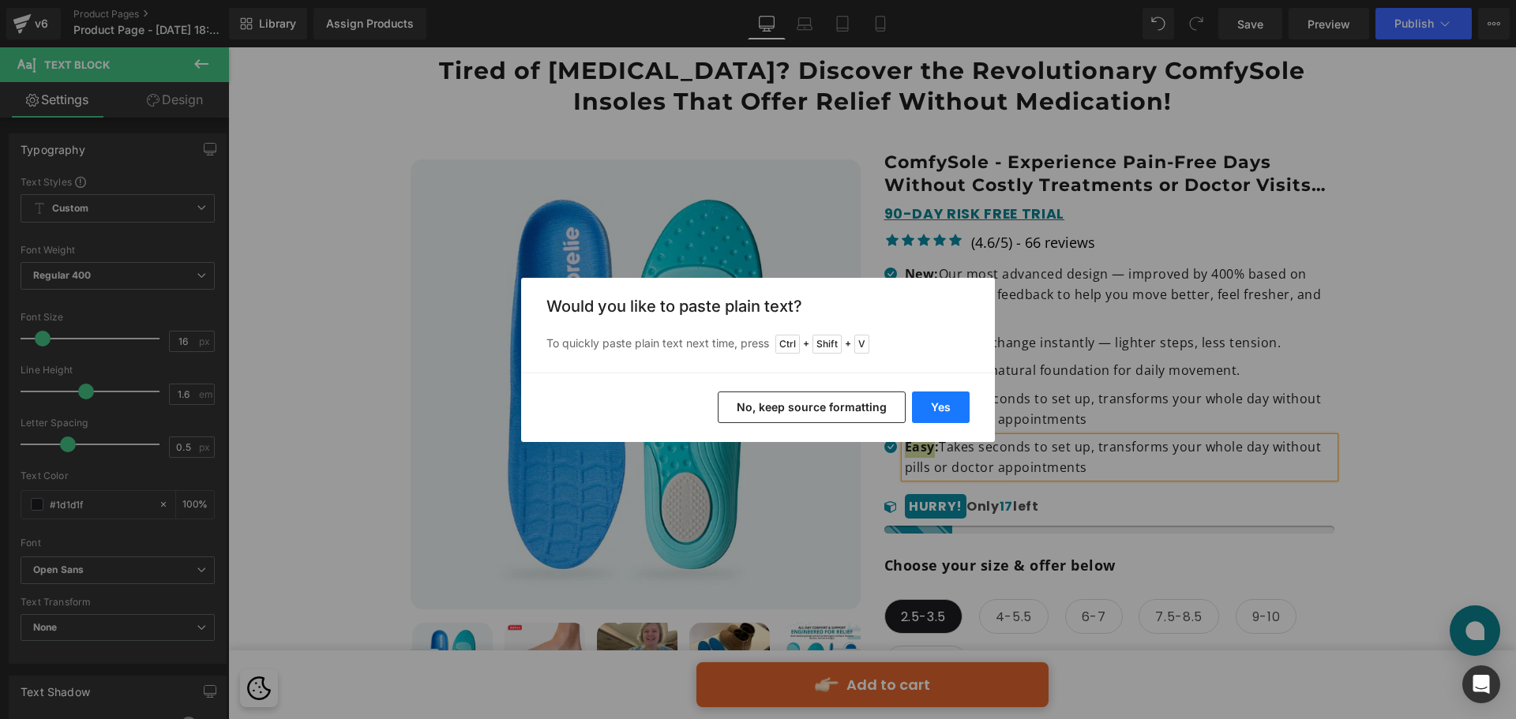
click at [929, 406] on button "Yes" at bounding box center [941, 408] width 58 height 32
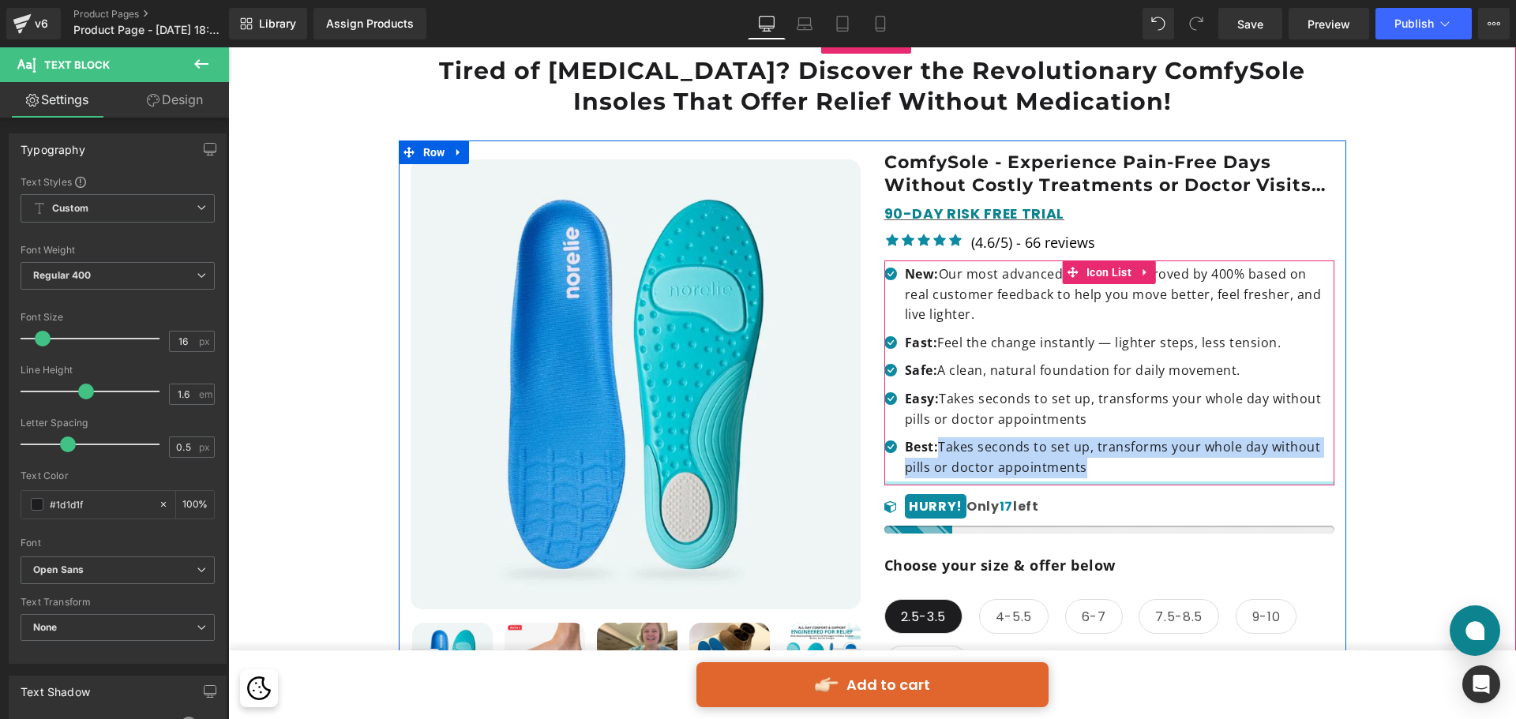
drag, startPoint x: 937, startPoint y: 444, endPoint x: 1100, endPoint y: 483, distance: 168.2
click at [1100, 483] on div "Icon New: Our most advanced design — improved by 400% based on real customer fe…" at bounding box center [1109, 373] width 450 height 225
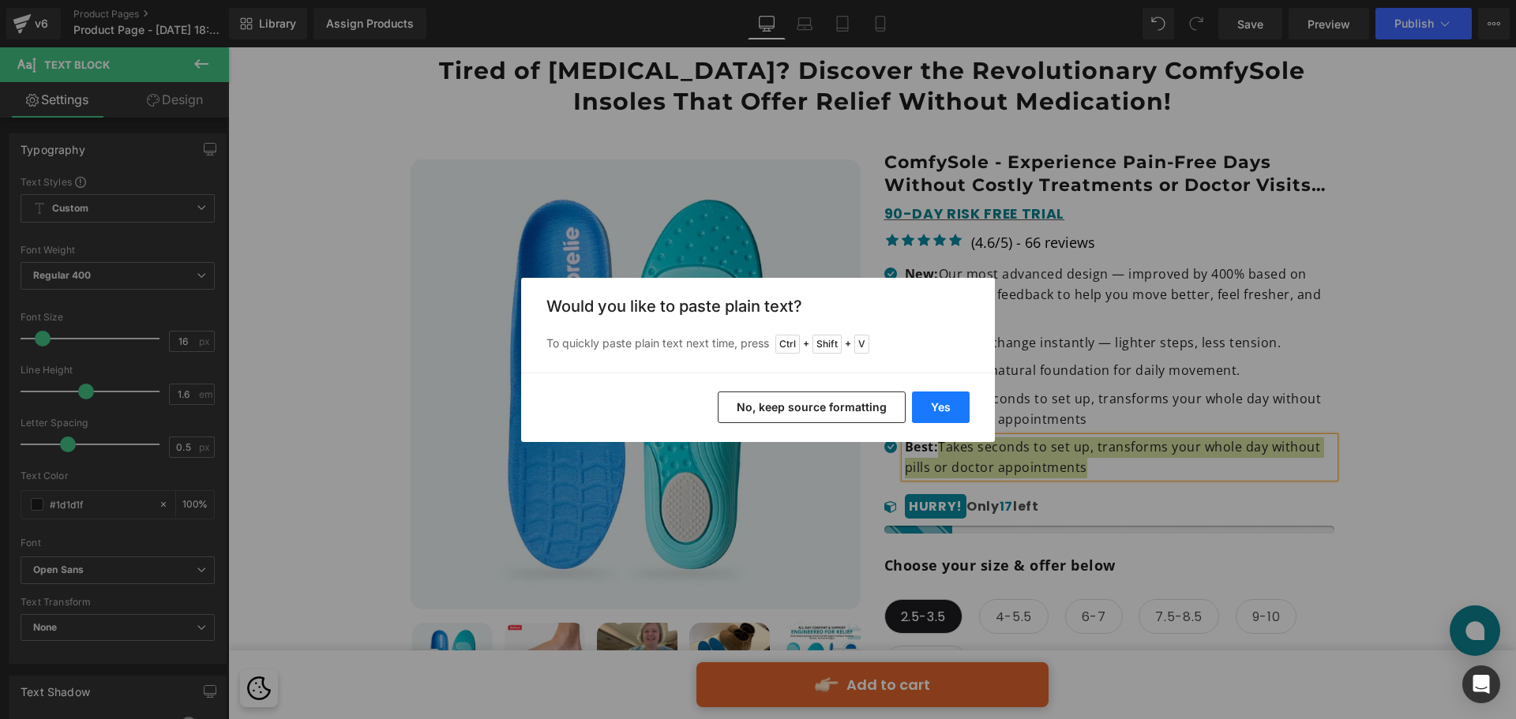
click at [952, 405] on button "Yes" at bounding box center [941, 408] width 58 height 32
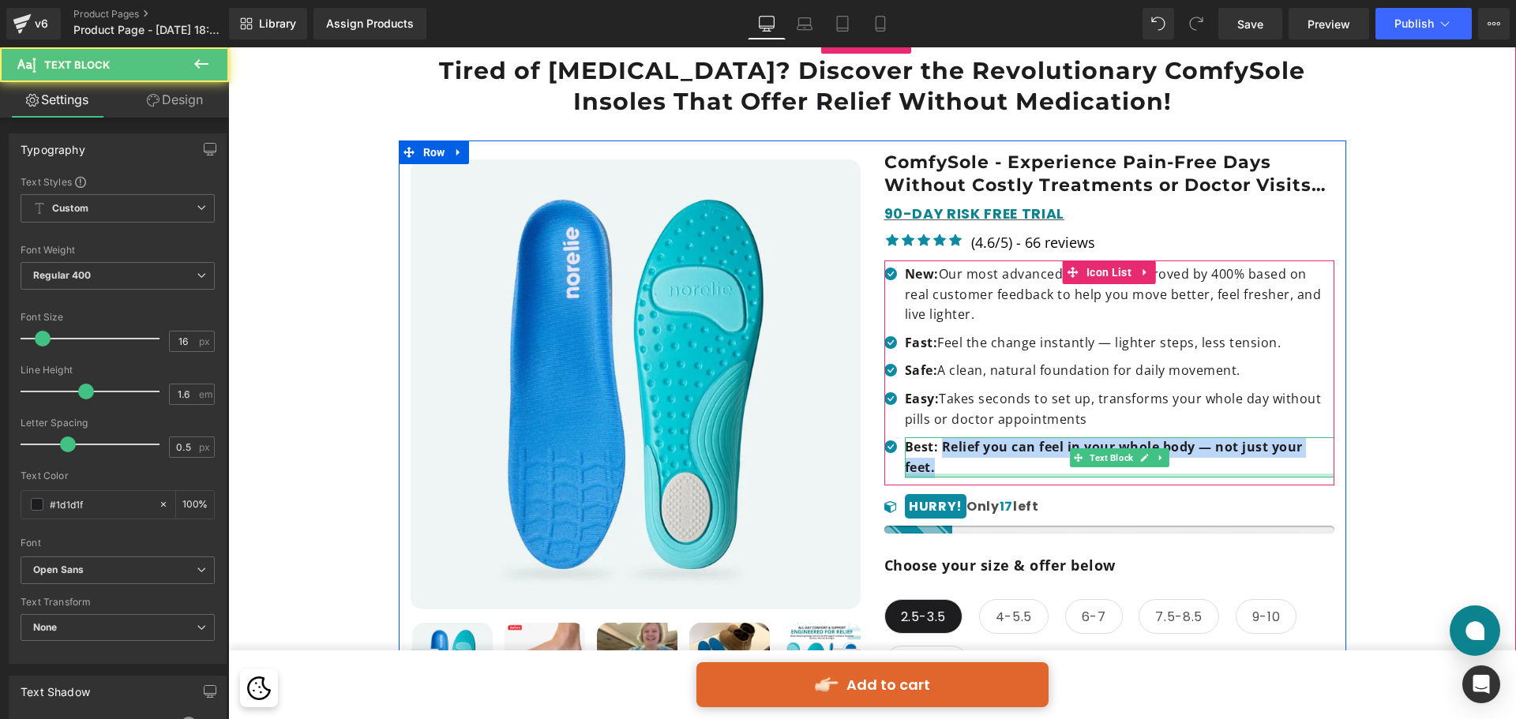
drag, startPoint x: 938, startPoint y: 445, endPoint x: 989, endPoint y: 477, distance: 59.6
click at [989, 477] on div "Best: Relief you can feel in your whole body — not just your feet. Text Block" at bounding box center [1120, 458] width 430 height 40
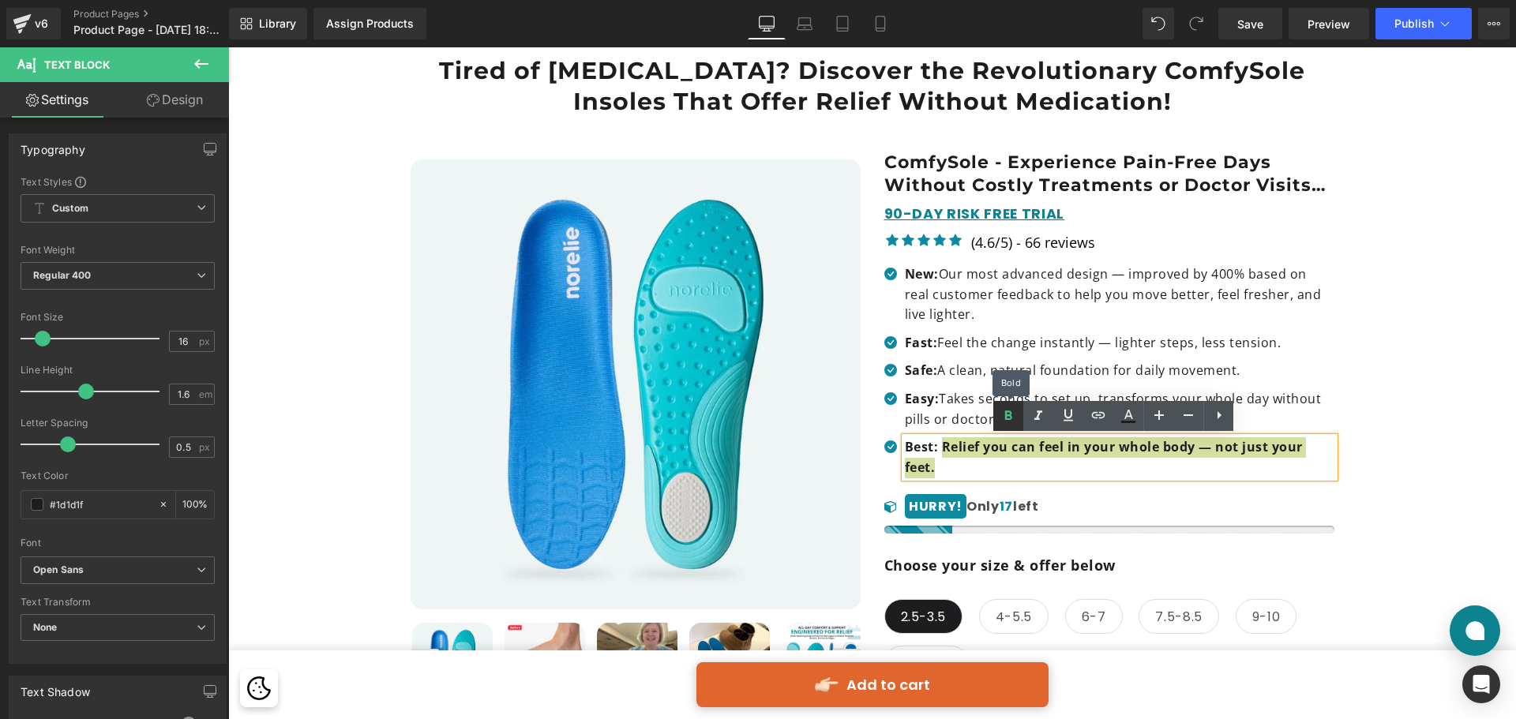
click at [1001, 420] on icon at bounding box center [1008, 416] width 19 height 19
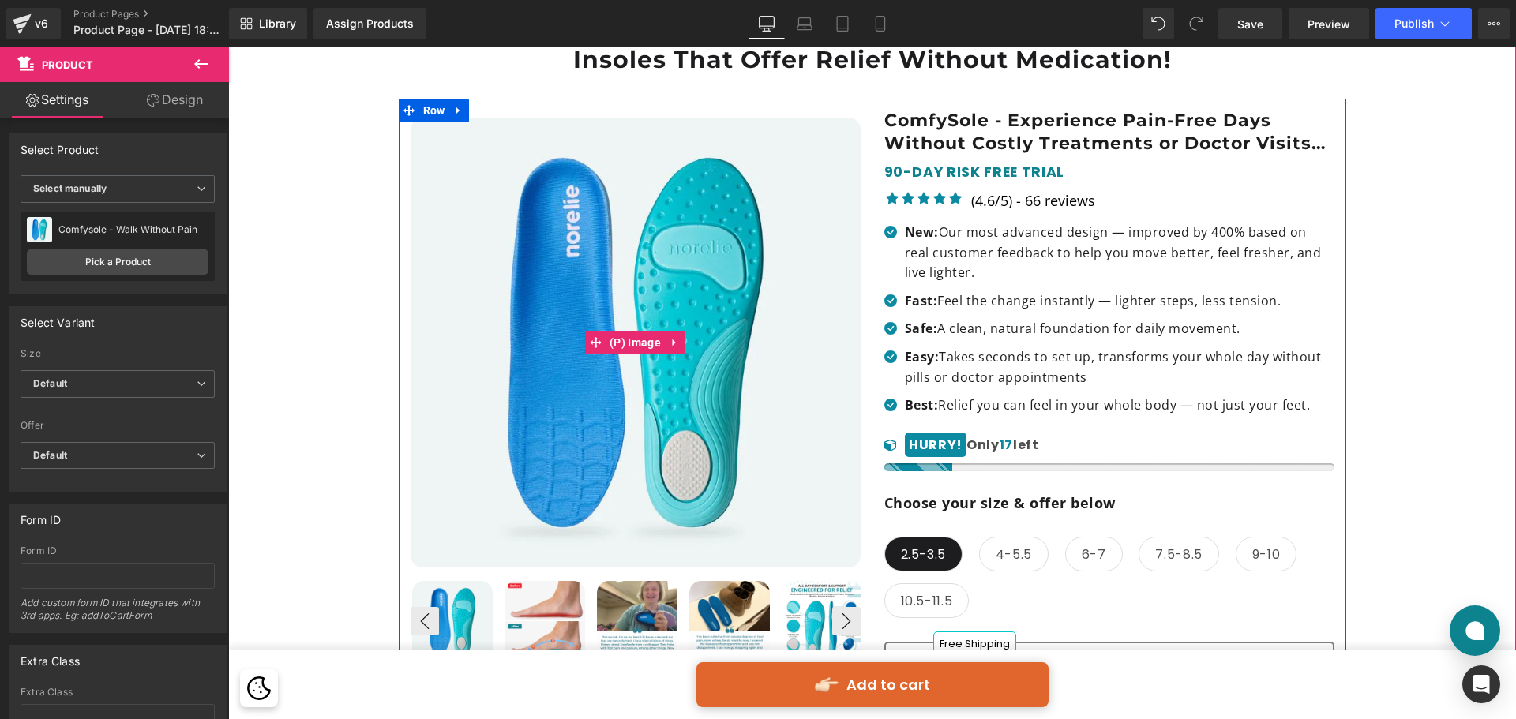
scroll to position [237, 0]
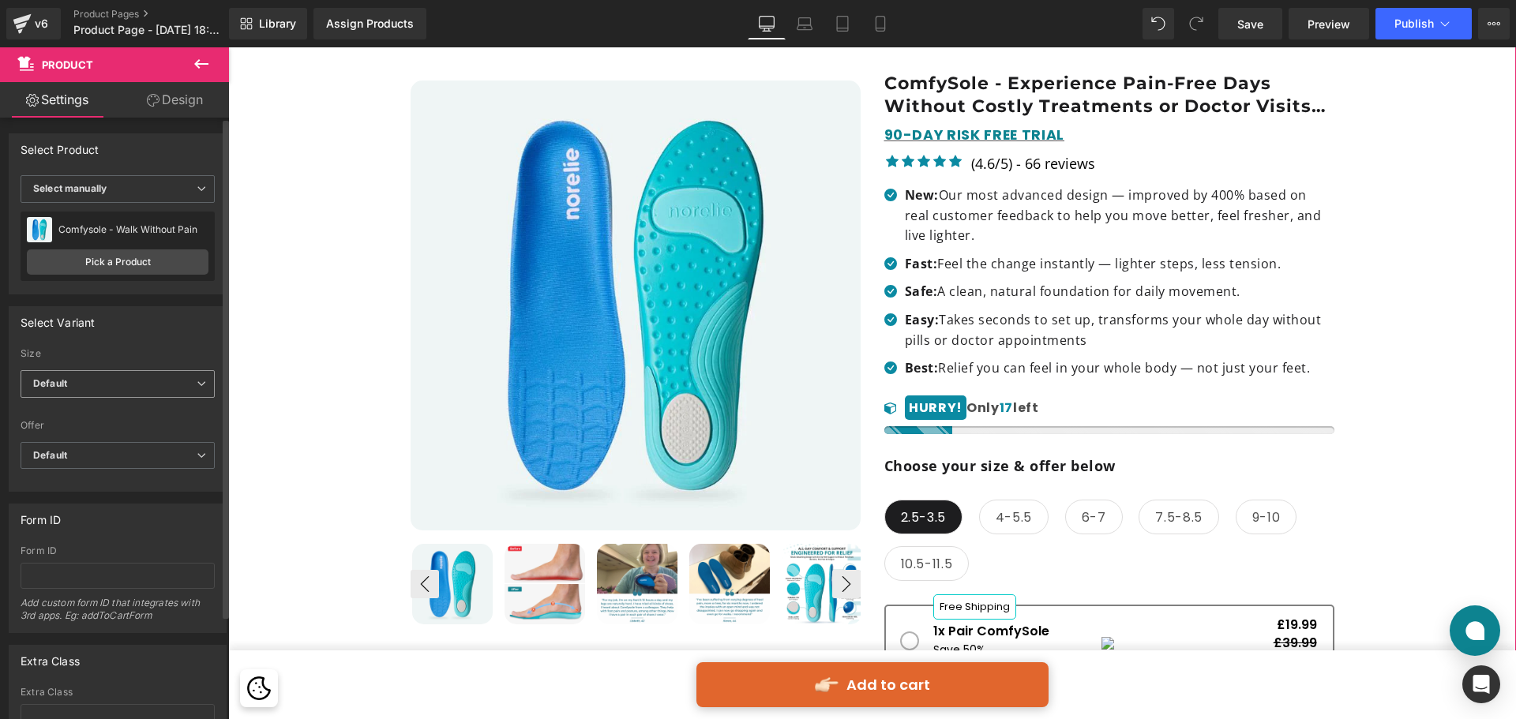
click at [103, 379] on span "Default" at bounding box center [118, 384] width 194 height 28
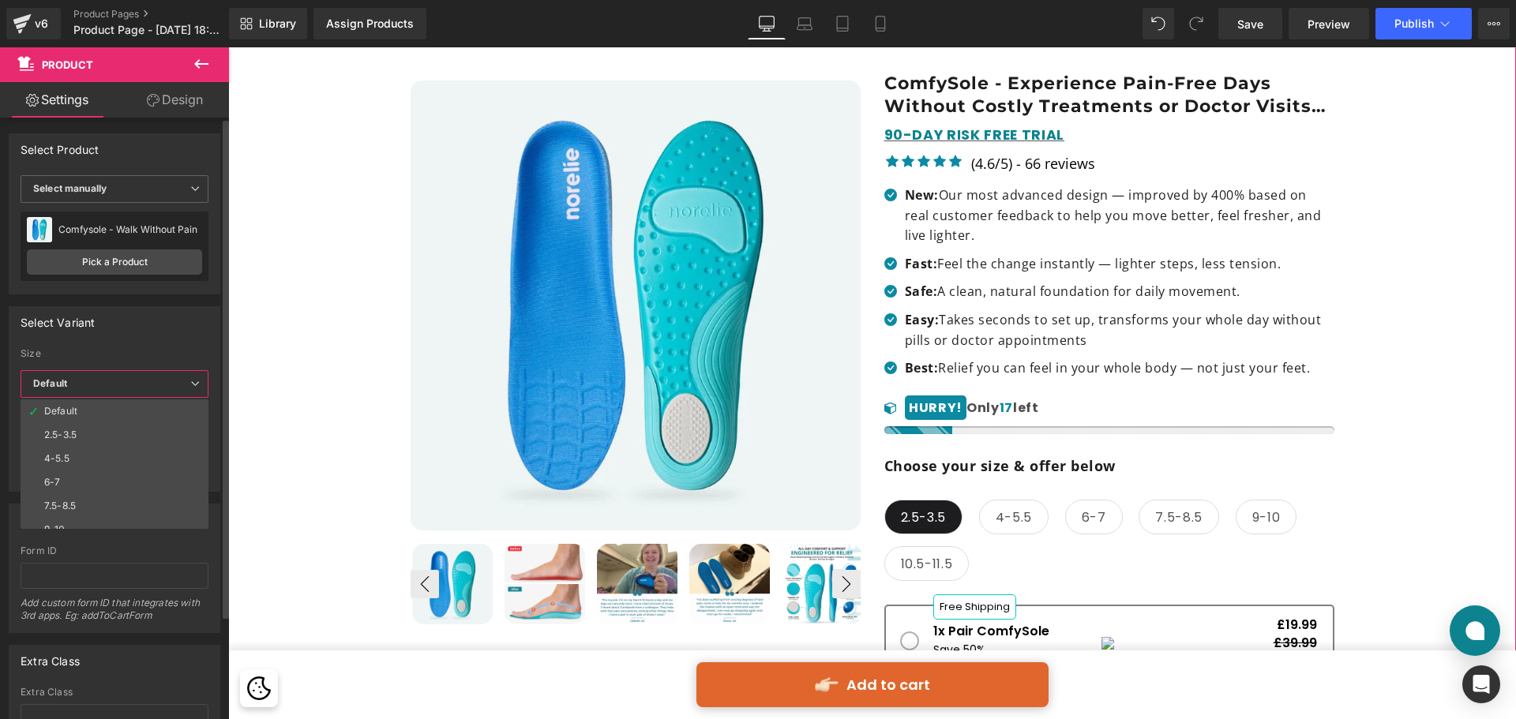
click at [103, 379] on span "Default" at bounding box center [115, 384] width 188 height 28
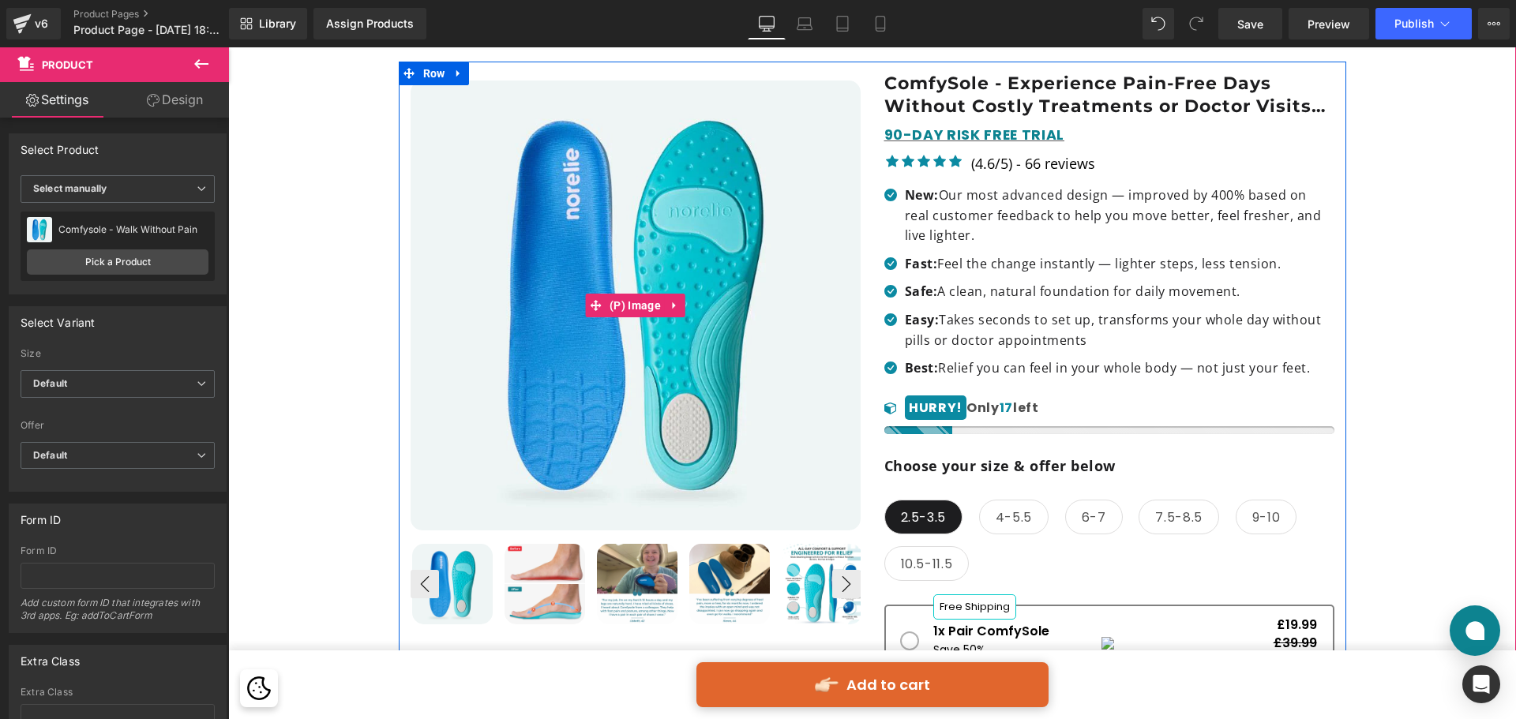
click at [641, 298] on span "(P) Image" at bounding box center [635, 306] width 59 height 24
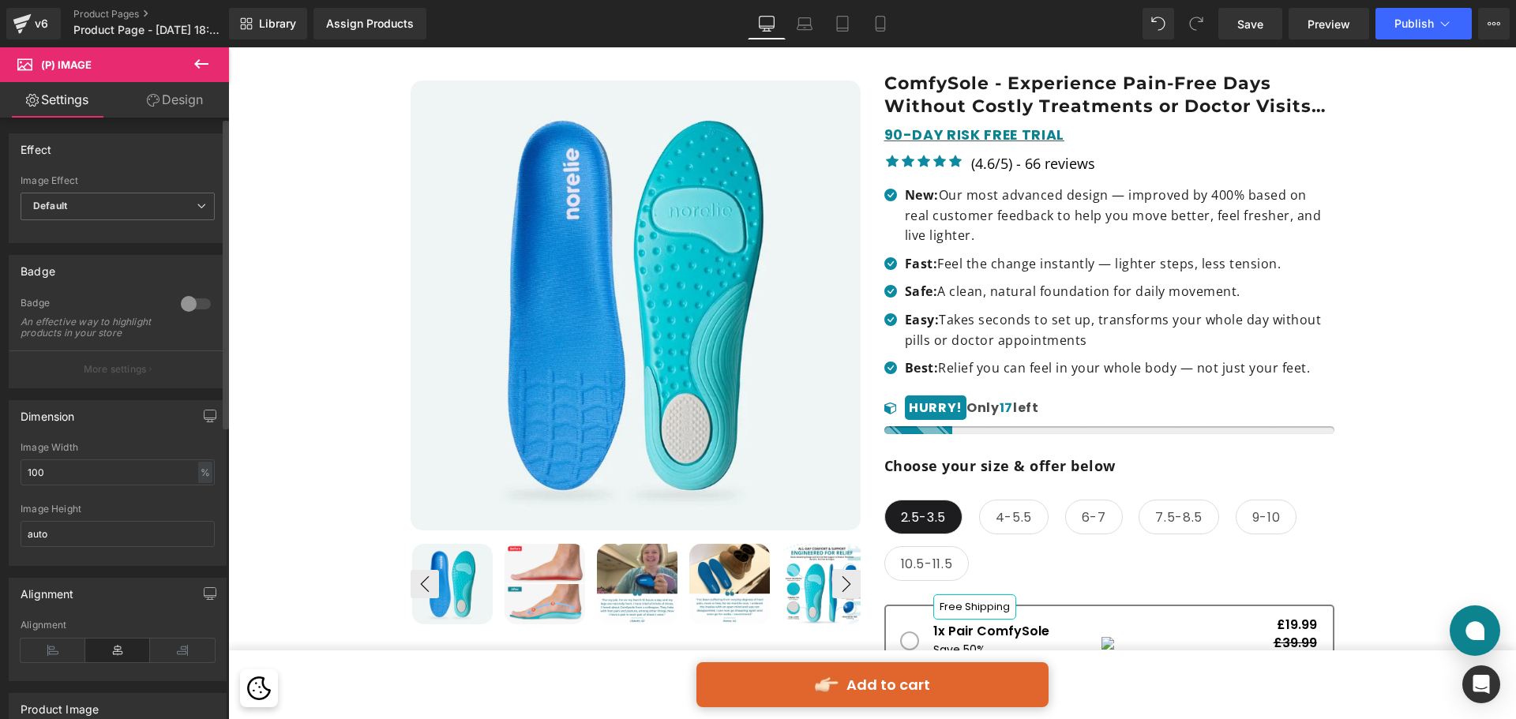
click at [183, 306] on div at bounding box center [196, 303] width 38 height 25
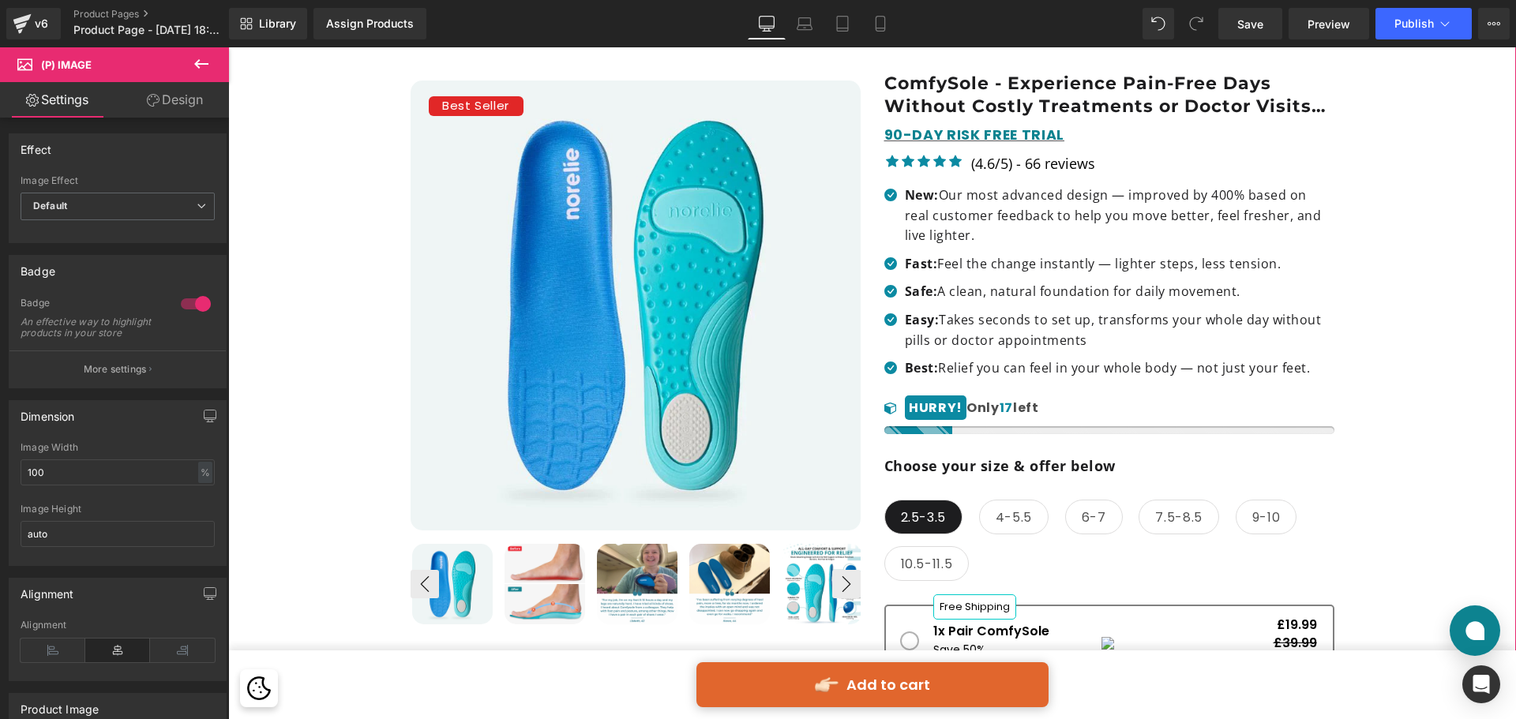
click at [317, 297] on div "📦 FREE WORLDWIDE SHIPPING OVER $40 Text Block Row Image Liquid Row Tired of [ME…" at bounding box center [872, 679] width 1272 height 1408
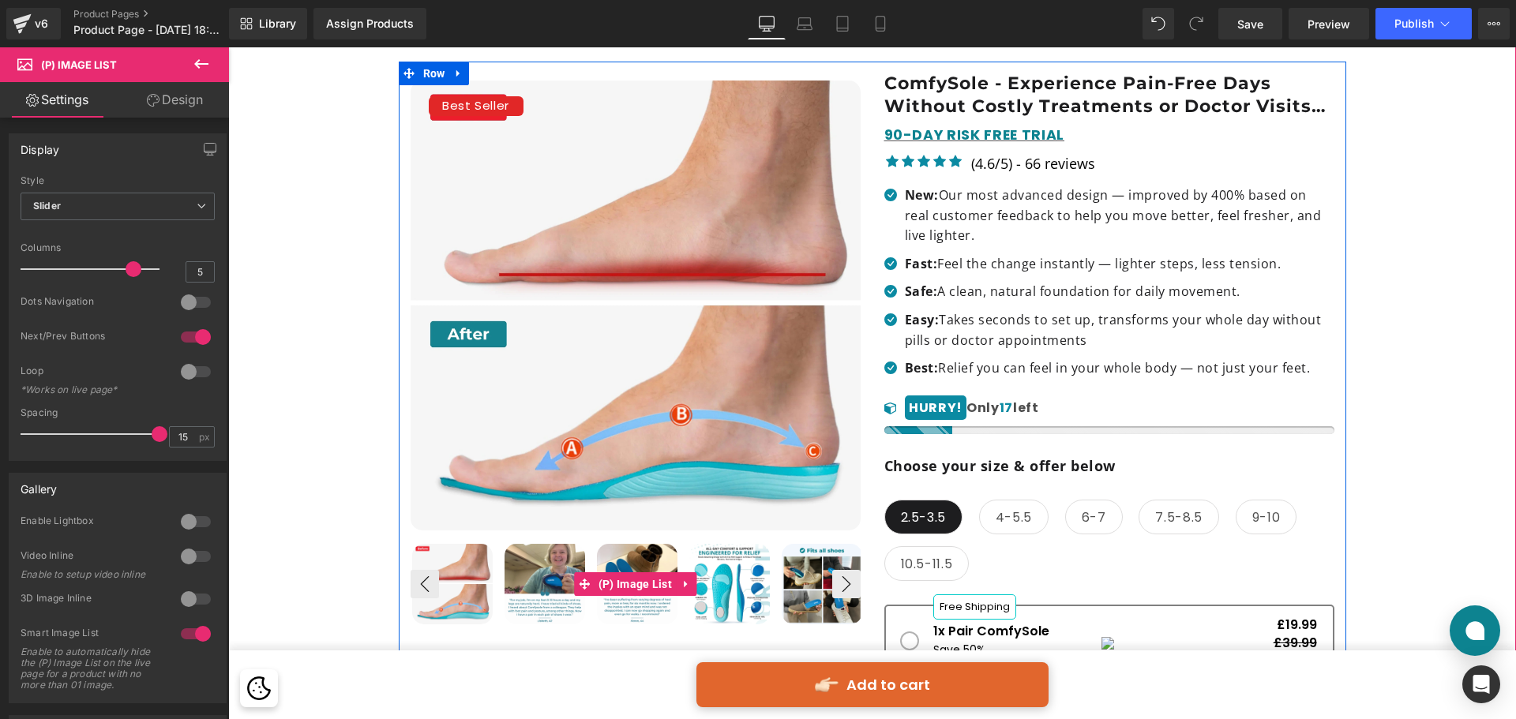
click at [527, 586] on img at bounding box center [545, 584] width 81 height 81
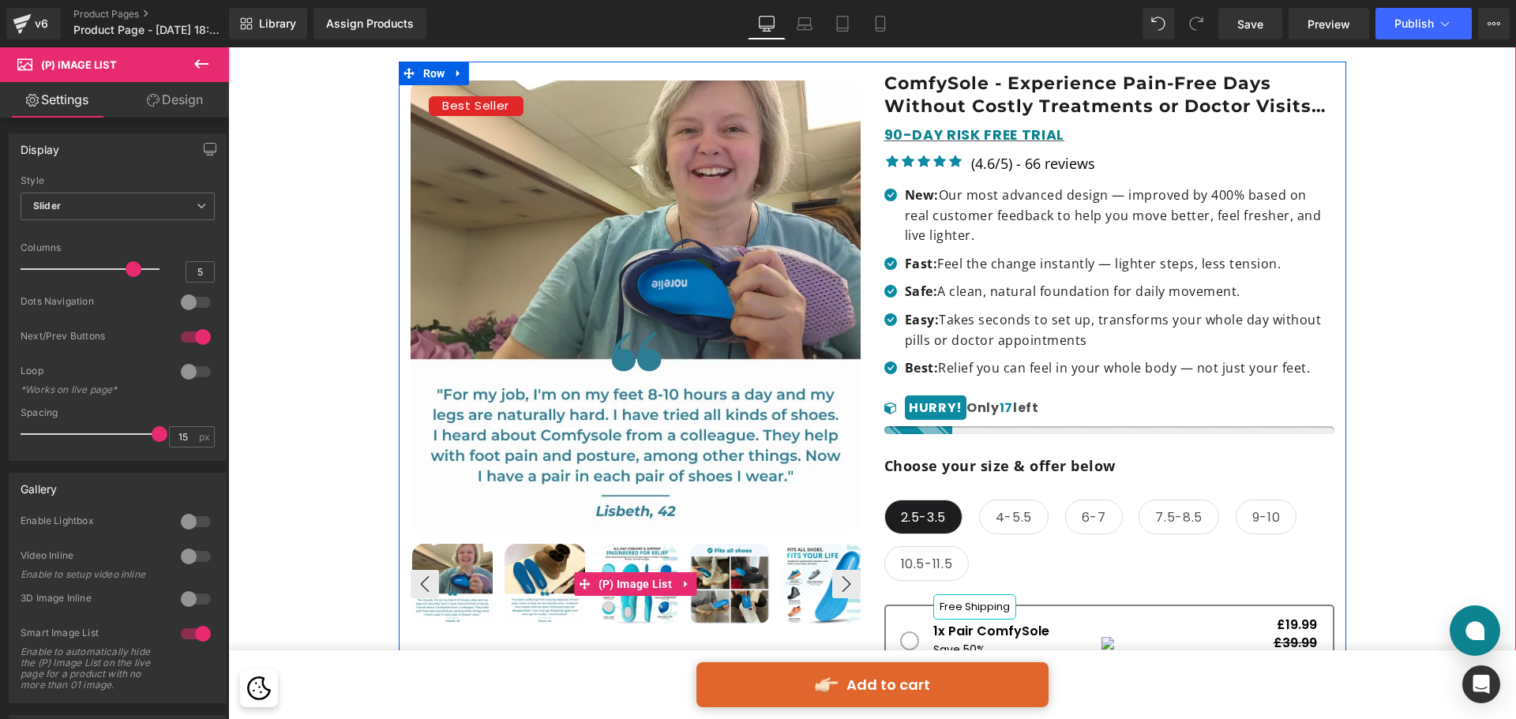
click at [445, 580] on img at bounding box center [452, 584] width 81 height 81
click at [422, 578] on button "‹" at bounding box center [425, 584] width 28 height 28
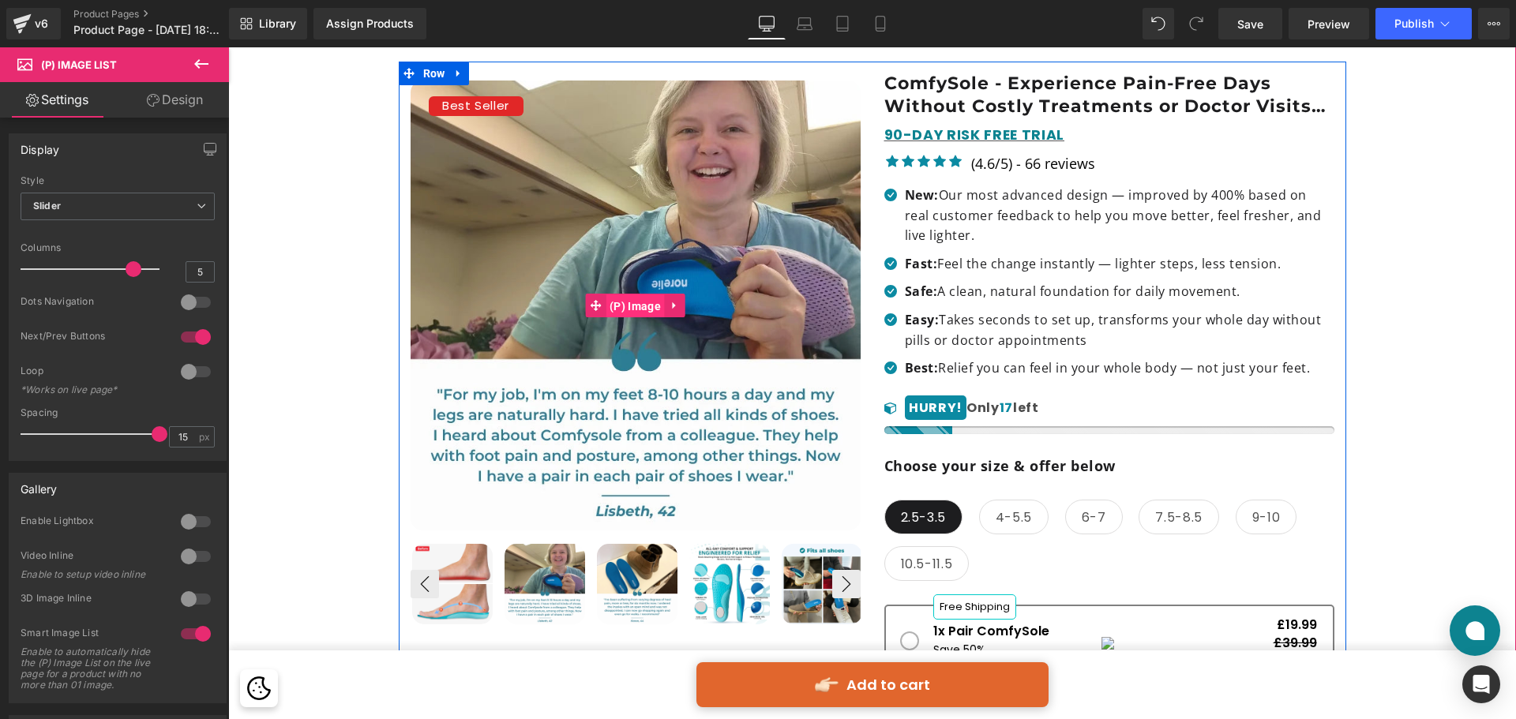
click at [642, 299] on span "(P) Image" at bounding box center [635, 307] width 59 height 24
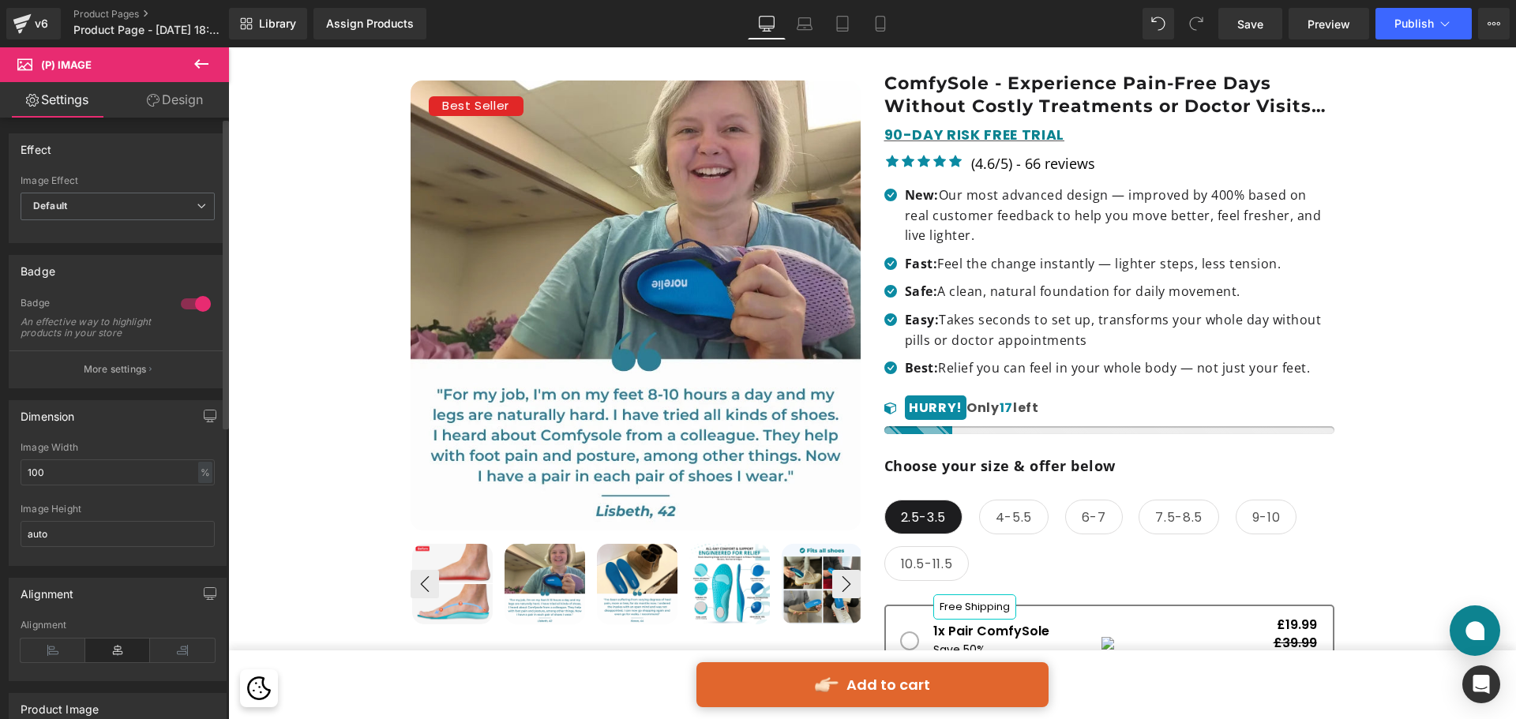
click at [190, 300] on div at bounding box center [196, 303] width 38 height 25
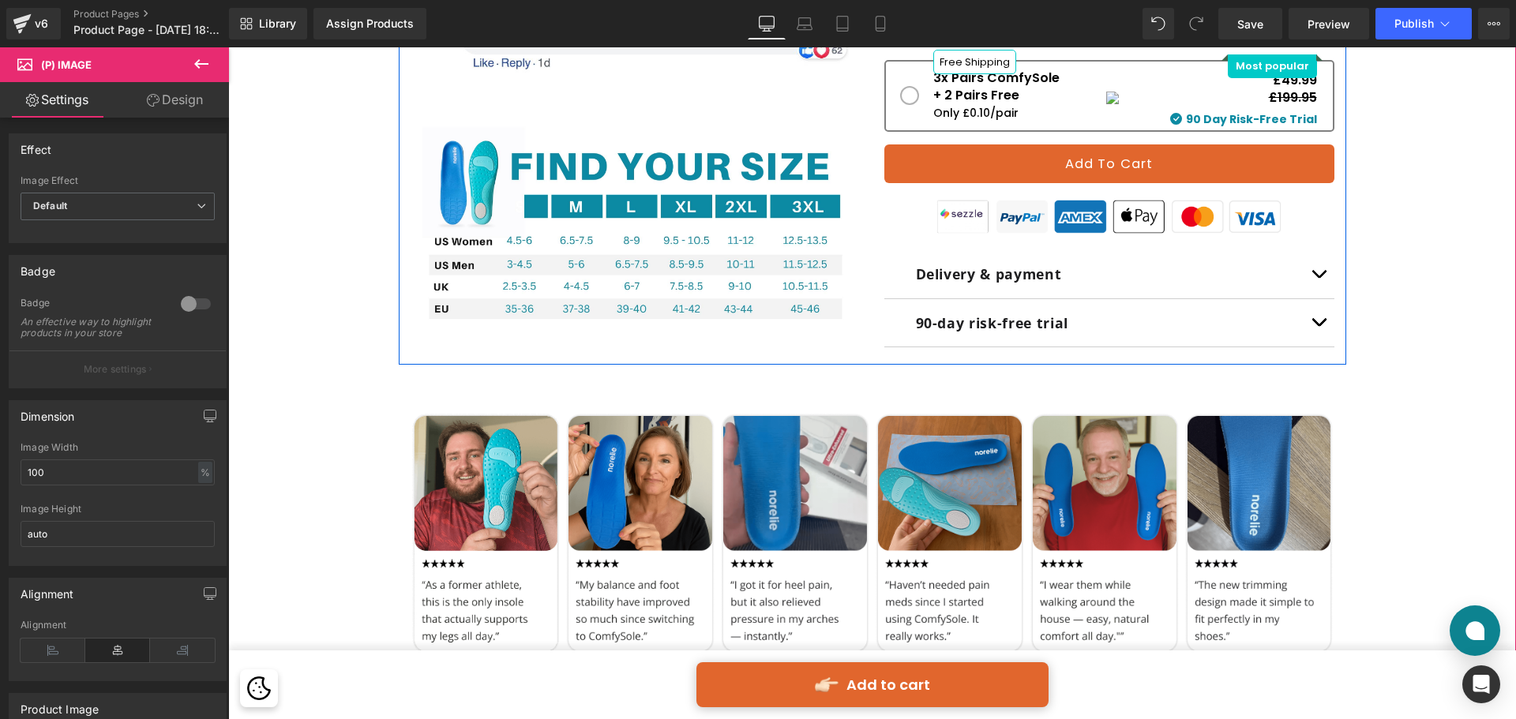
scroll to position [1106, 0]
